Goal: Task Accomplishment & Management: Manage account settings

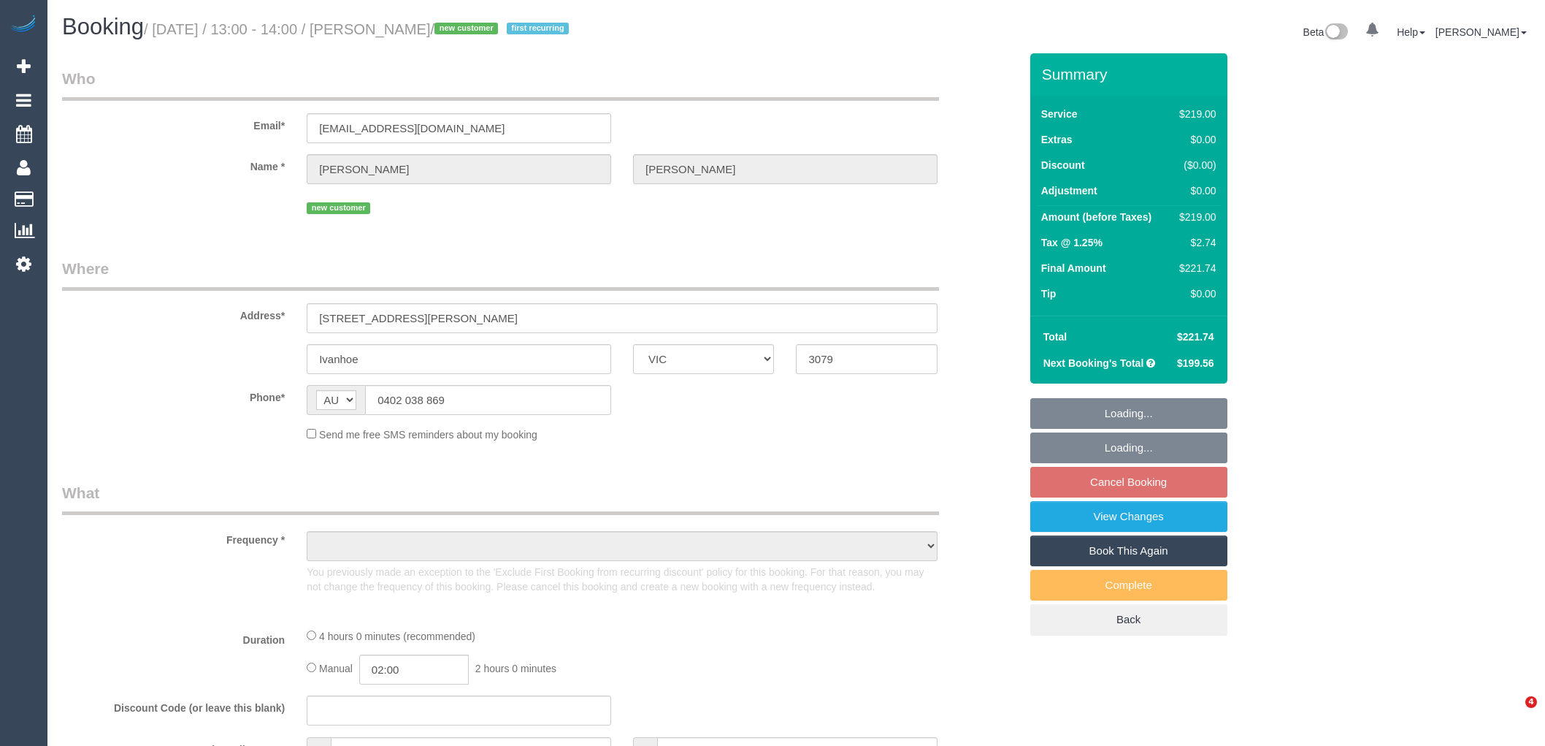
select select "VIC"
select select "string:stripe-pm_1SAiiJ2GScqysDRVEhSP6TFT"
select select "number:27"
select select "number:16"
select select "number:18"
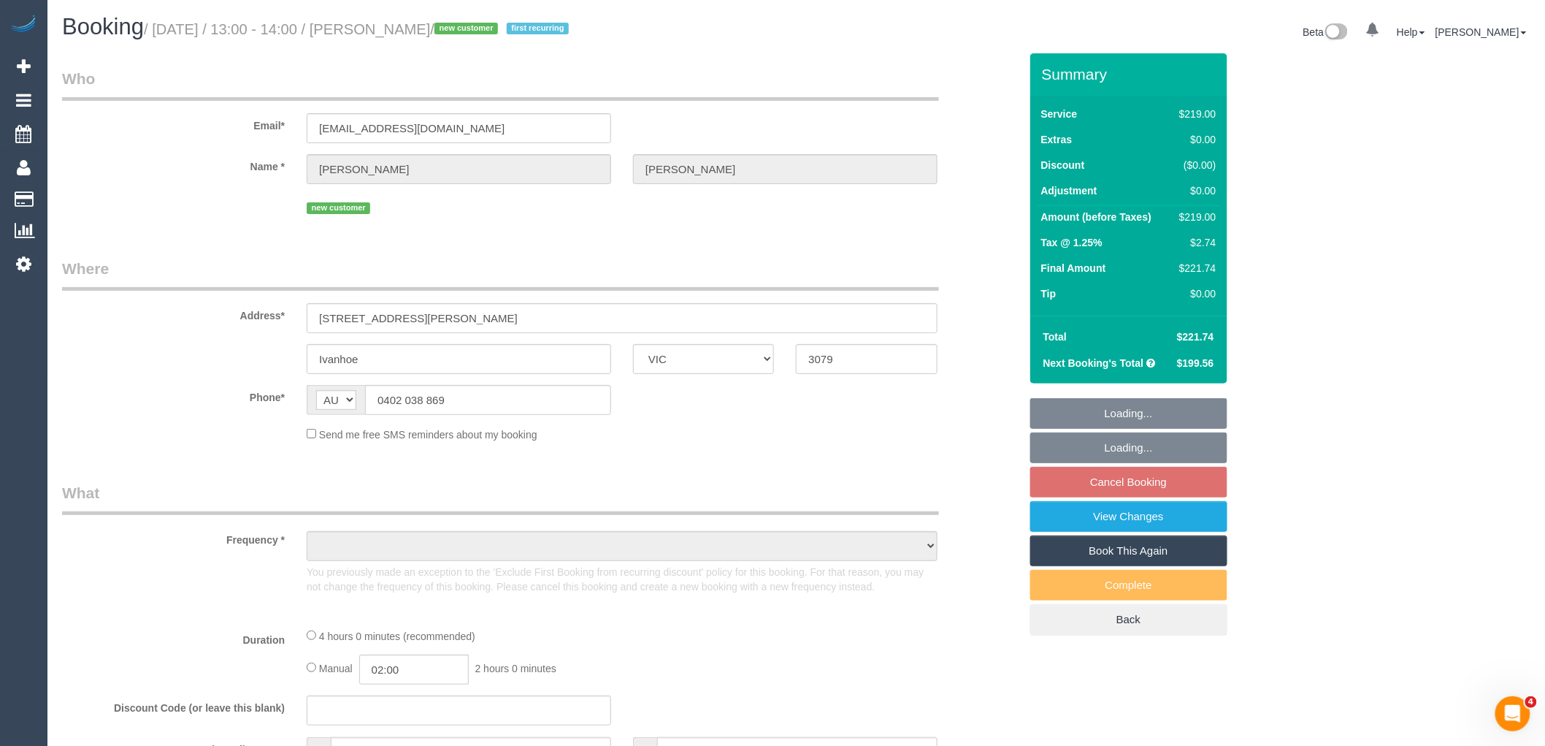
select select "number:36"
select select "number:33"
select select "number:26"
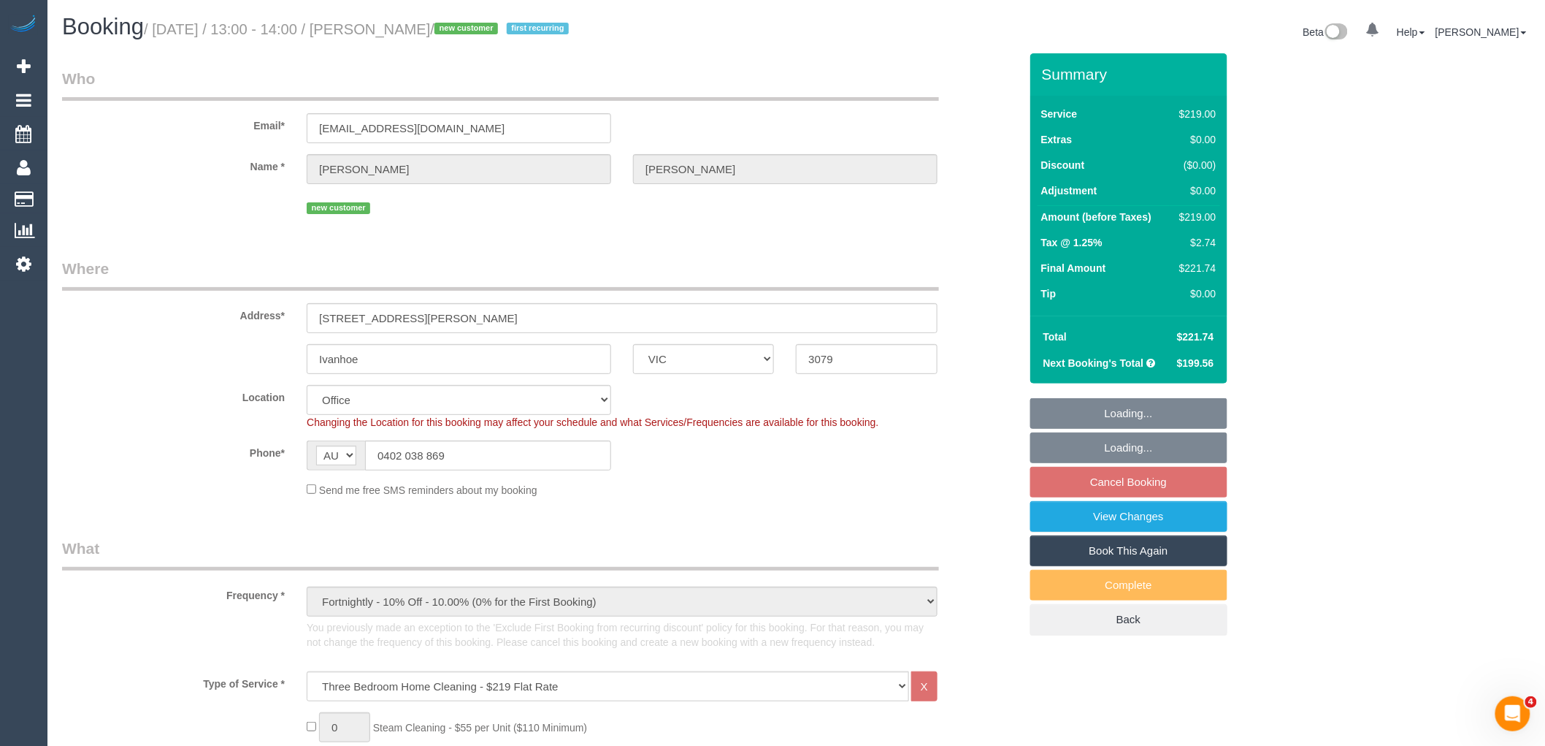
select select "object:2058"
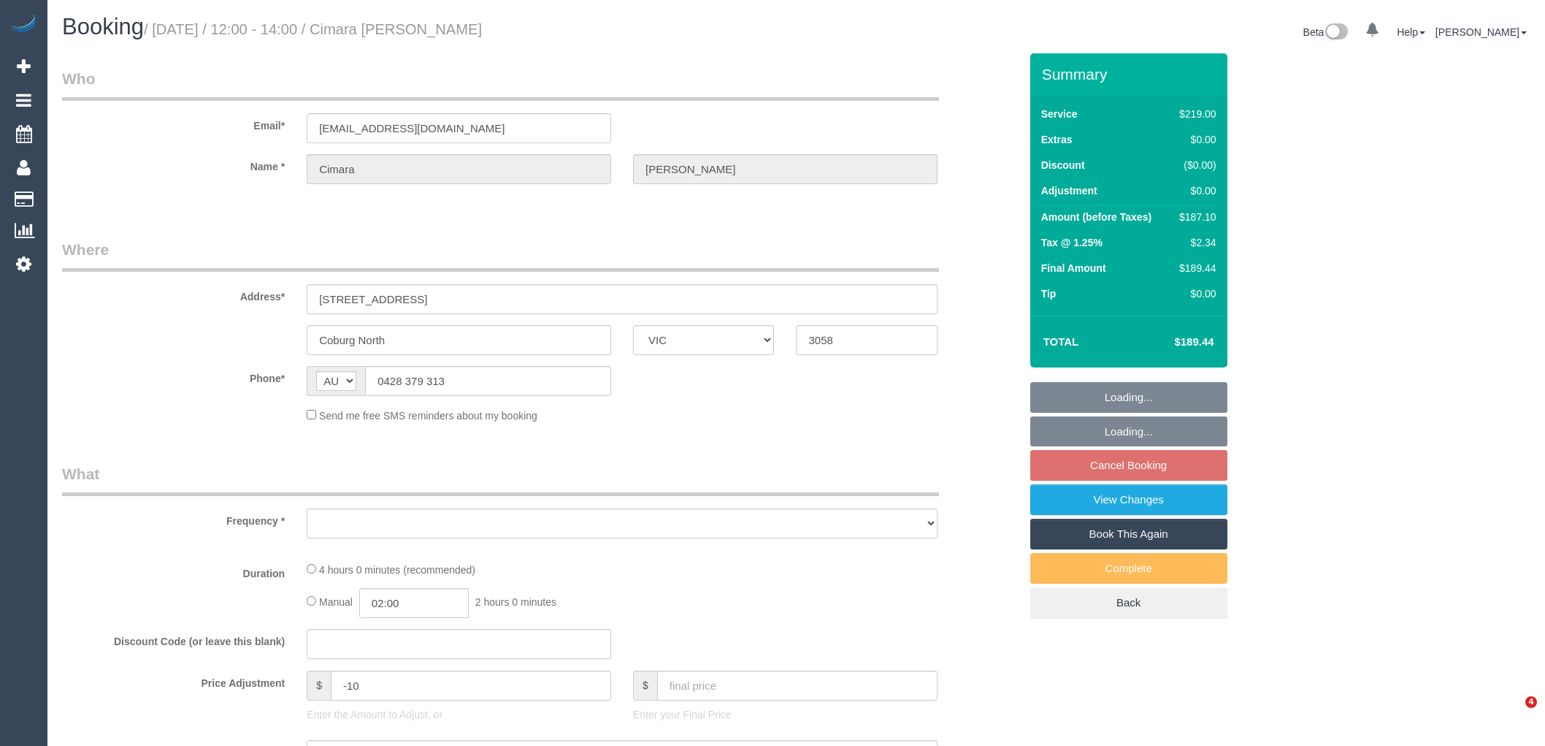
select select "VIC"
select select "object:589"
select select "string:stripe-pm_1Rq23g2GScqysDRV0kY86sA9"
select select "number:28"
select select "number:14"
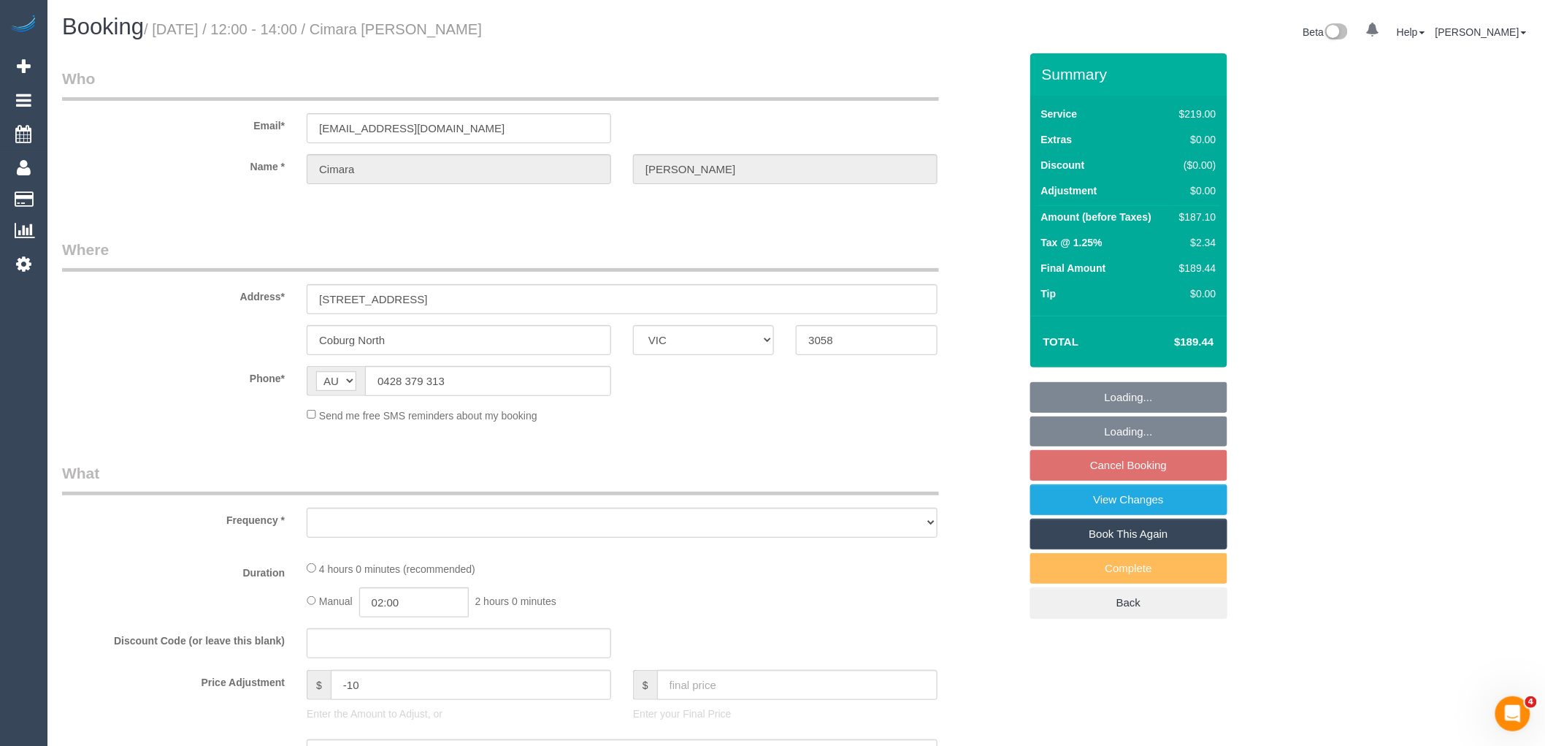
select select "number:19"
select select "number:36"
select select "number:35"
select select "number:26"
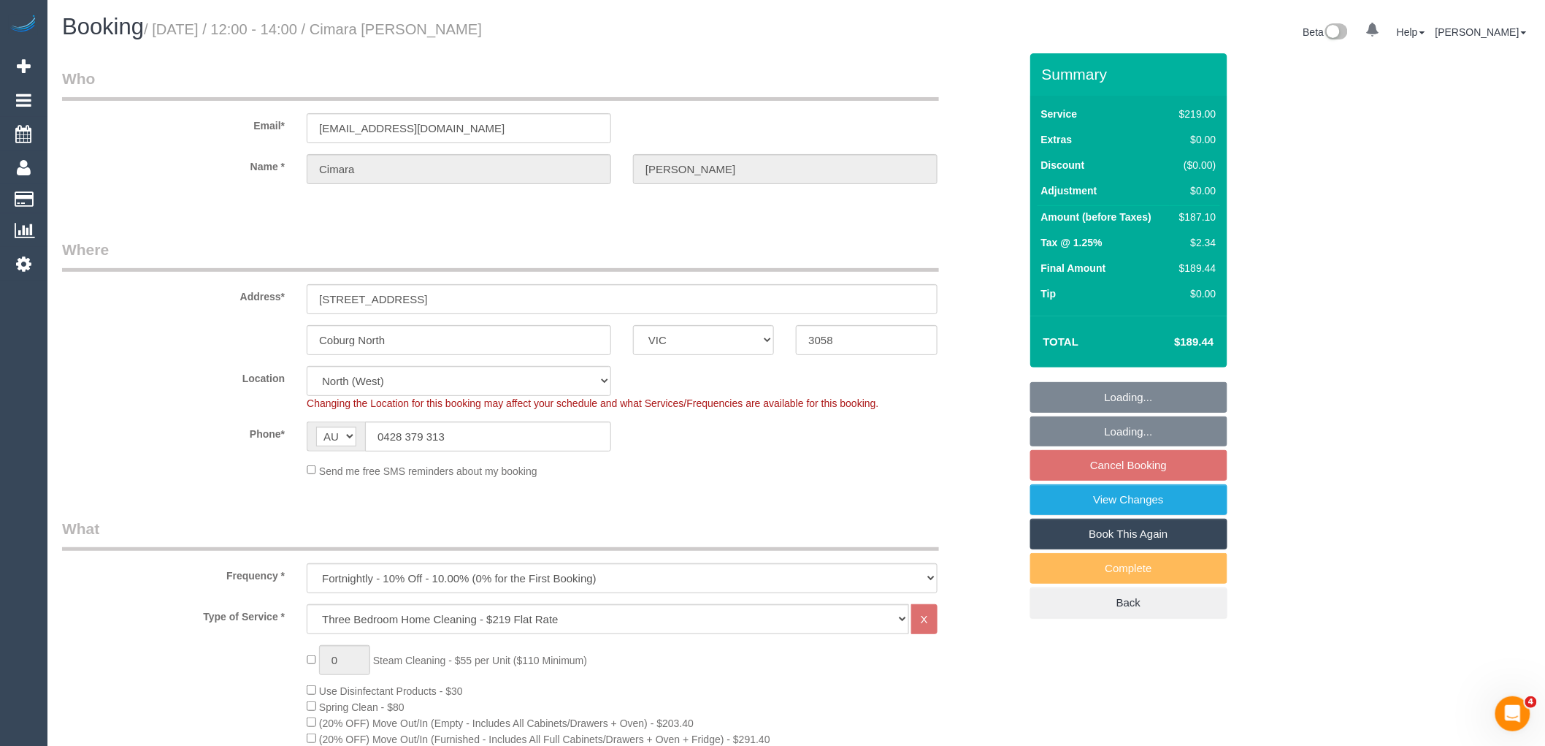
select select "object:844"
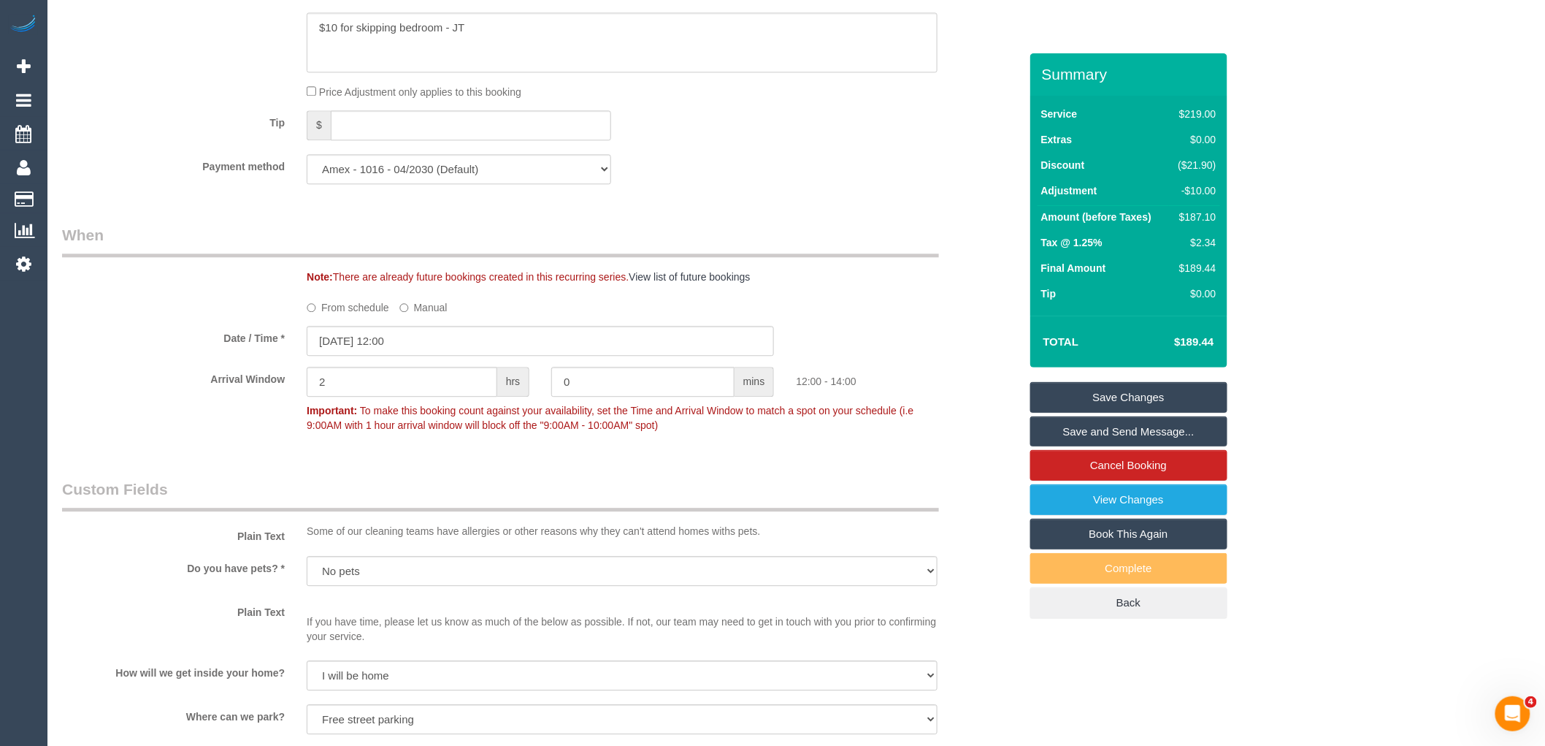
scroll to position [1461, 0]
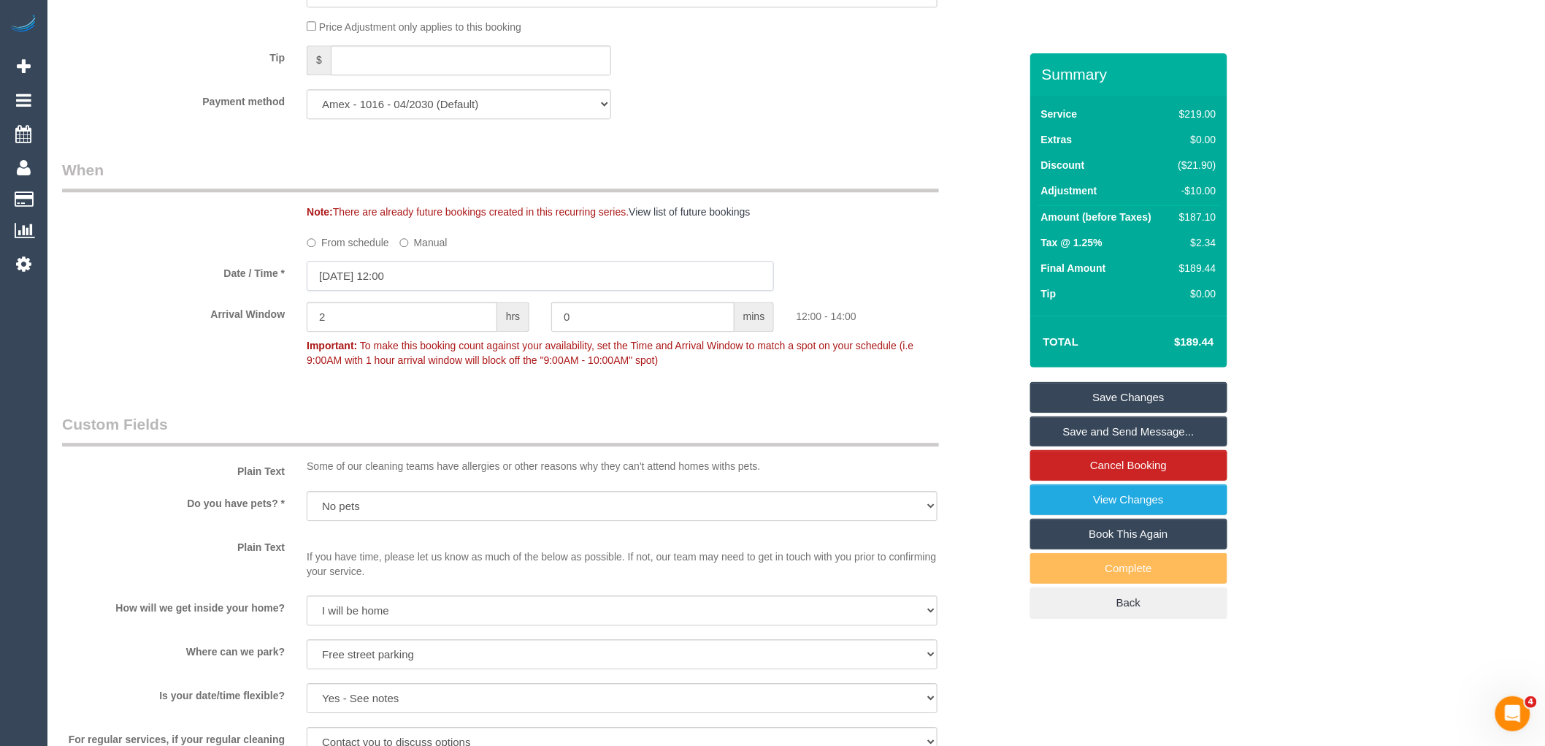
click at [406, 291] on input "09/10/2025 12:00" at bounding box center [540, 276] width 467 height 30
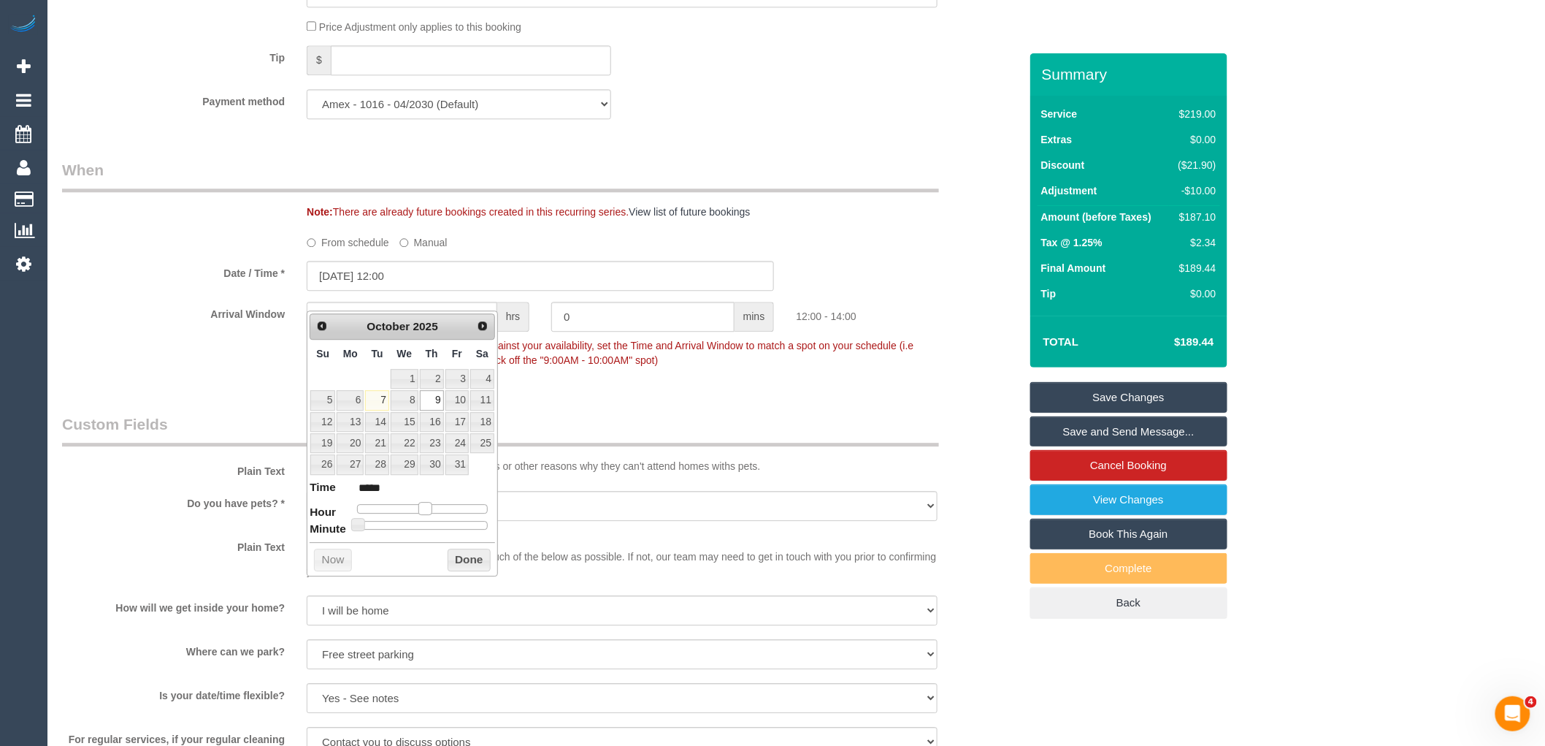
type input "09/10/2025 13:00"
type input "*****"
type input "09/10/2025 14:00"
type input "*****"
type input "09/10/2025 13:00"
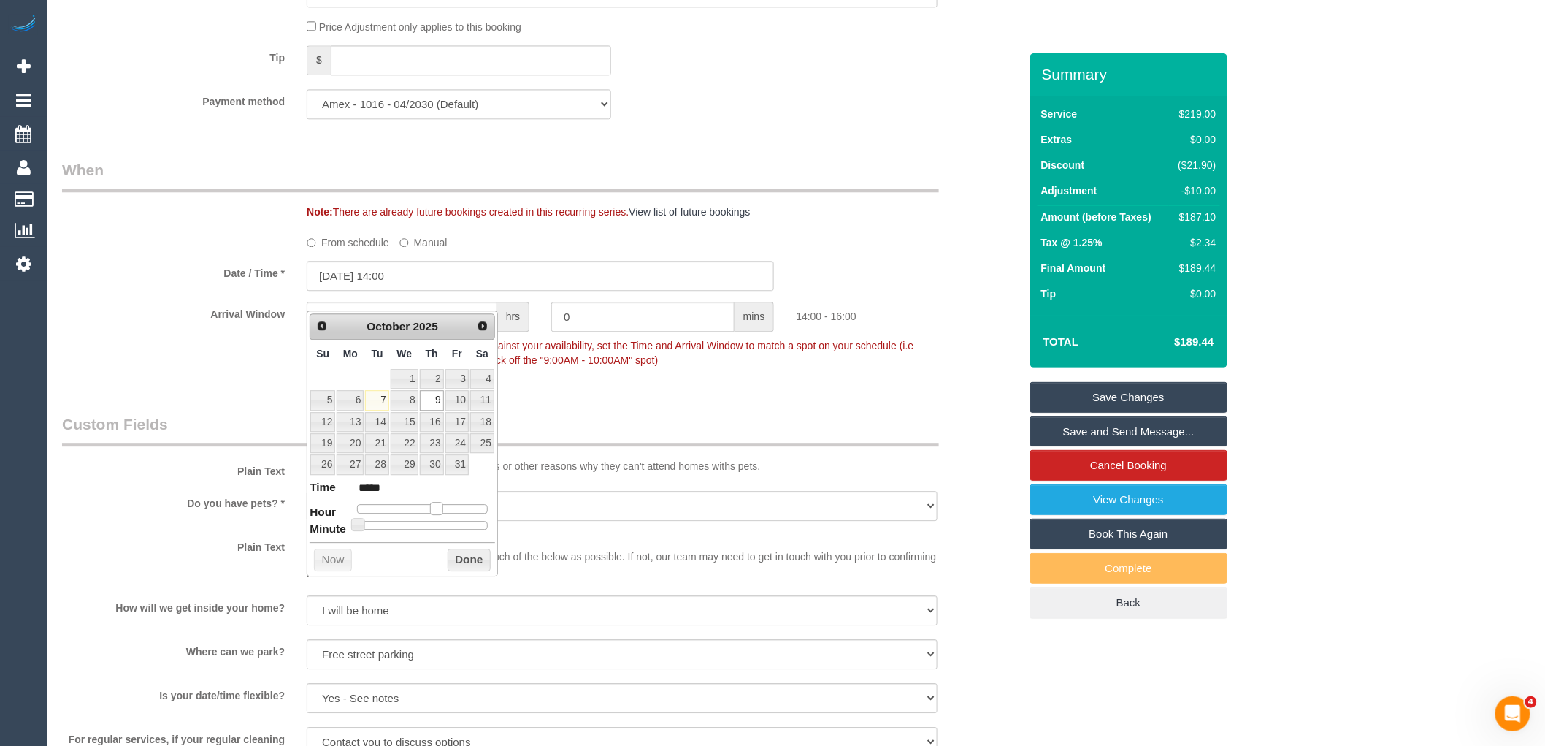
type input "*****"
type input "09/10/2025 14:00"
type input "*****"
drag, startPoint x: 432, startPoint y: 506, endPoint x: 442, endPoint y: 502, distance: 11.1
click at [442, 502] on dl "Time ***** Hour Minute Second Millisecond Microsecond Time Zone ***** ***** ***…" at bounding box center [402, 504] width 185 height 50
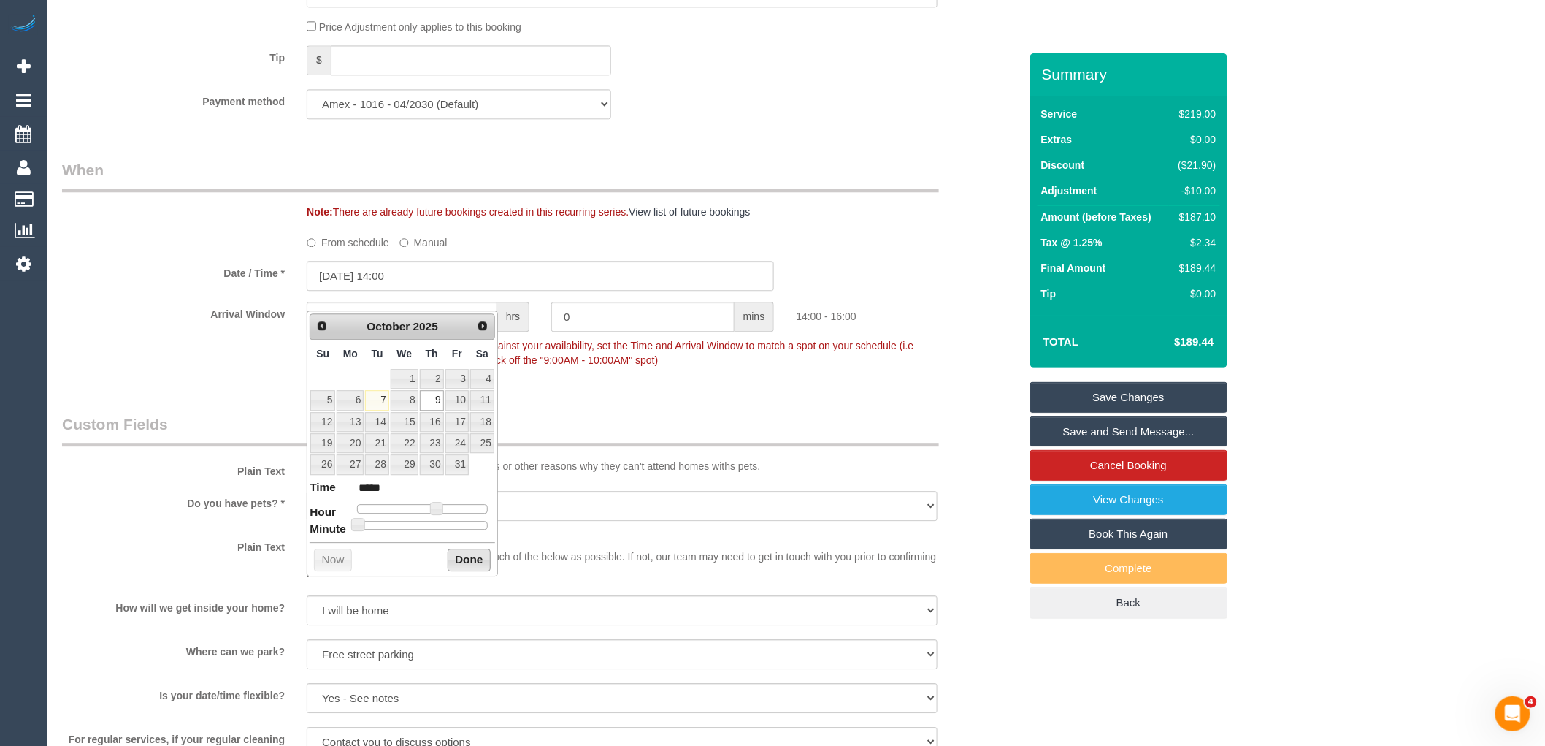
click at [455, 549] on button "Done" at bounding box center [469, 559] width 43 height 23
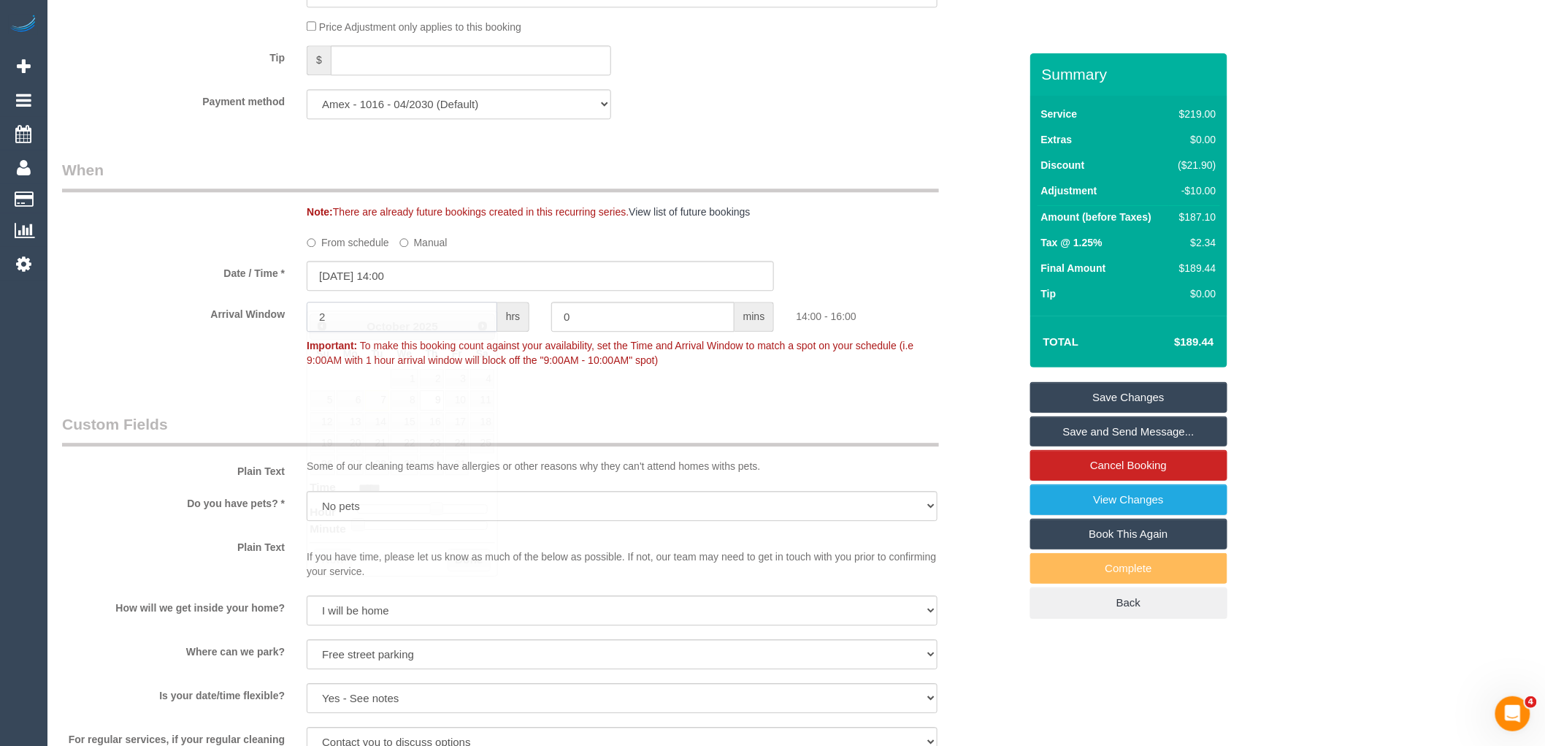
click at [400, 332] on input "2" at bounding box center [402, 317] width 191 height 30
click at [403, 332] on input "2" at bounding box center [402, 317] width 191 height 30
type input "1"
click at [418, 385] on fieldset "When Note: There are already future bookings created in this recurring series. …" at bounding box center [540, 272] width 957 height 226
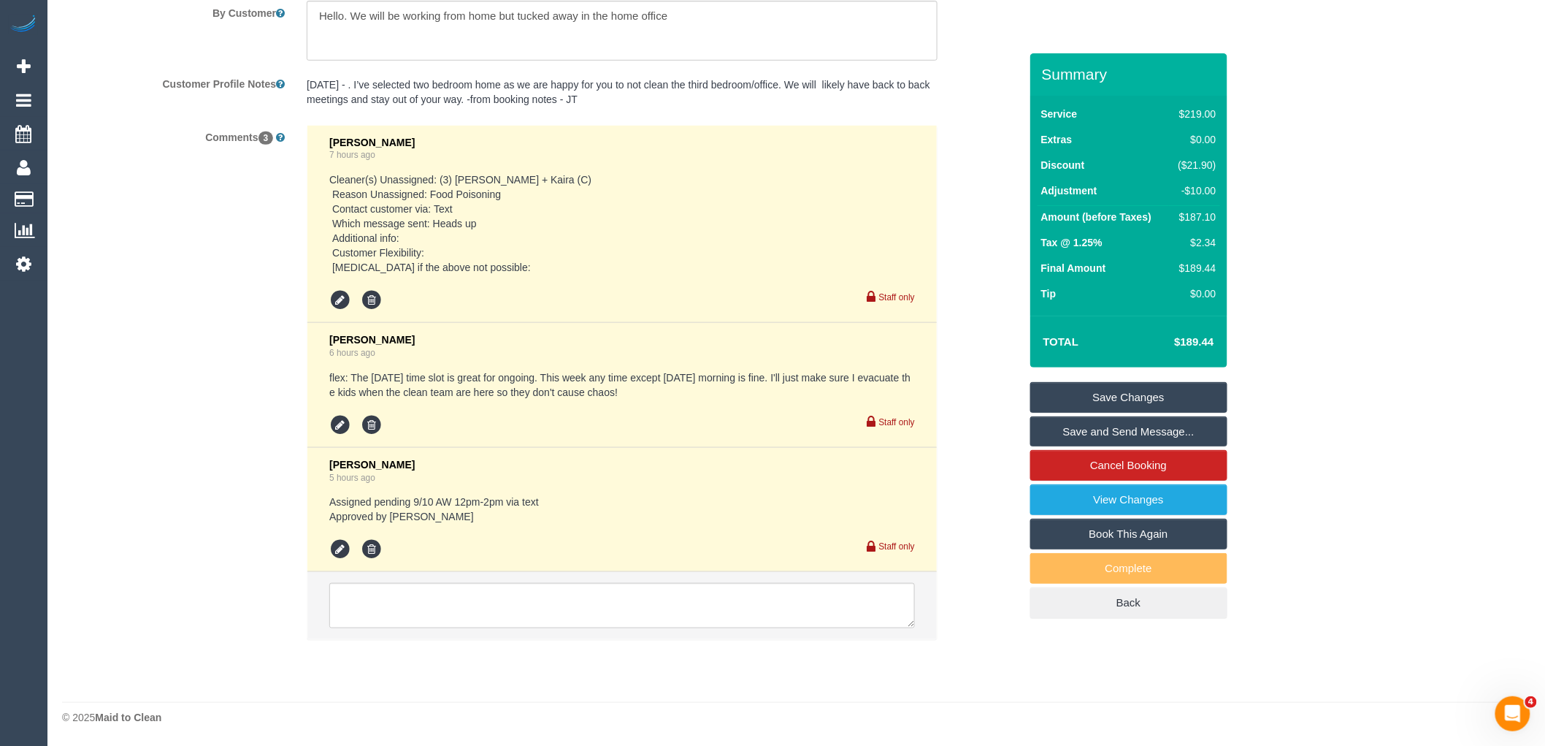
scroll to position [2652, 0]
click at [432, 607] on textarea at bounding box center [622, 605] width 586 height 45
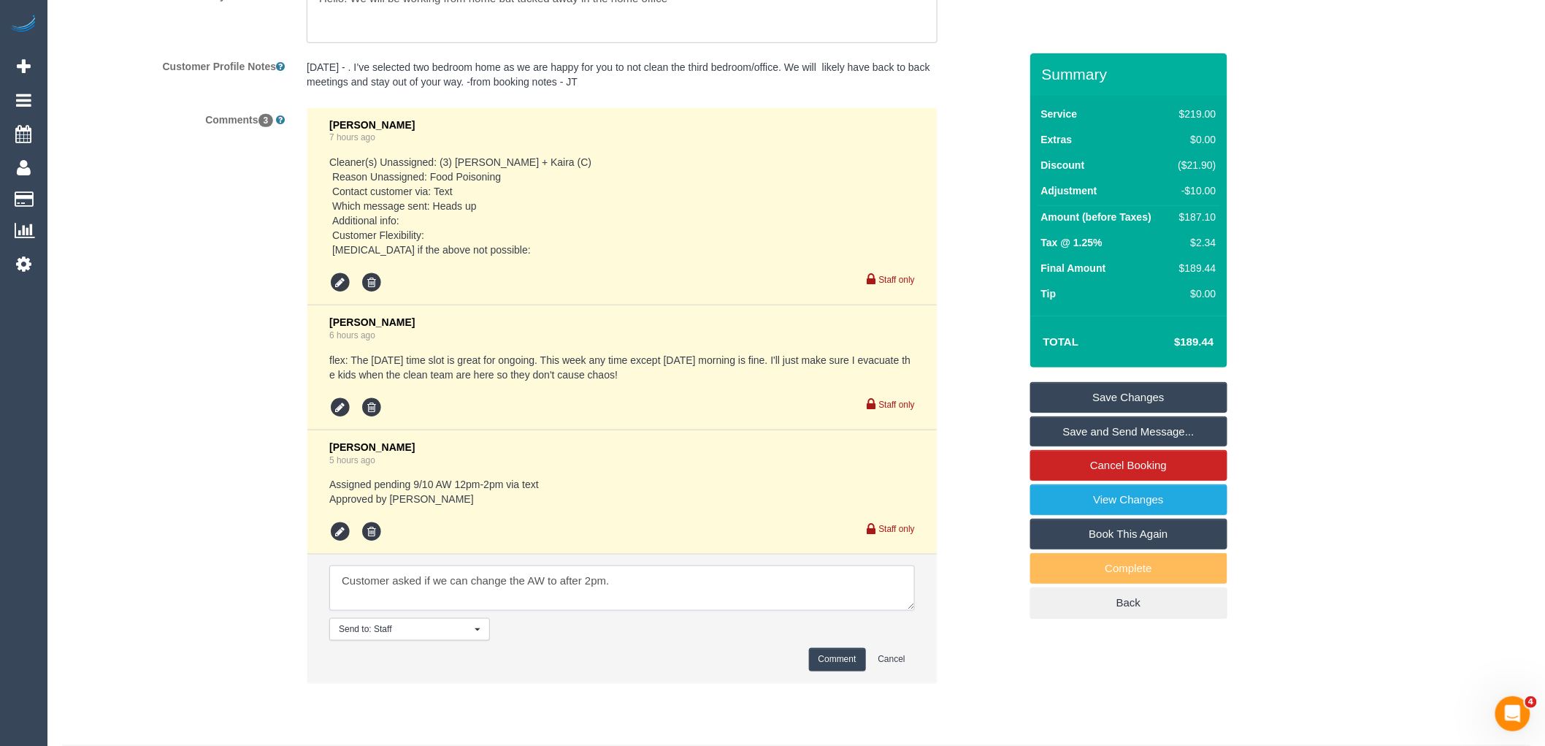
paste textarea "Sorry to be a pain. After 2pm Thursday is okay but not before. Otherwise Wednes…"
type textarea "Customer asked if we can change the AW to after 2pm. Sorry to be a pain. After …"
click at [847, 670] on button "Comment" at bounding box center [837, 659] width 57 height 23
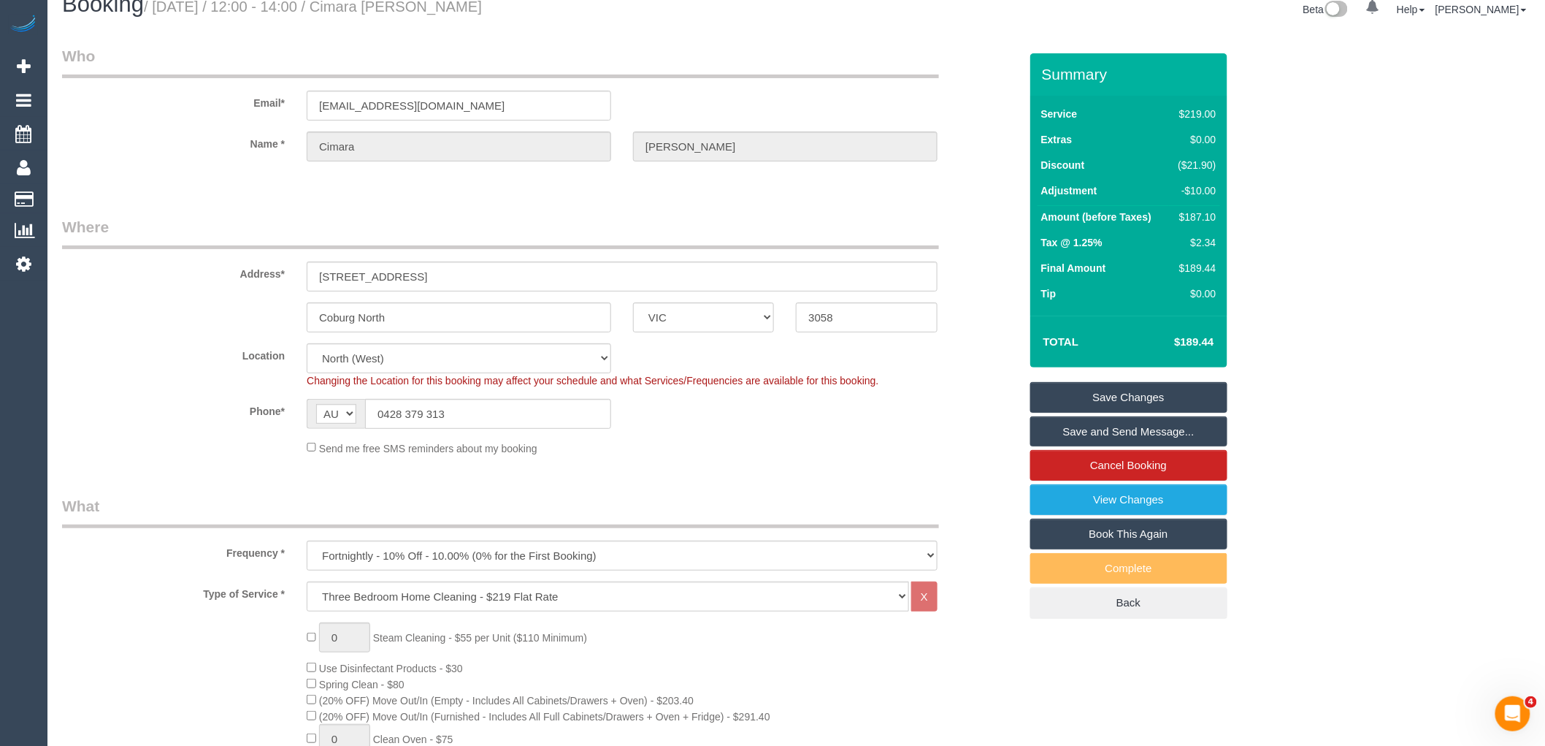
scroll to position [0, 0]
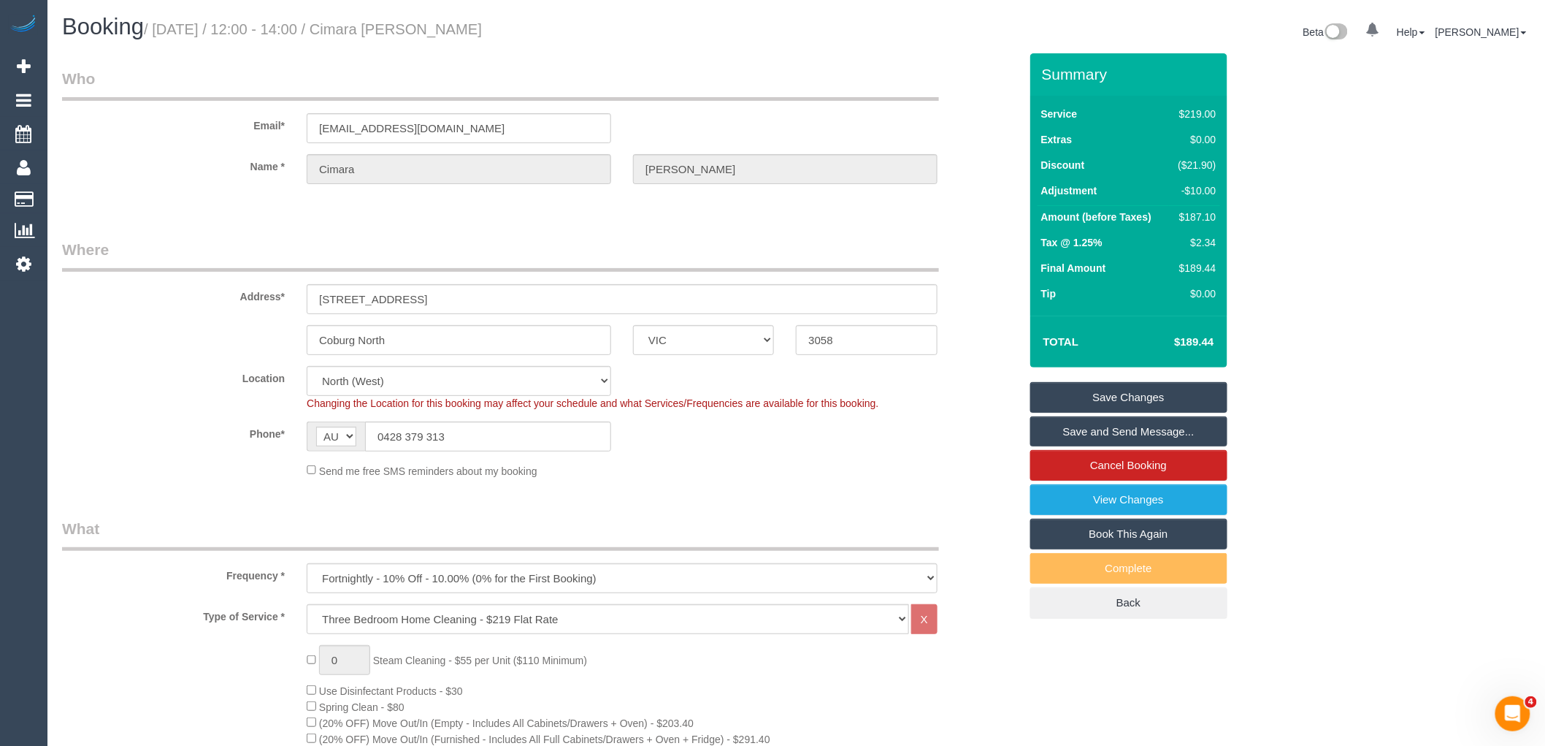
click at [1148, 425] on link "Save and Send Message..." at bounding box center [1128, 431] width 197 height 31
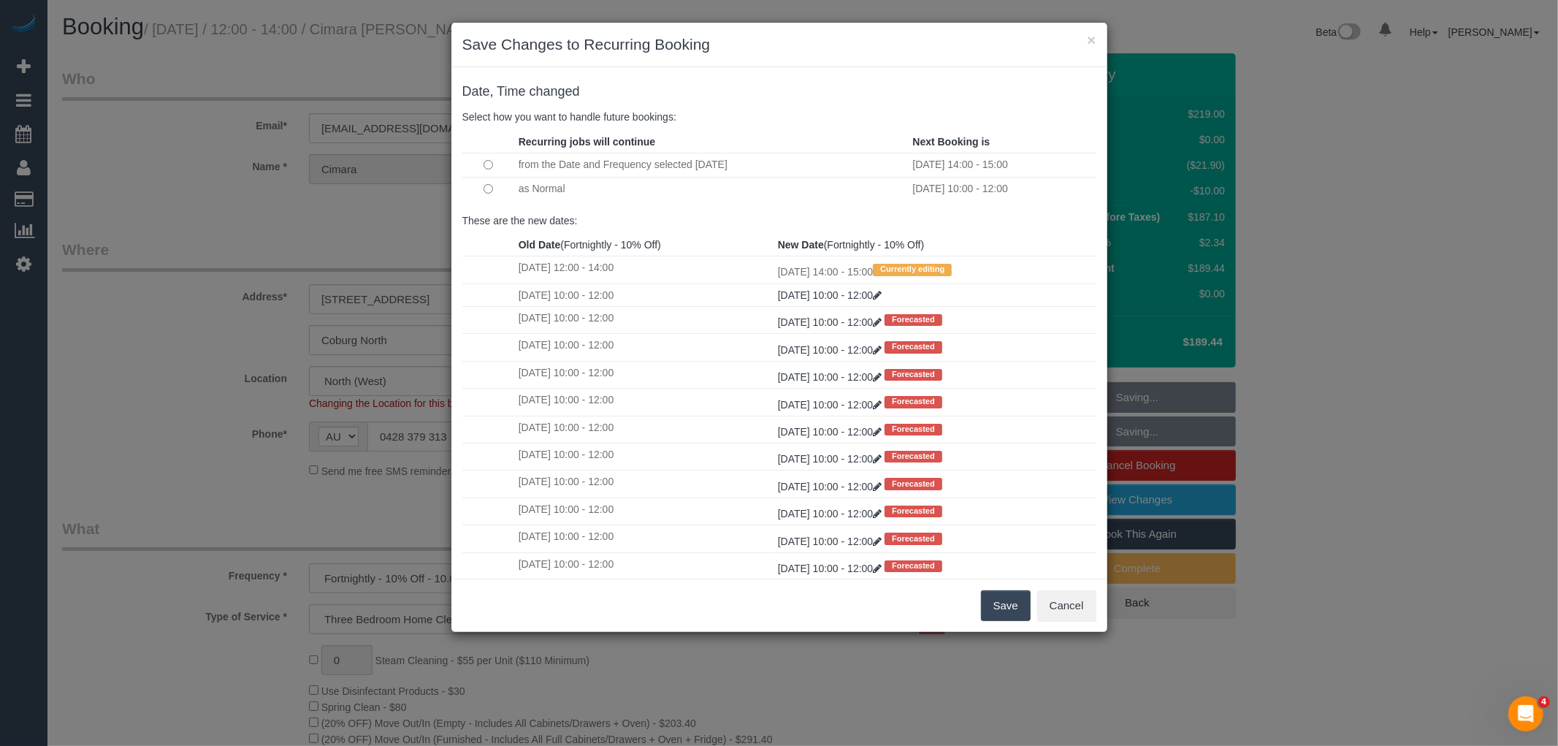
click at [1015, 615] on button "Save" at bounding box center [1006, 605] width 50 height 31
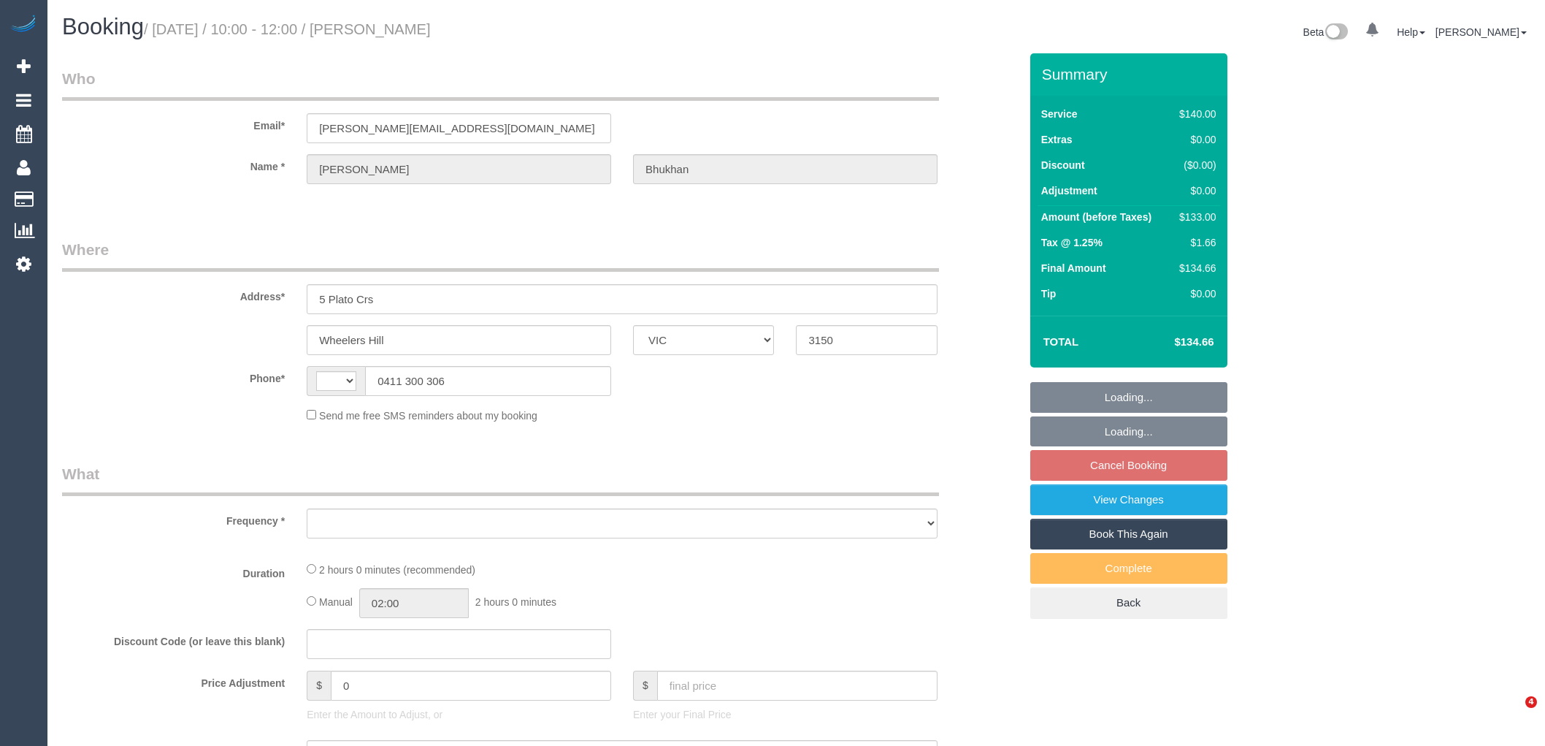
select select "VIC"
select select "string:stripe-pm_1RyOSO2GScqysDRVERiAuRoo"
select select "number:28"
select select "number:14"
select select "number:18"
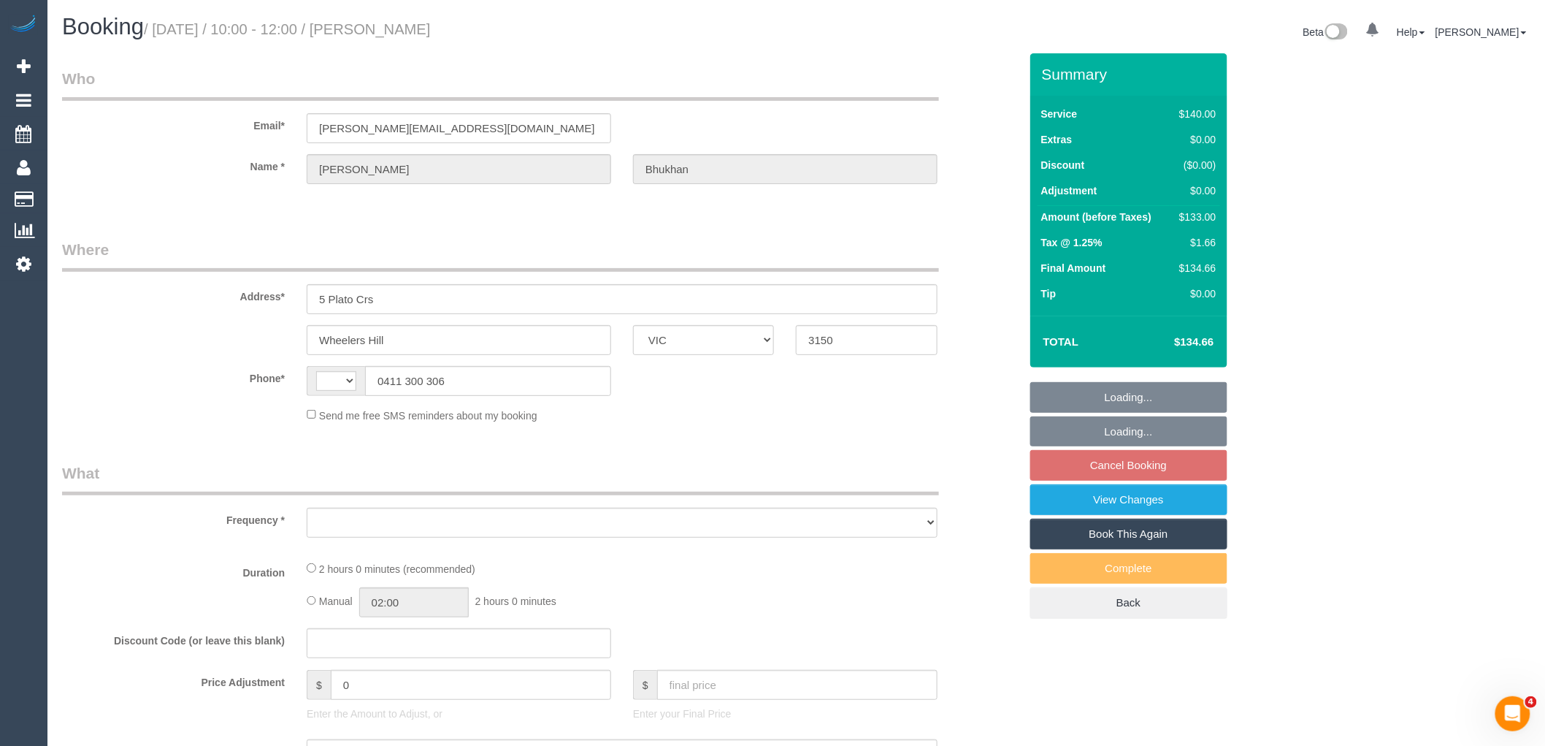
select select "number:23"
select select "number:34"
select select "number:12"
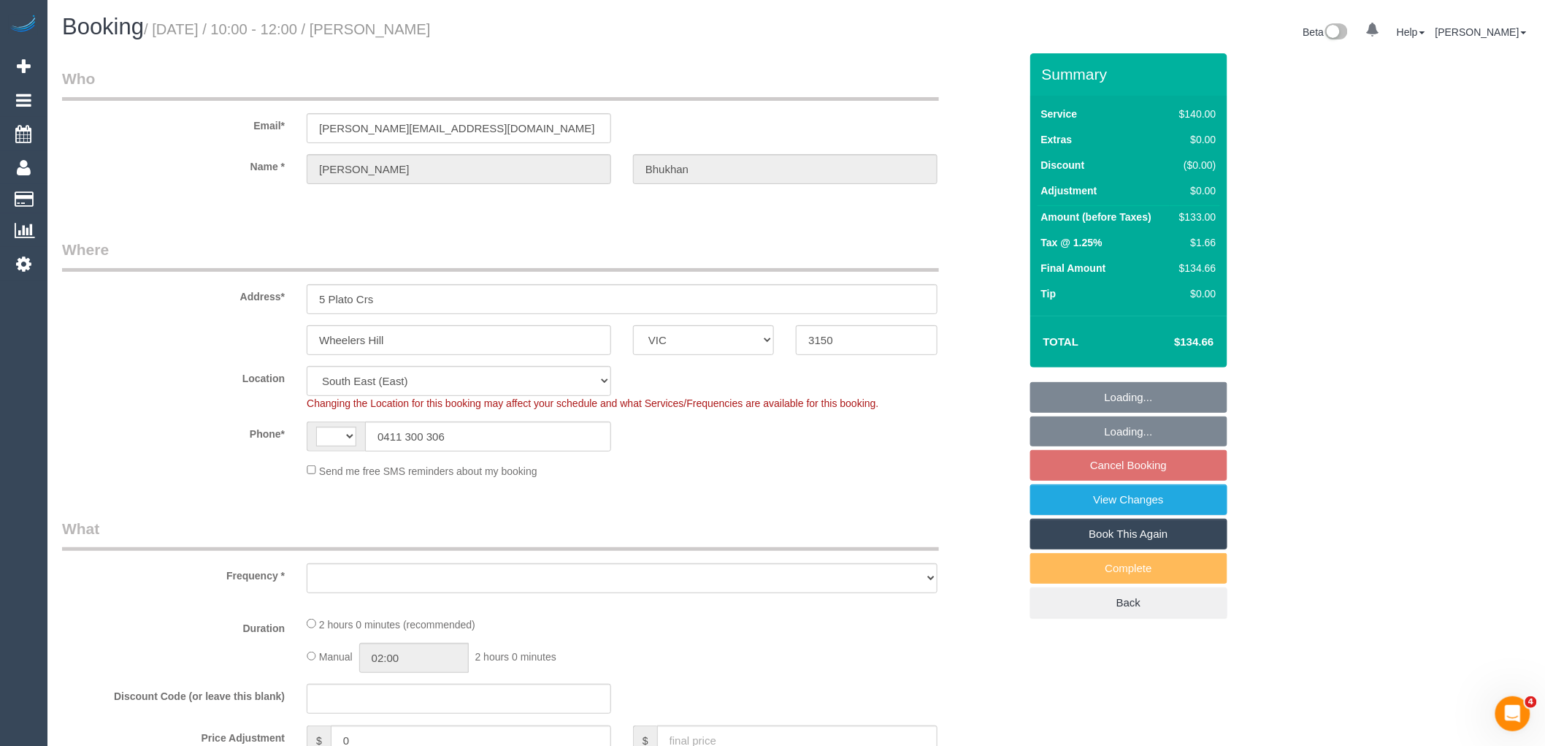
select select "string:AU"
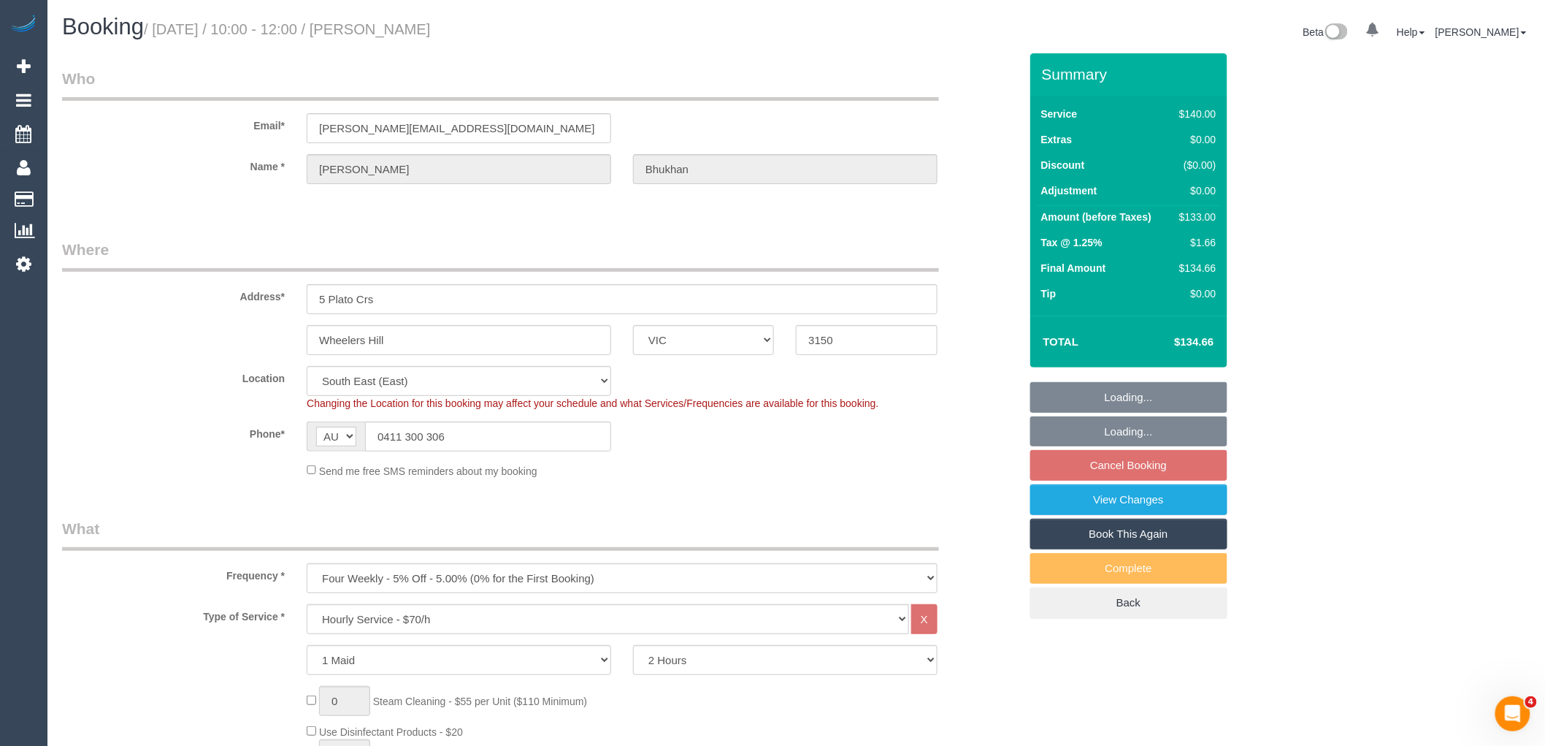
select select "object:1425"
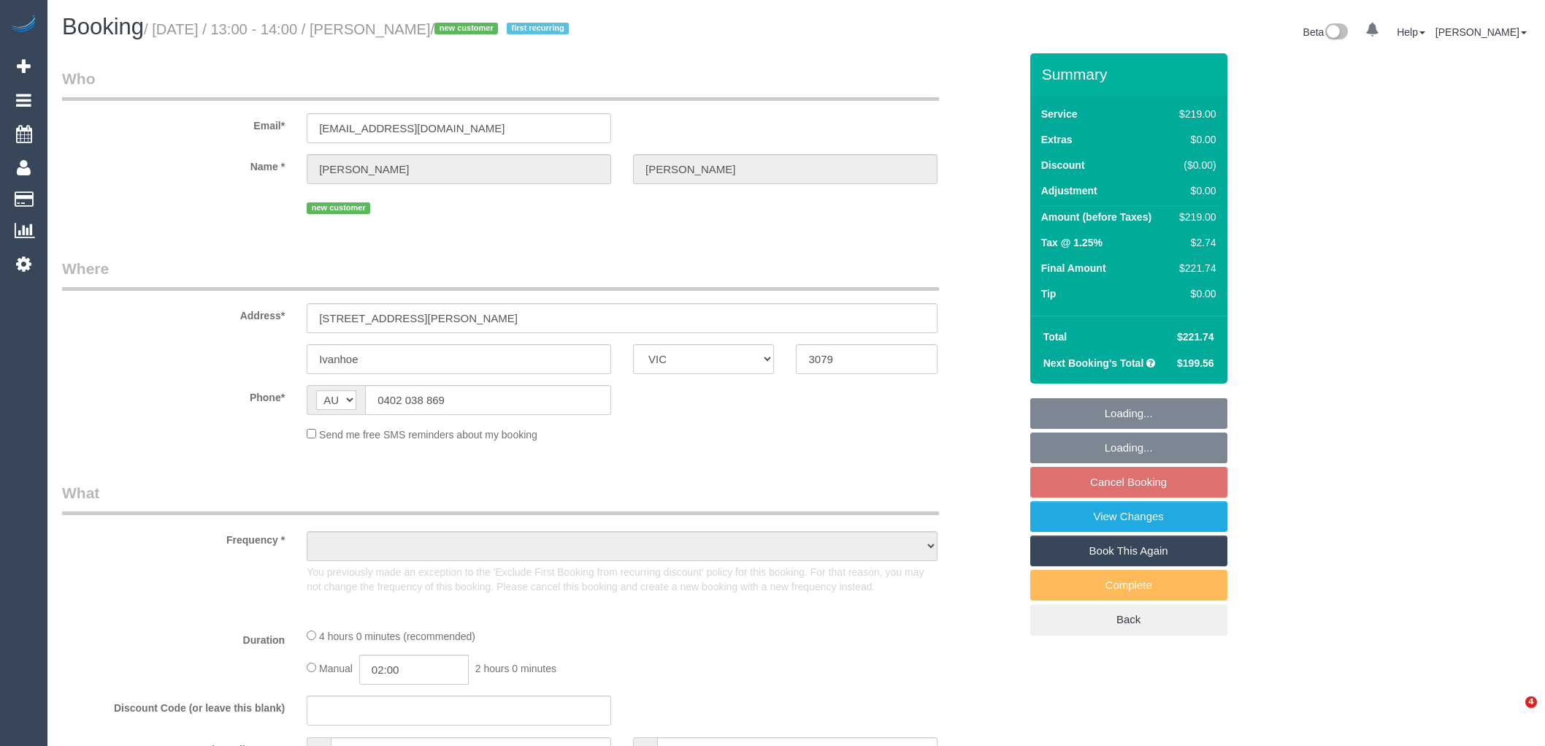
select select "VIC"
select select "string:stripe-pm_1SAiiJ2GScqysDRVEhSP6TFT"
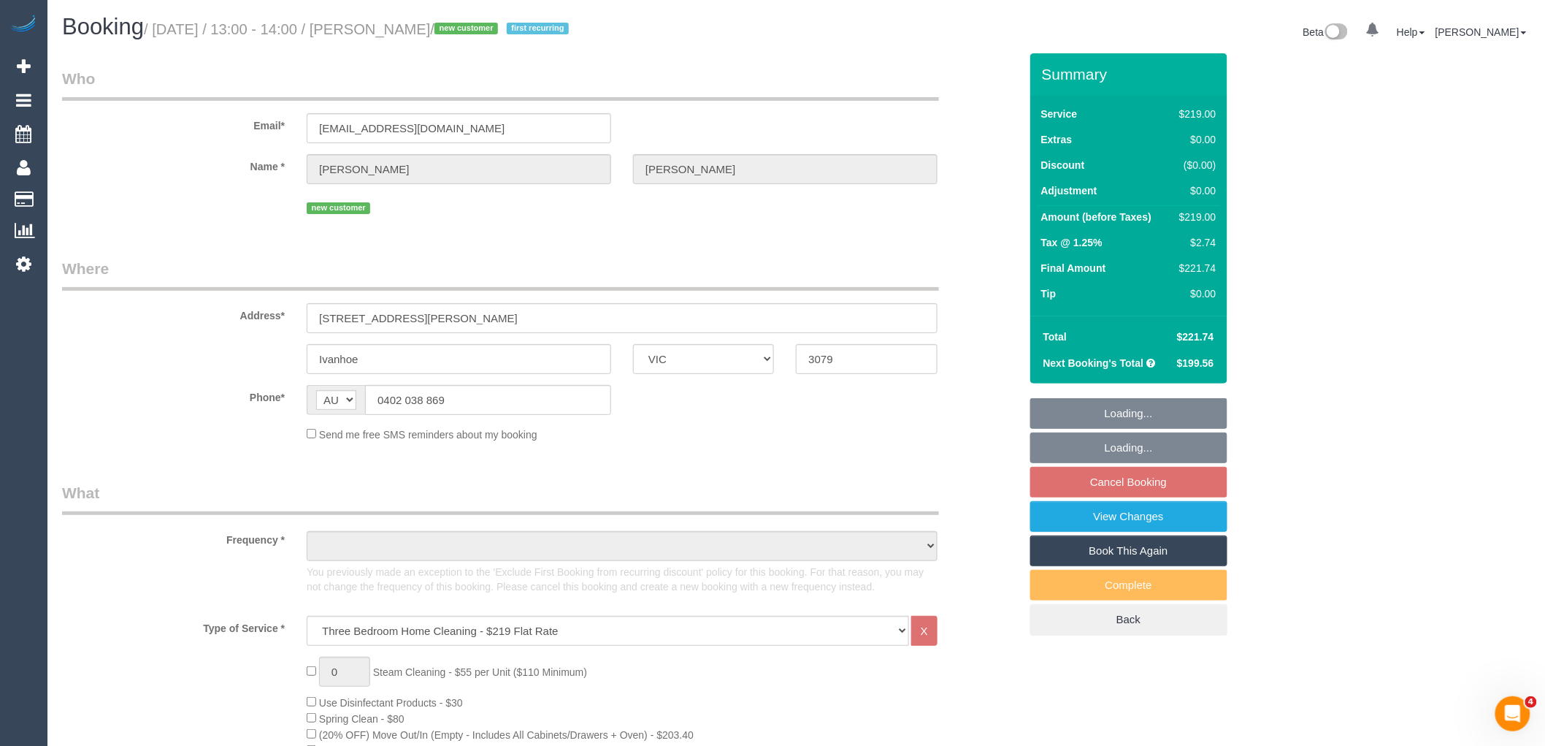
select select "object:649"
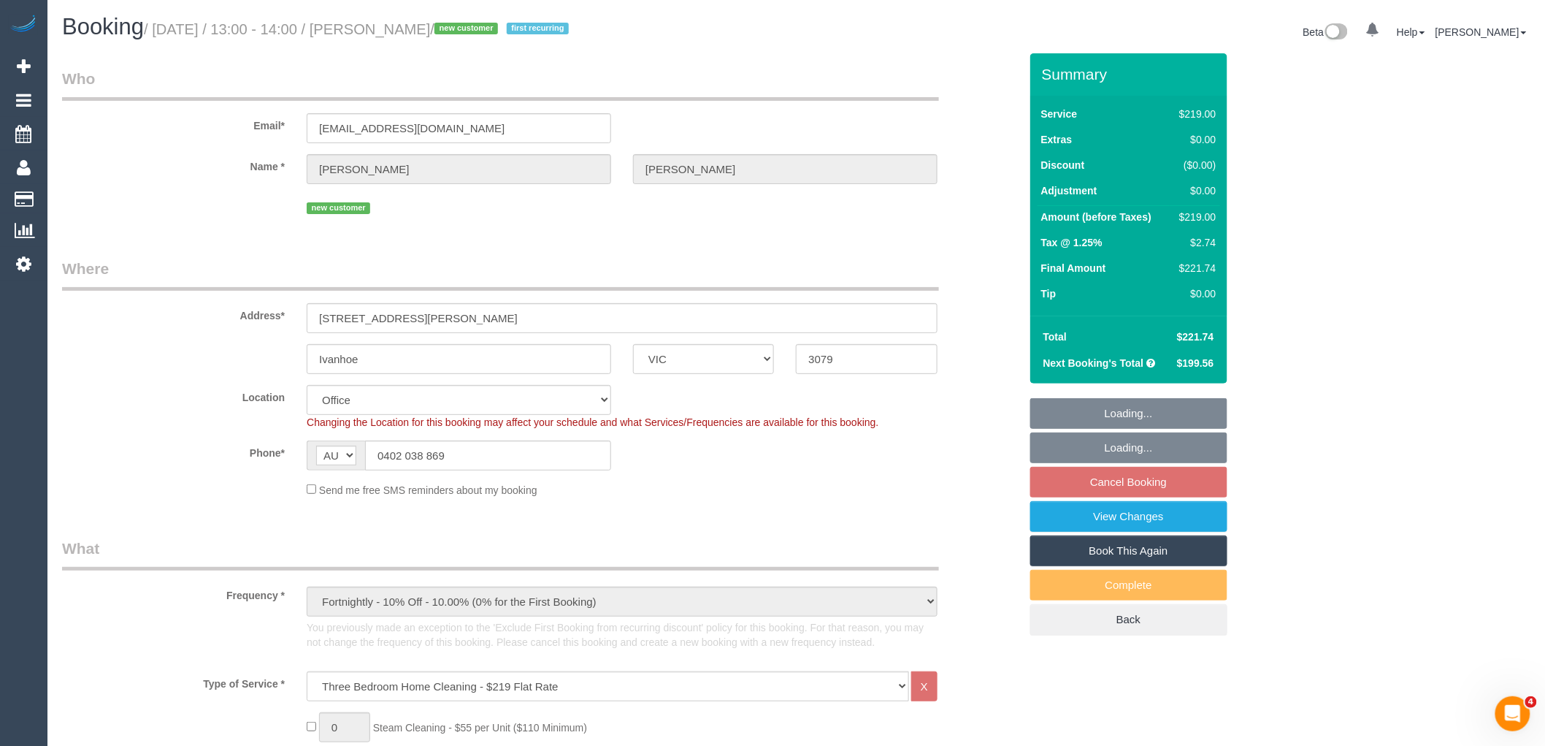
select select "number:27"
select select "number:16"
select select "number:18"
select select "number:36"
select select "number:33"
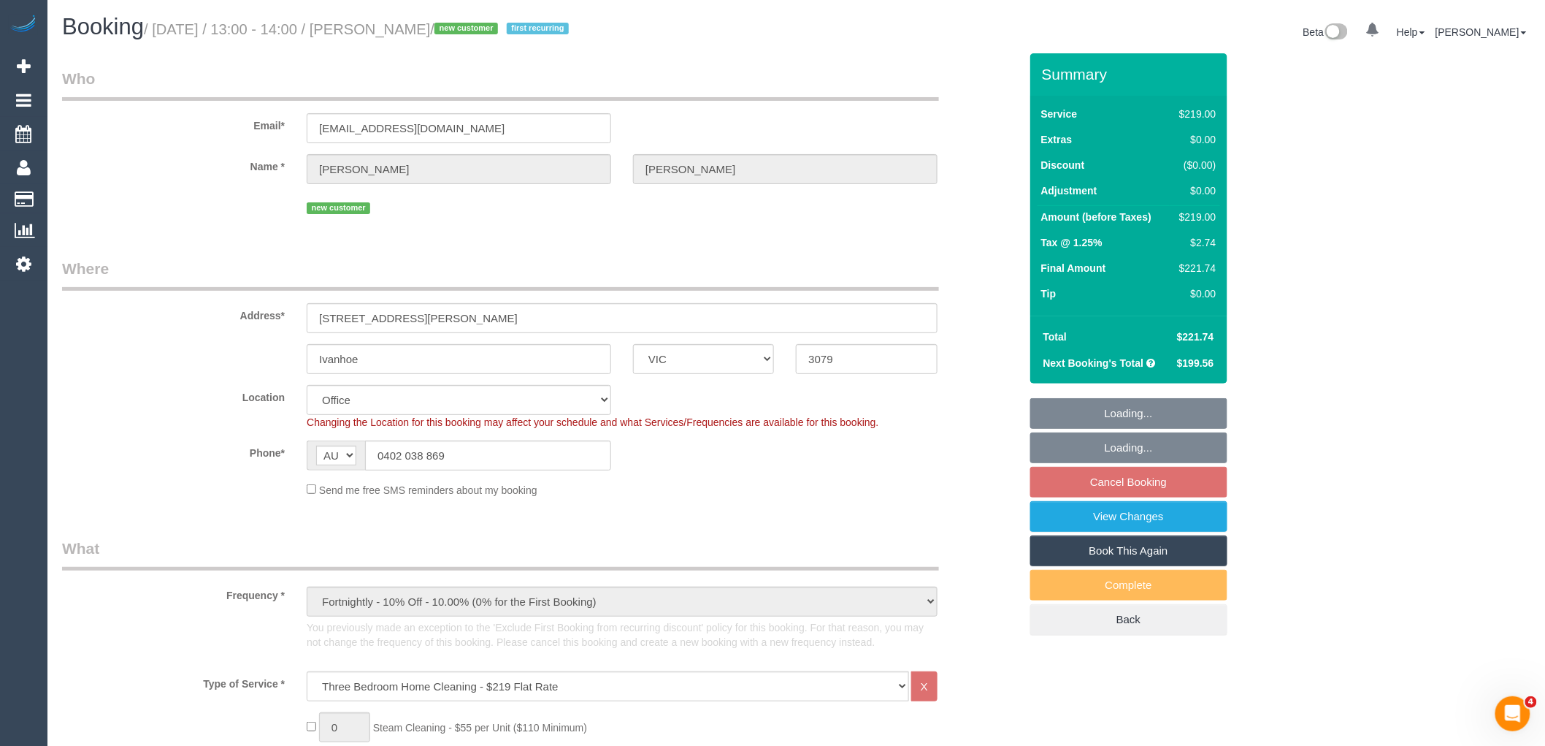
select select "number:26"
select select "object:897"
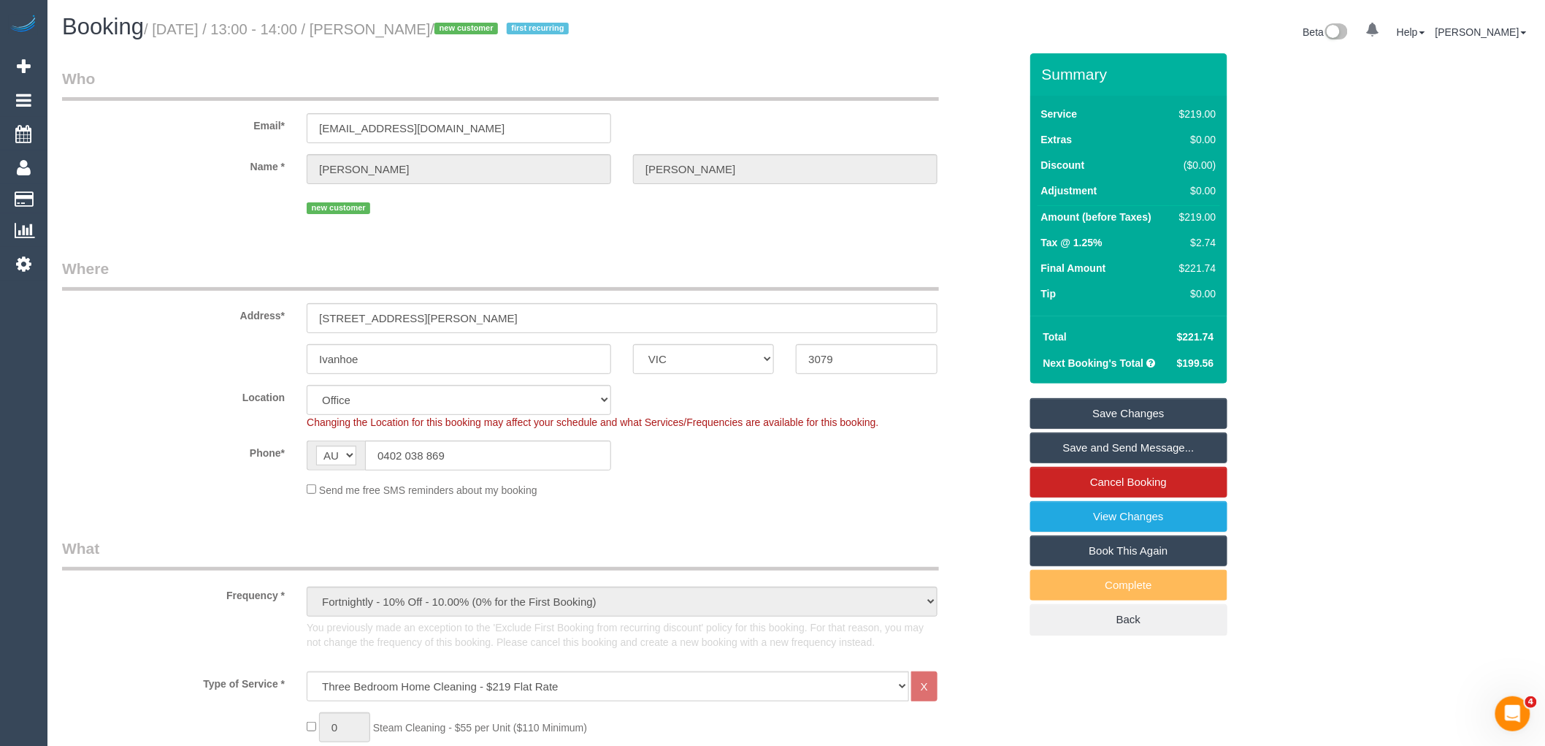
drag, startPoint x: 486, startPoint y: 23, endPoint x: 378, endPoint y: 23, distance: 108.1
click at [378, 23] on small "/ October 08, 2025 / 13:00 - 14:00 / Andrew Gowans / new customer first recurri…" at bounding box center [358, 29] width 429 height 16
copy small "Andrew Gowans"
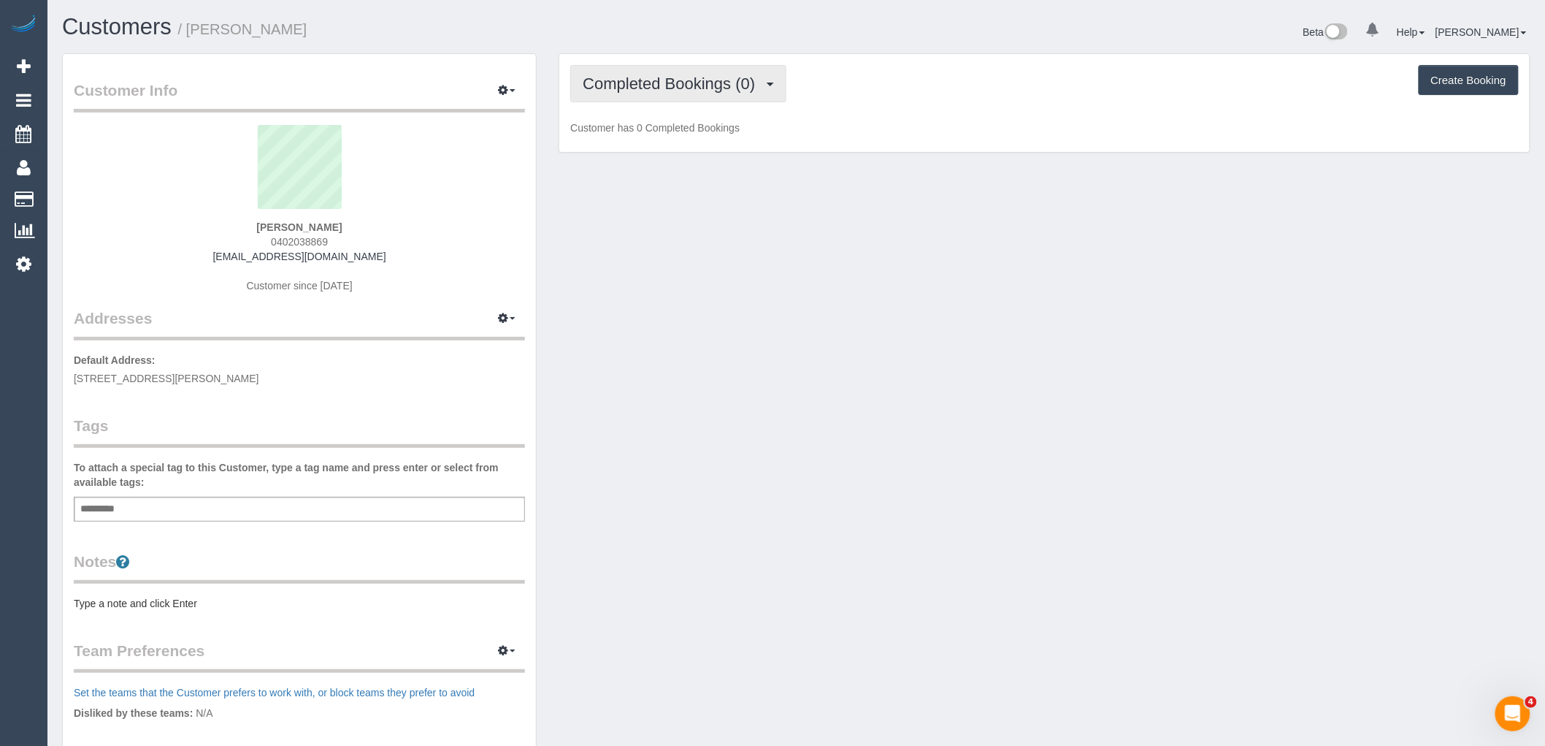
click at [670, 86] on span "Completed Bookings (0)" at bounding box center [673, 83] width 180 height 18
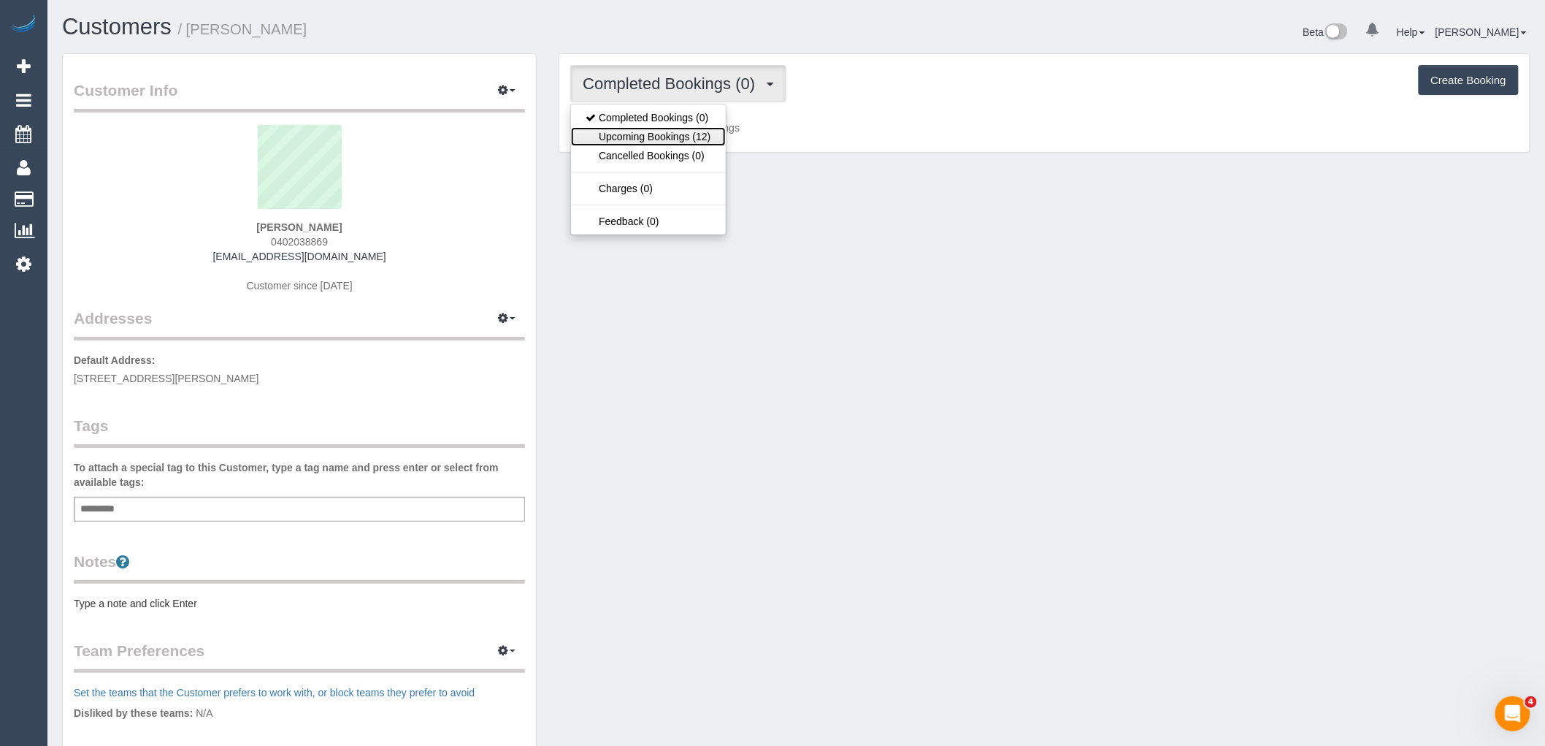
click at [643, 137] on link "Upcoming Bookings (12)" at bounding box center [648, 136] width 154 height 19
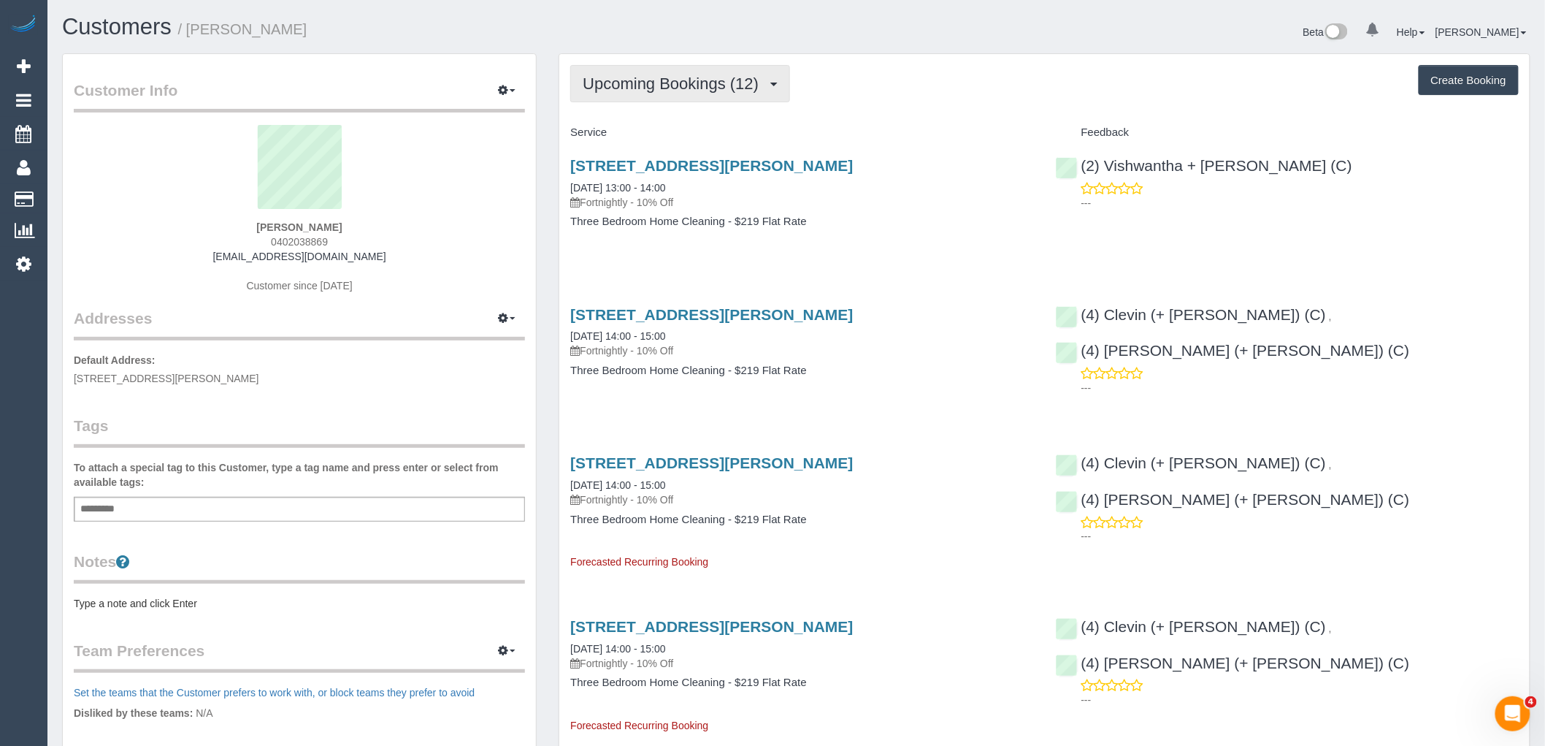
click at [686, 90] on span "Upcoming Bookings (12)" at bounding box center [674, 83] width 183 height 18
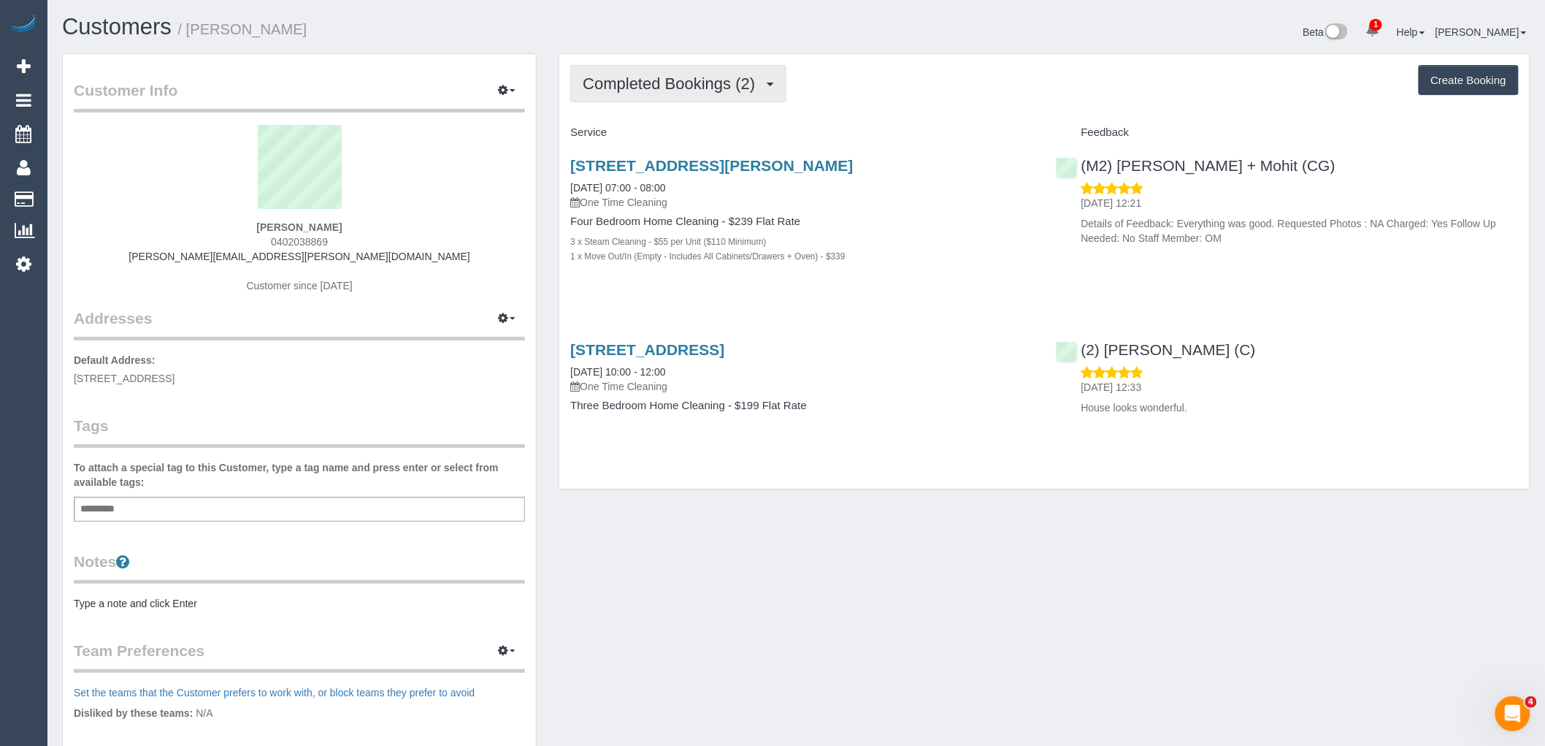
click at [648, 85] on span "Completed Bookings (2)" at bounding box center [673, 83] width 180 height 18
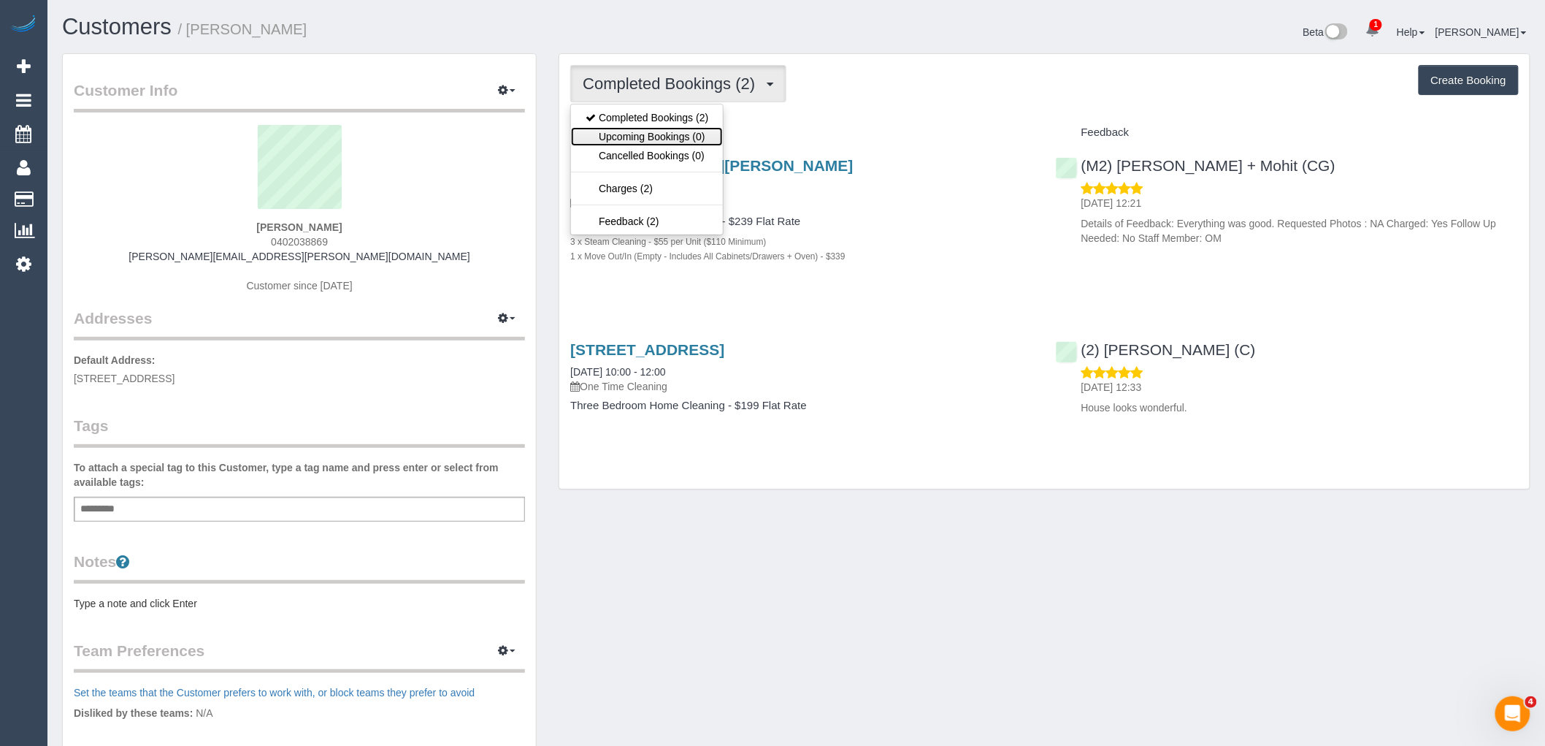
click at [615, 134] on link "Upcoming Bookings (0)" at bounding box center [647, 136] width 152 height 19
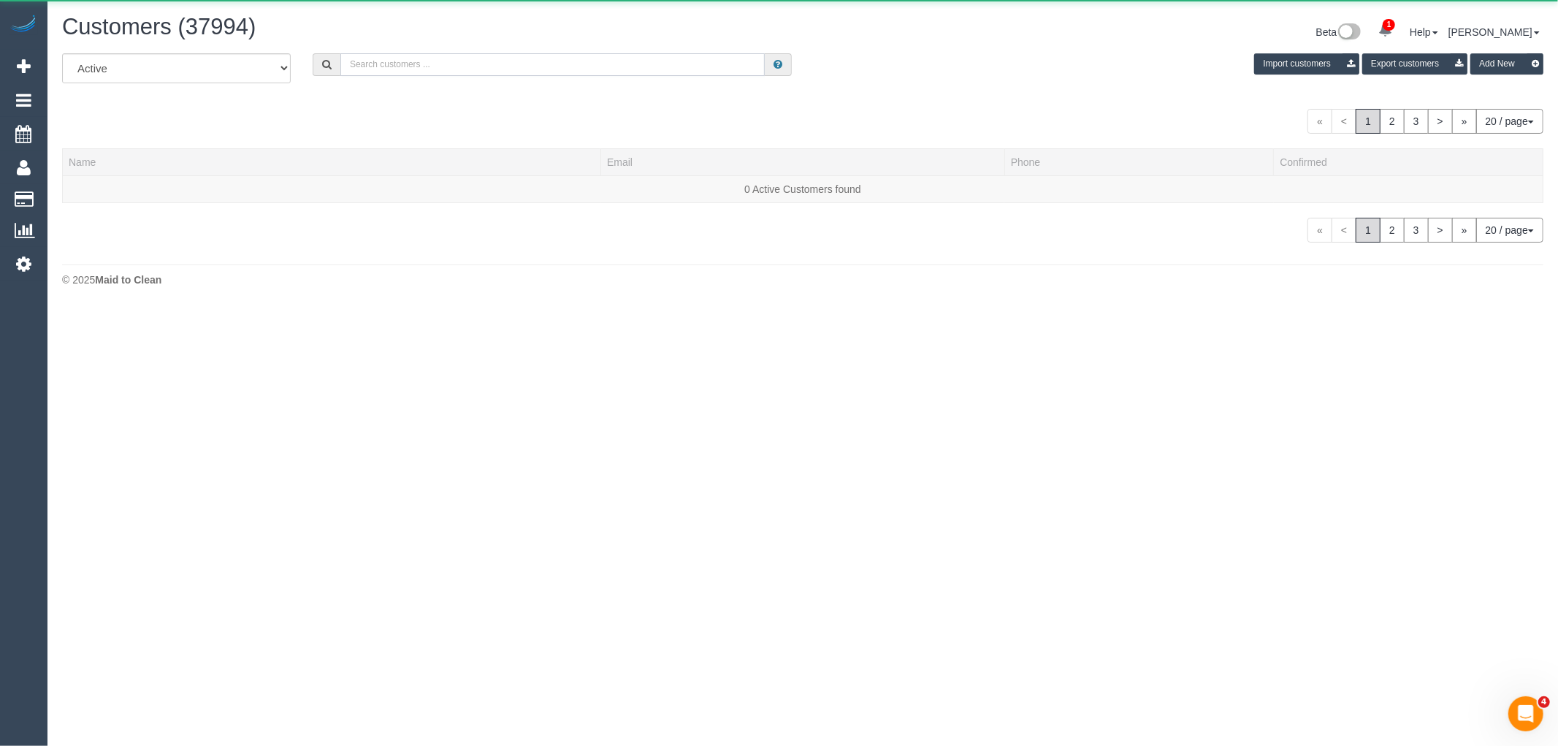
click at [418, 62] on input "text" at bounding box center [552, 64] width 424 height 23
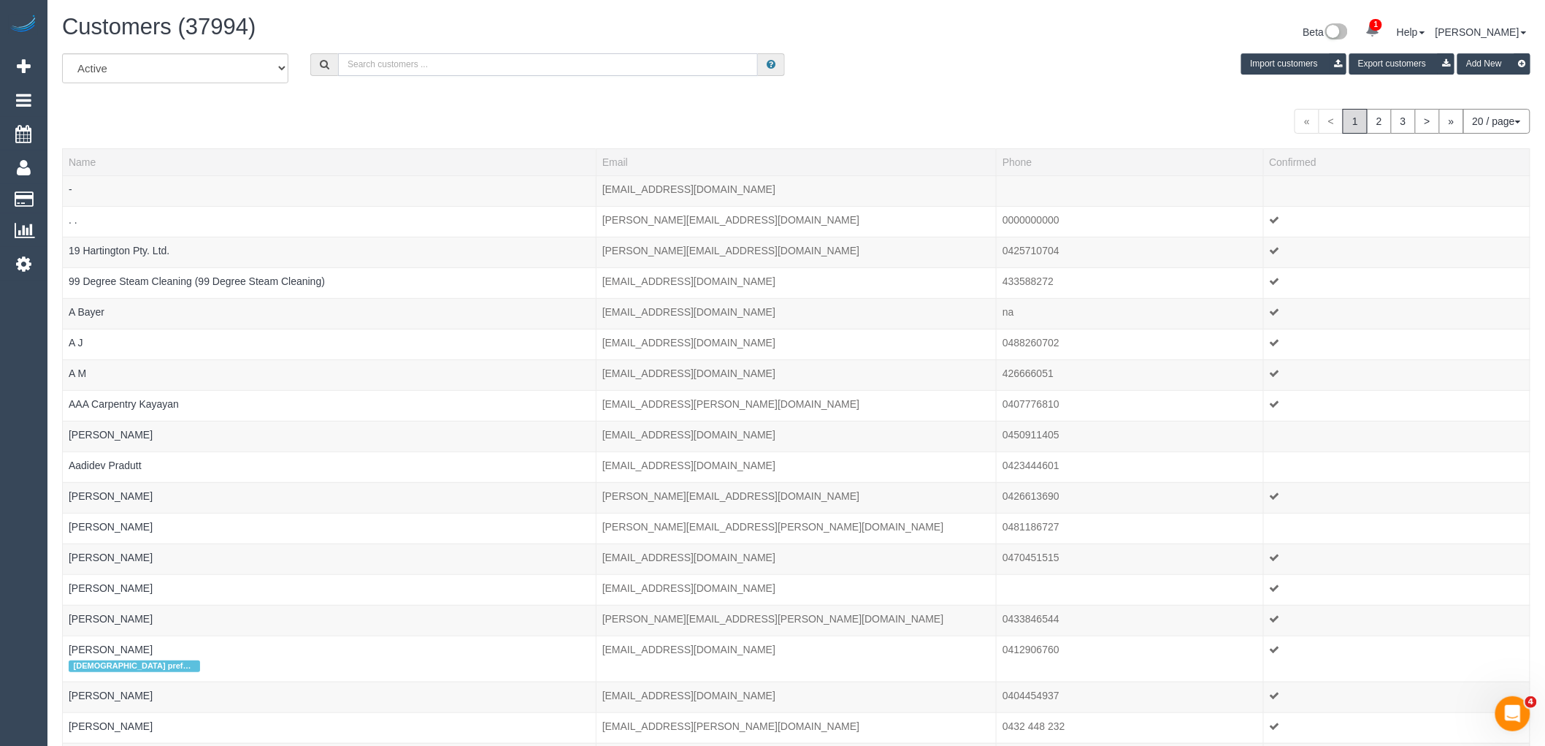
paste input "Andrew Gowans"
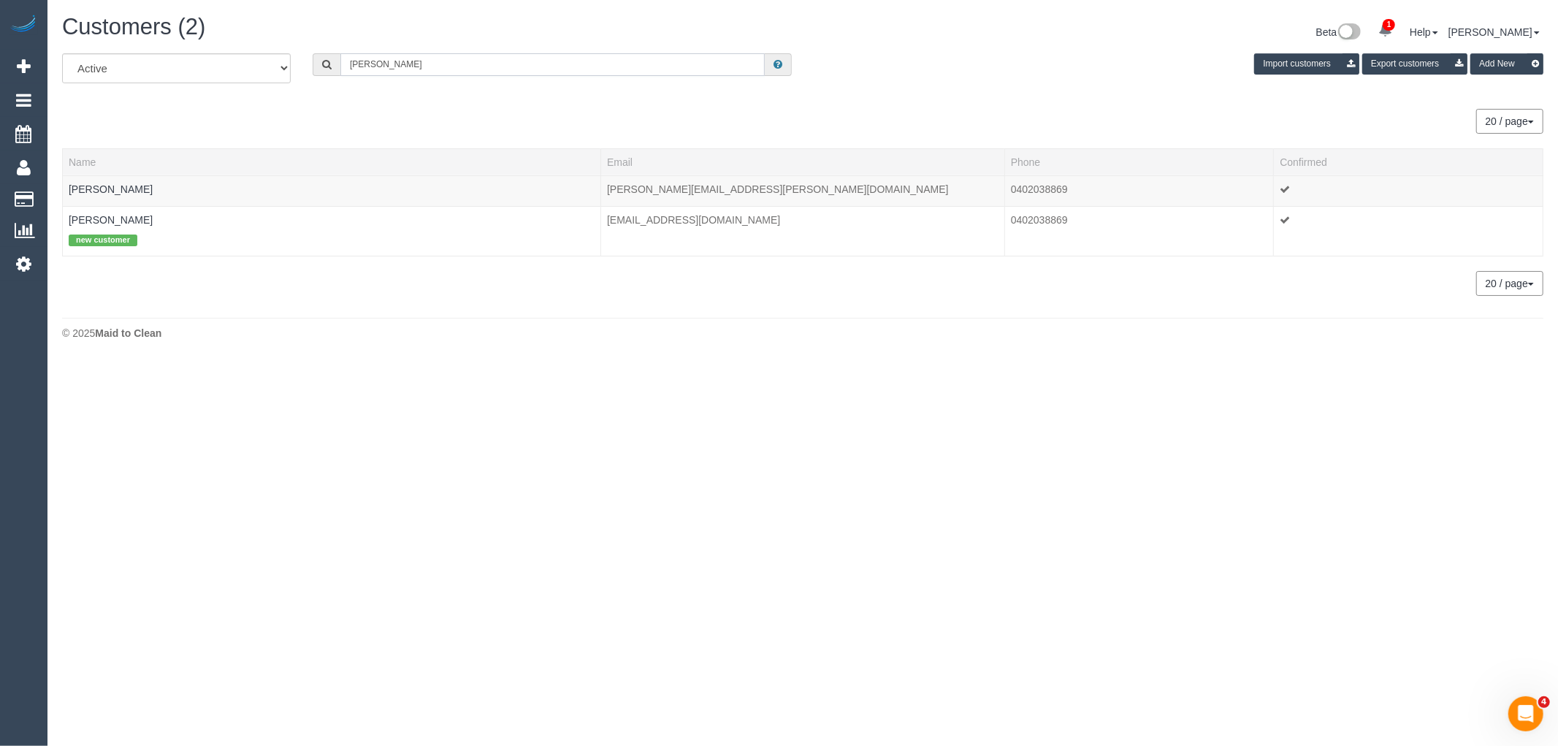
type input "Andrew Gowans"
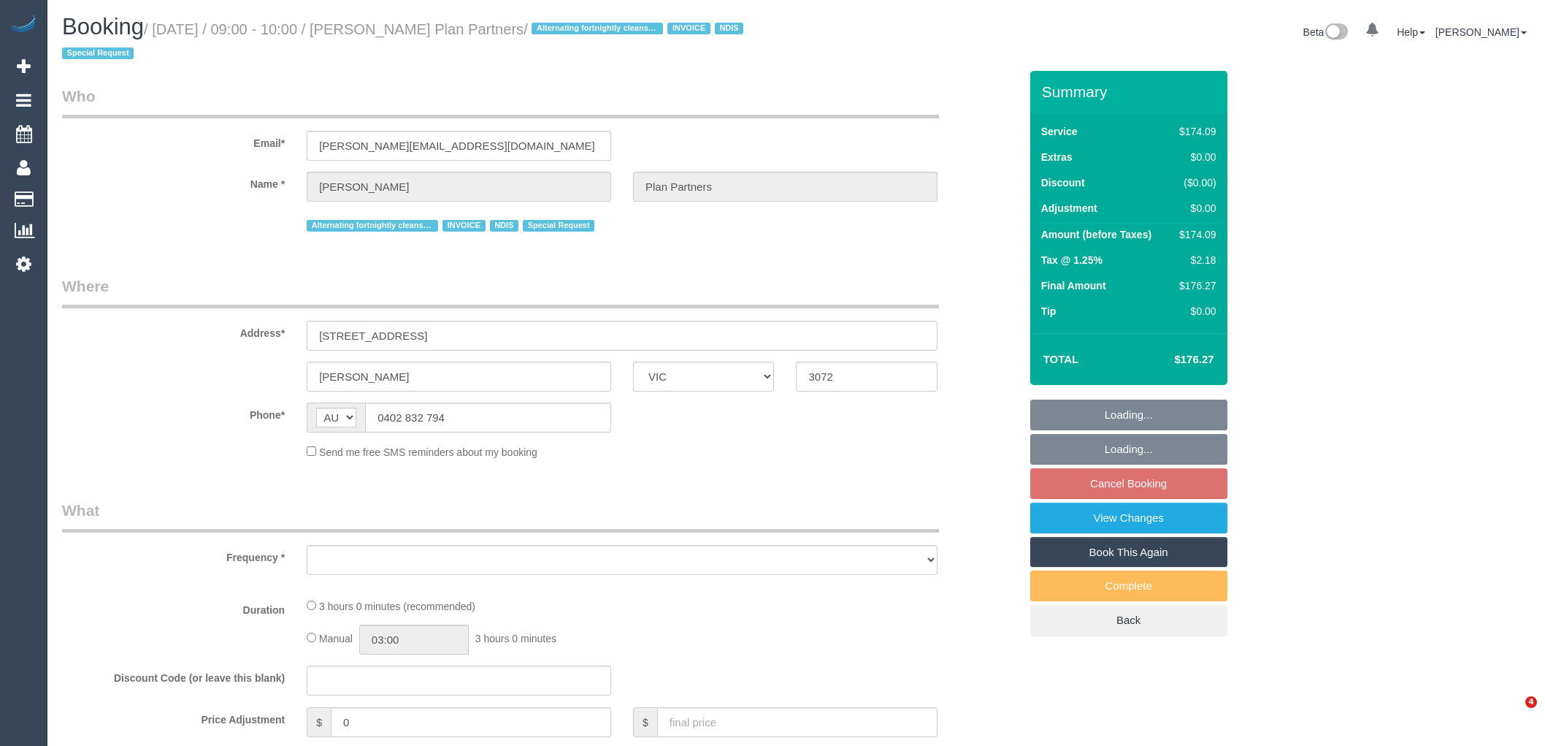
select select "VIC"
select select "180"
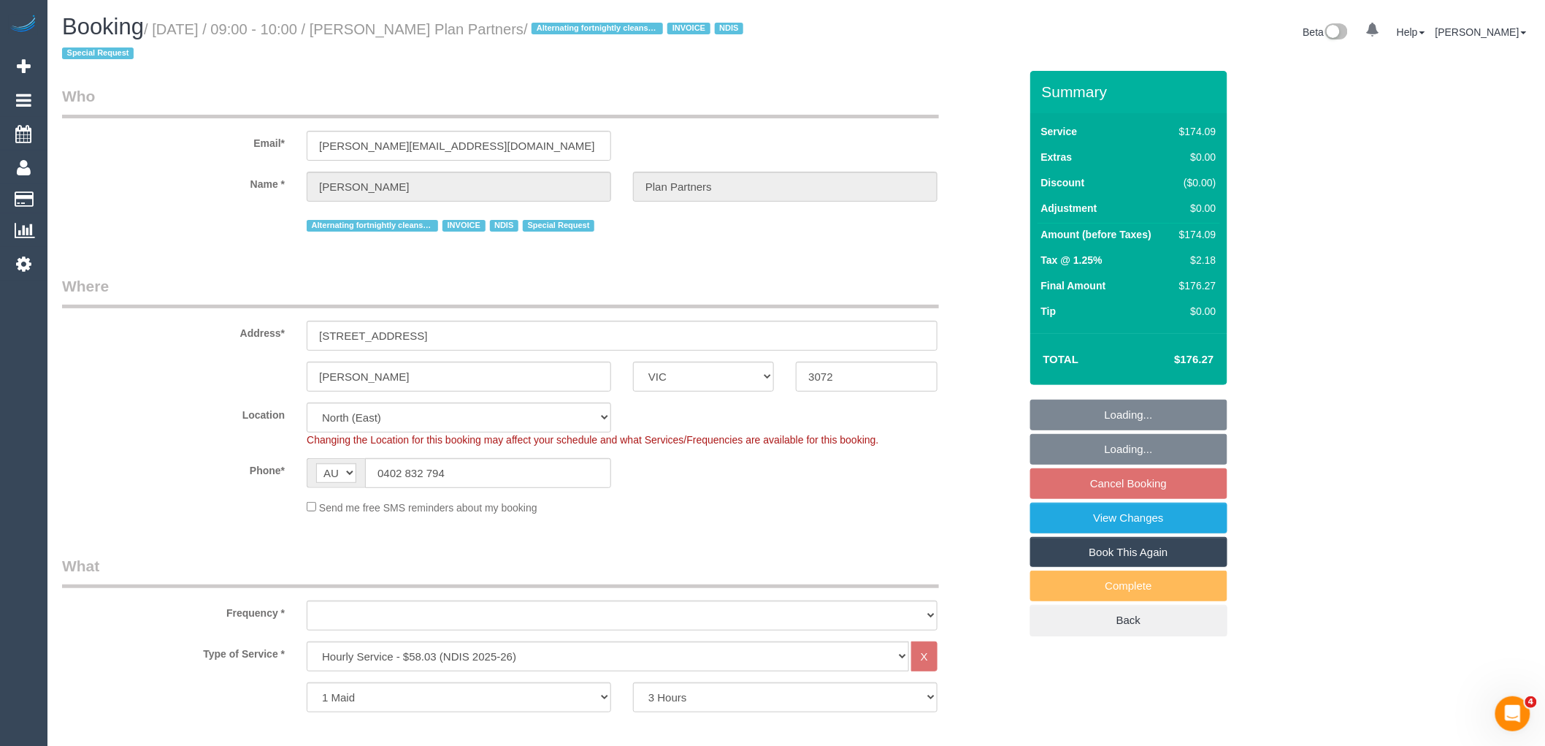
select select "object:797"
select select "number:28"
select select "number:14"
select select "number:19"
select select "number:25"
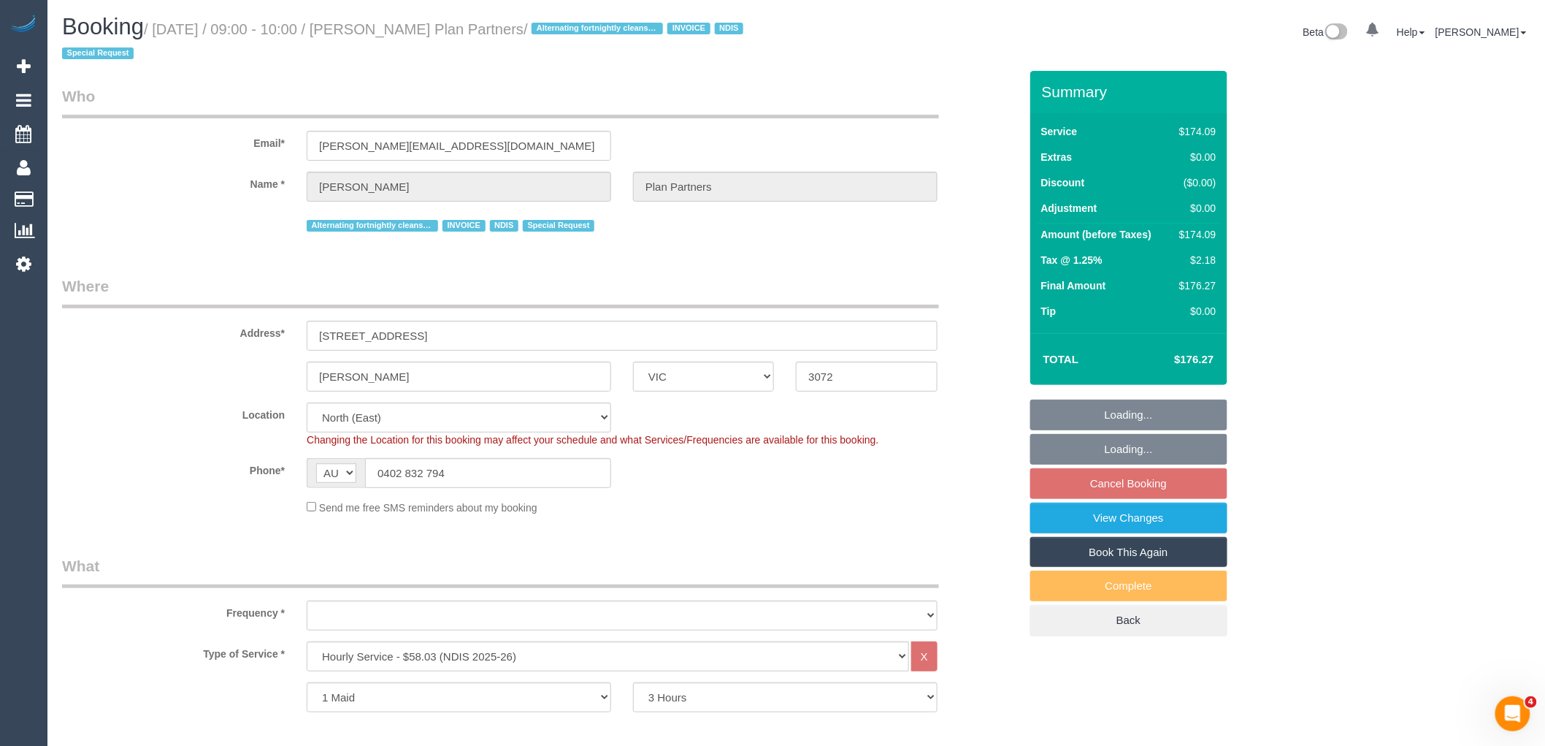
select select "number:35"
select select "number:11"
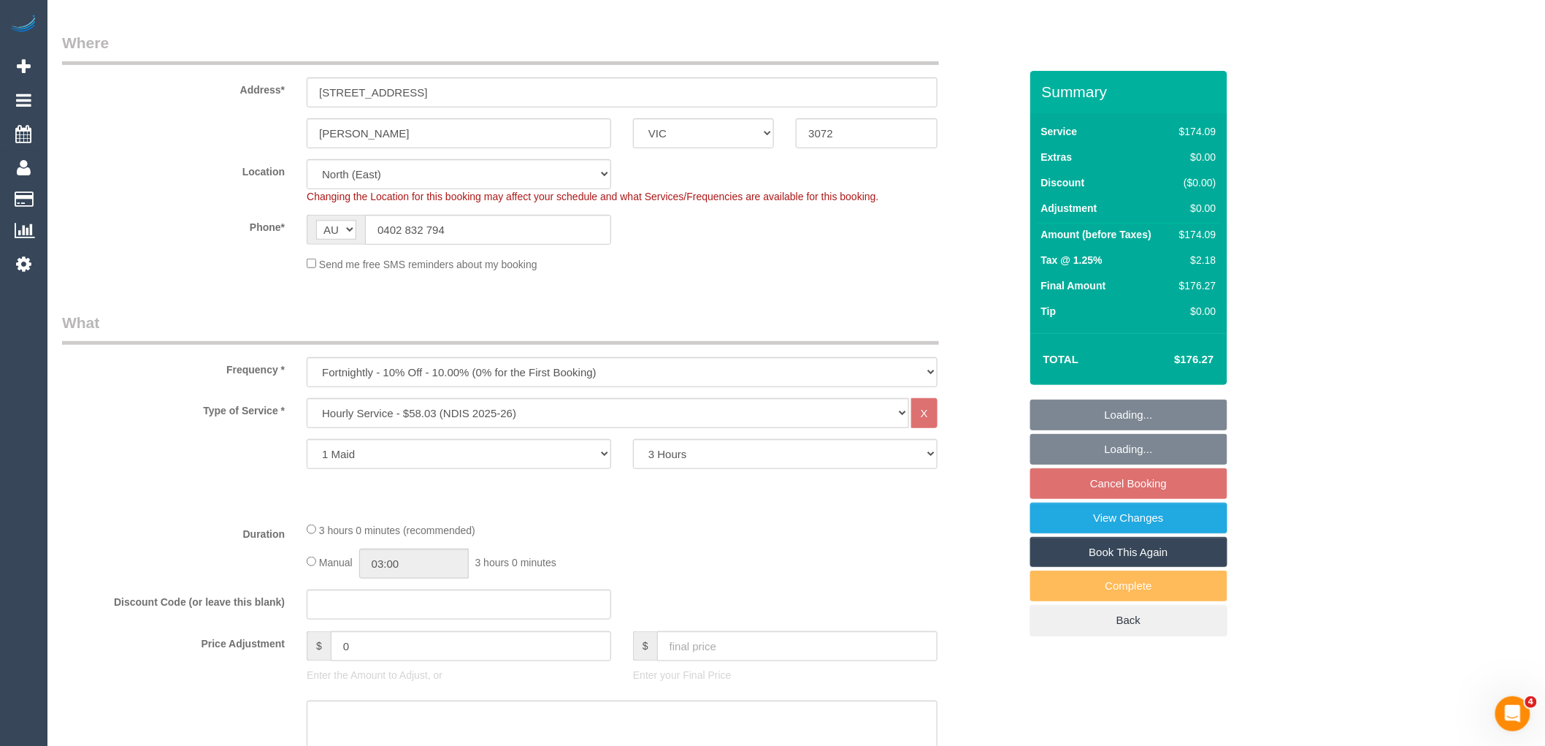
select select "object:1377"
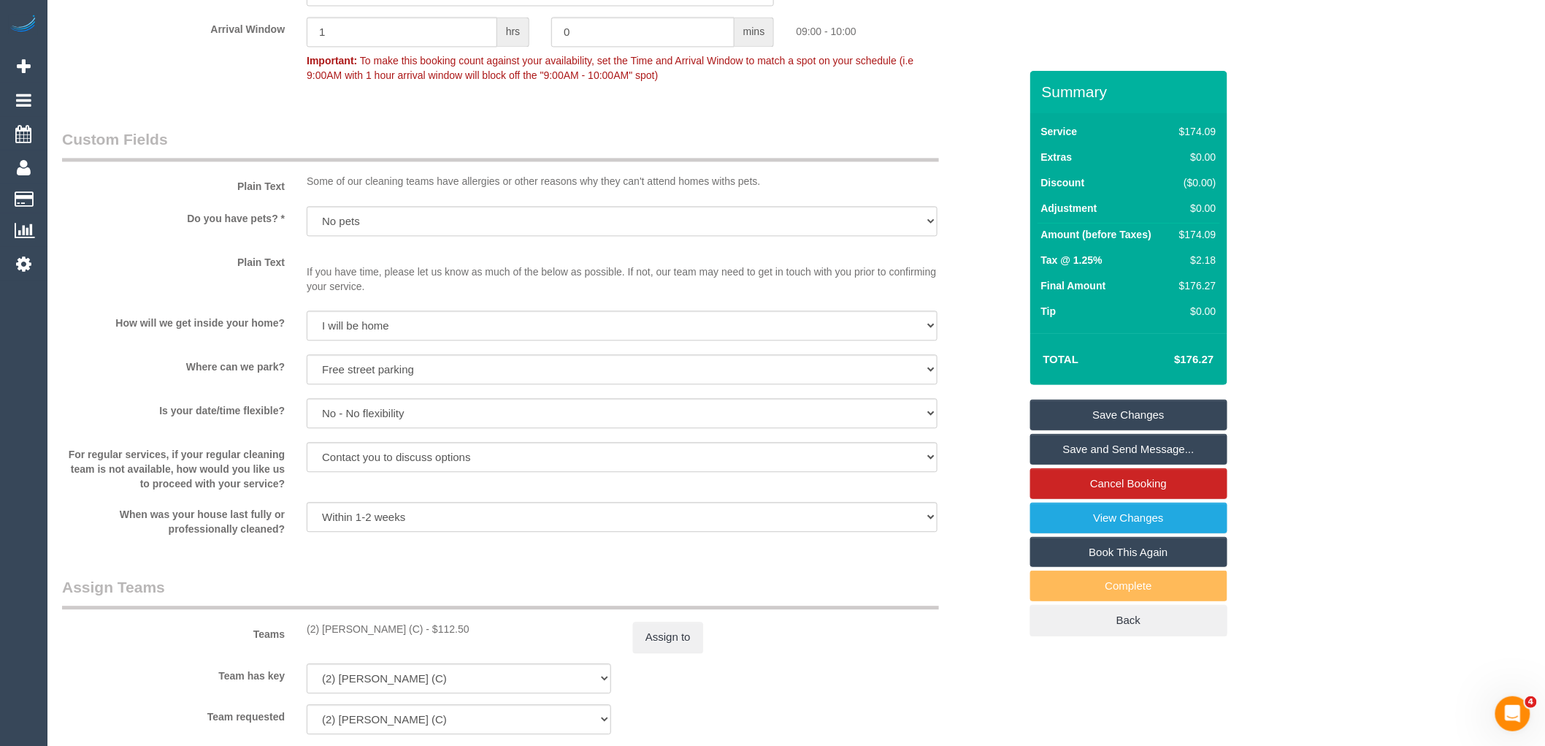
scroll to position [1379, 0]
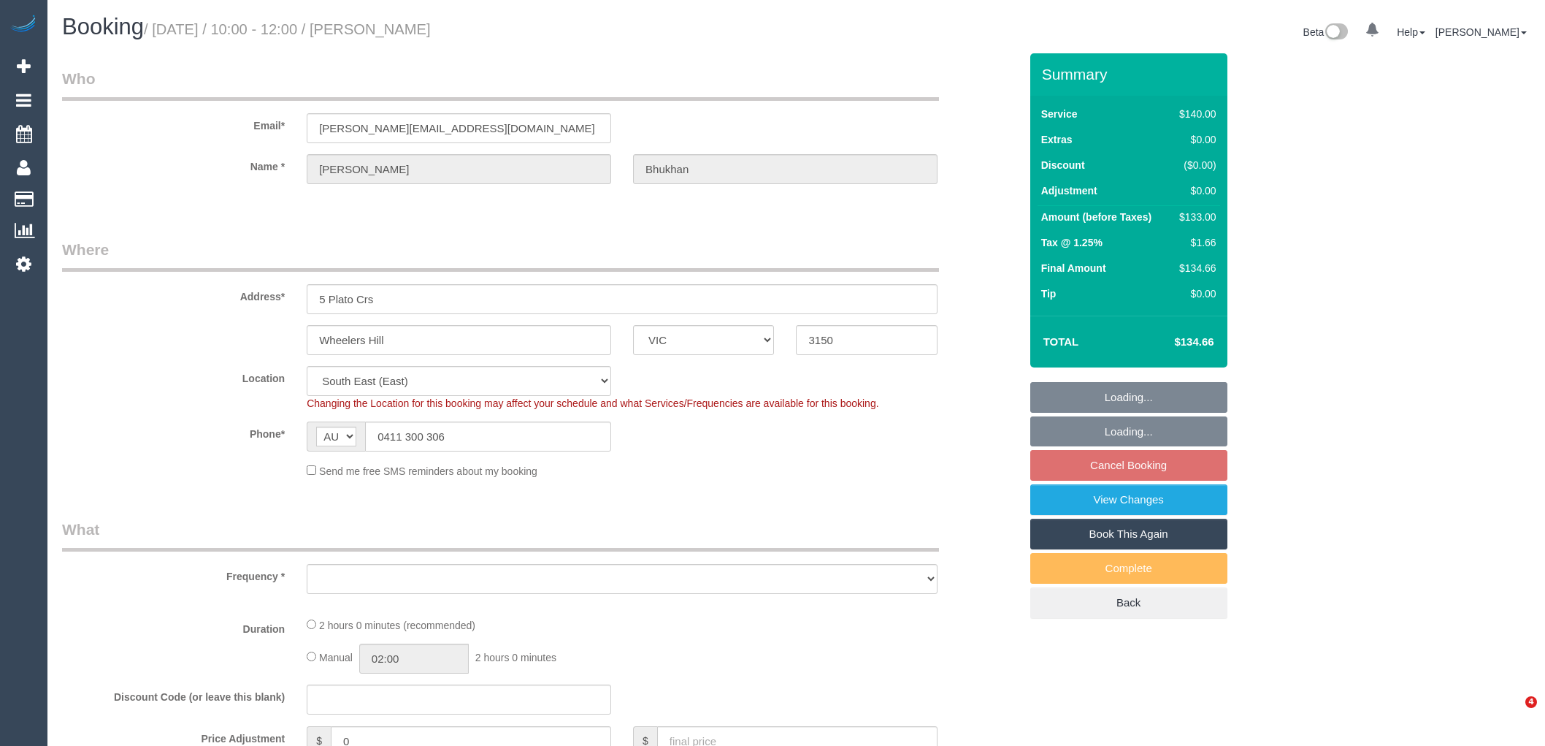
select select "VIC"
select select "number:28"
select select "number:14"
select select "number:18"
select select "number:23"
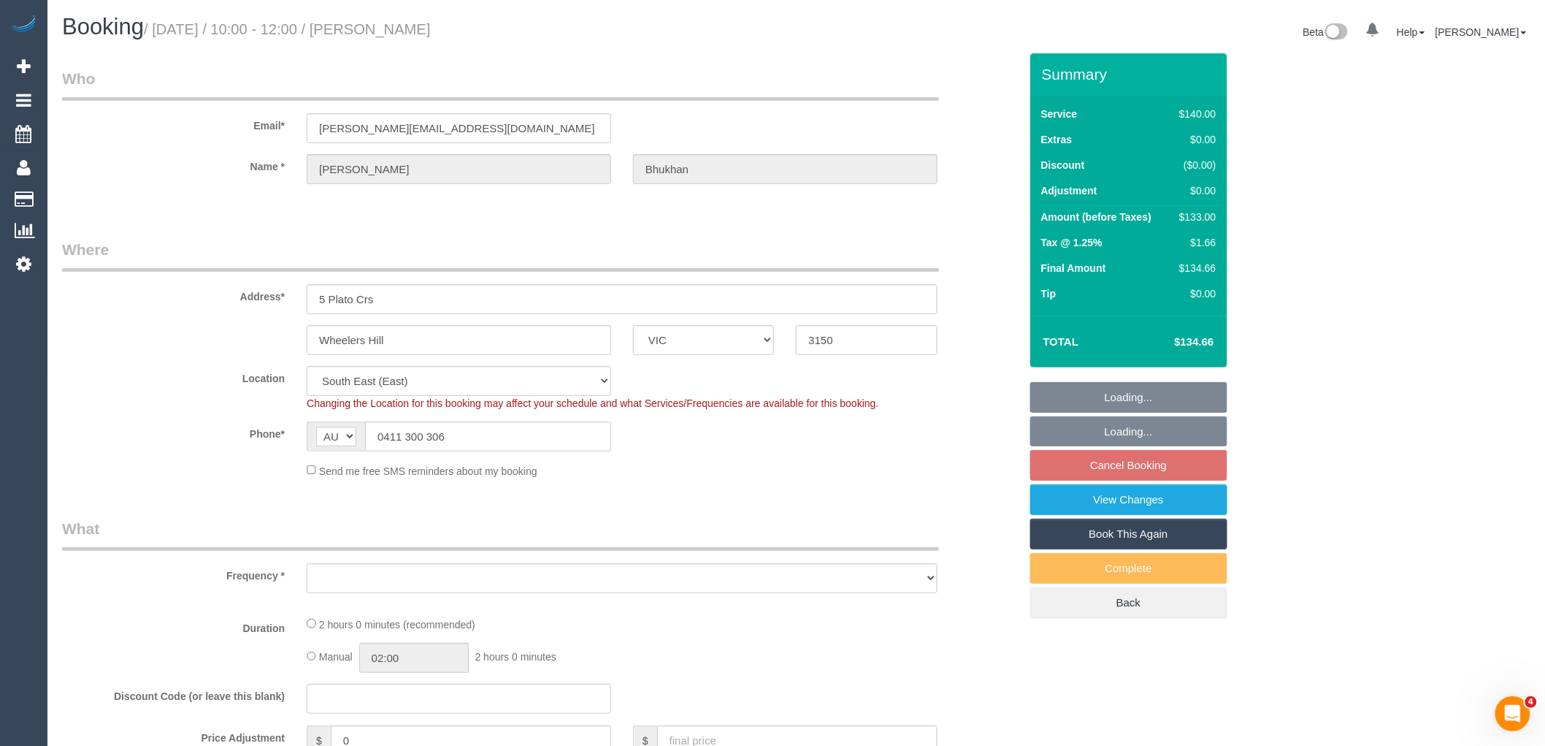
select select "number:34"
select select "number:12"
select select "object:715"
select select "string:stripe-pm_1RyOSO2GScqysDRVERiAuRoo"
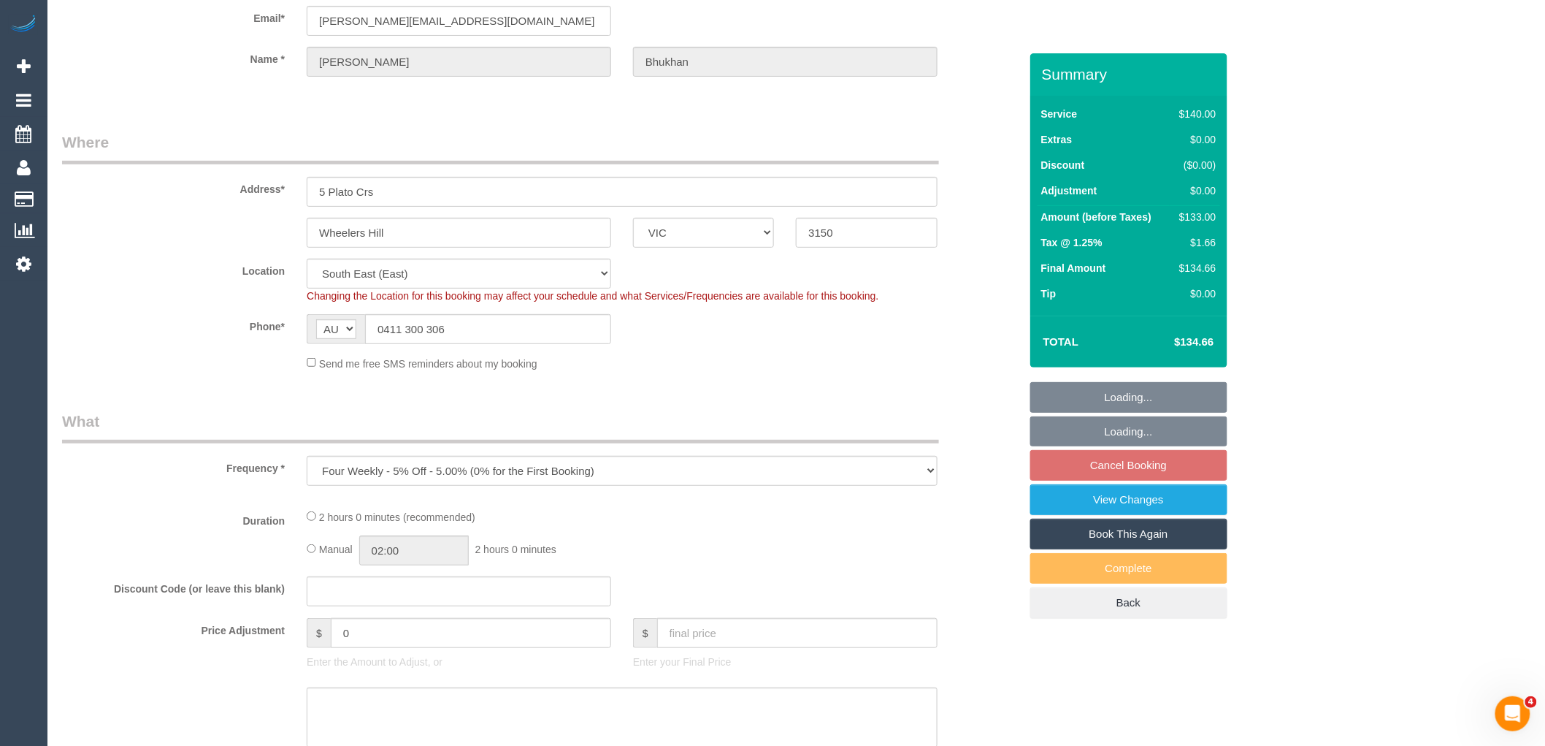
select select "object:734"
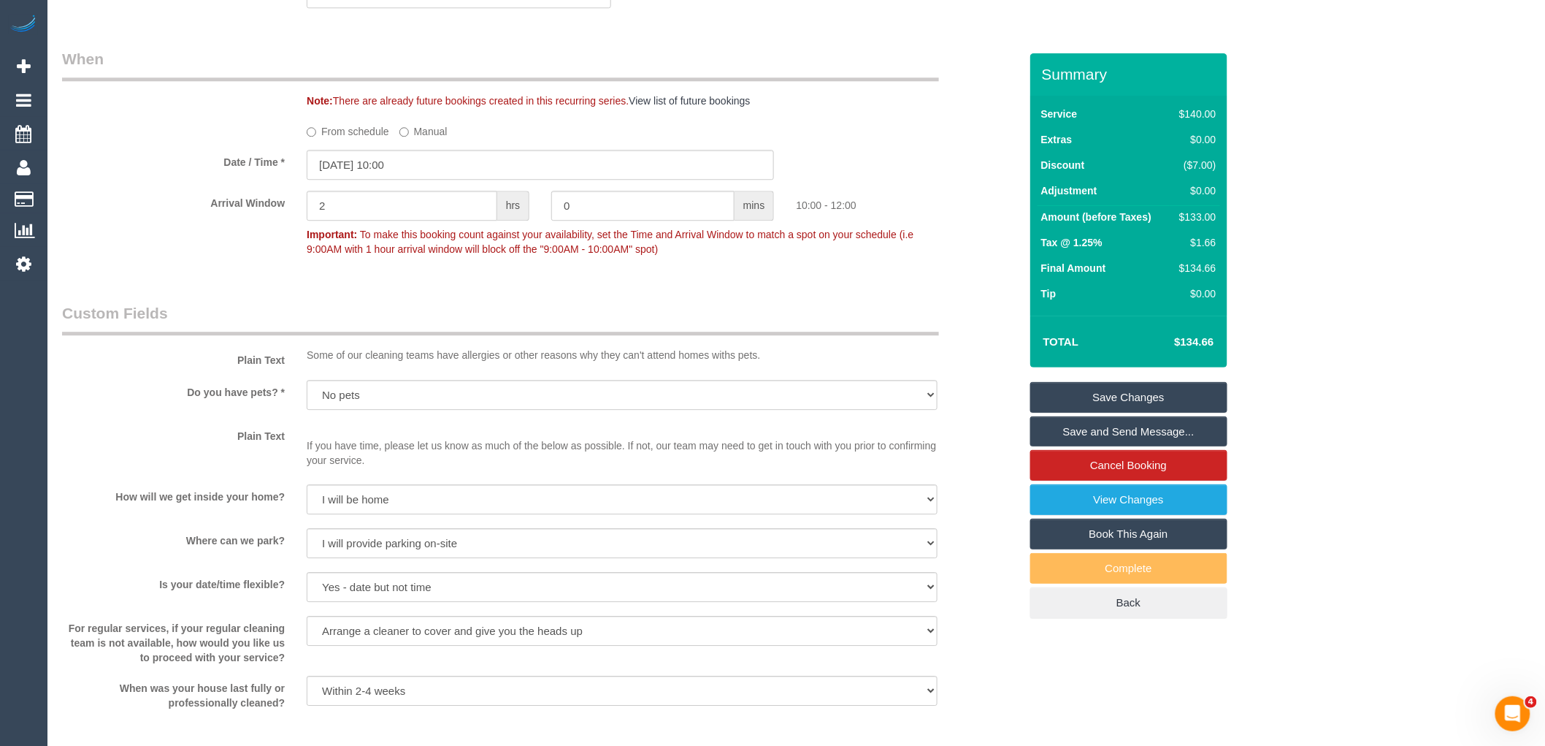
scroll to position [1785, 0]
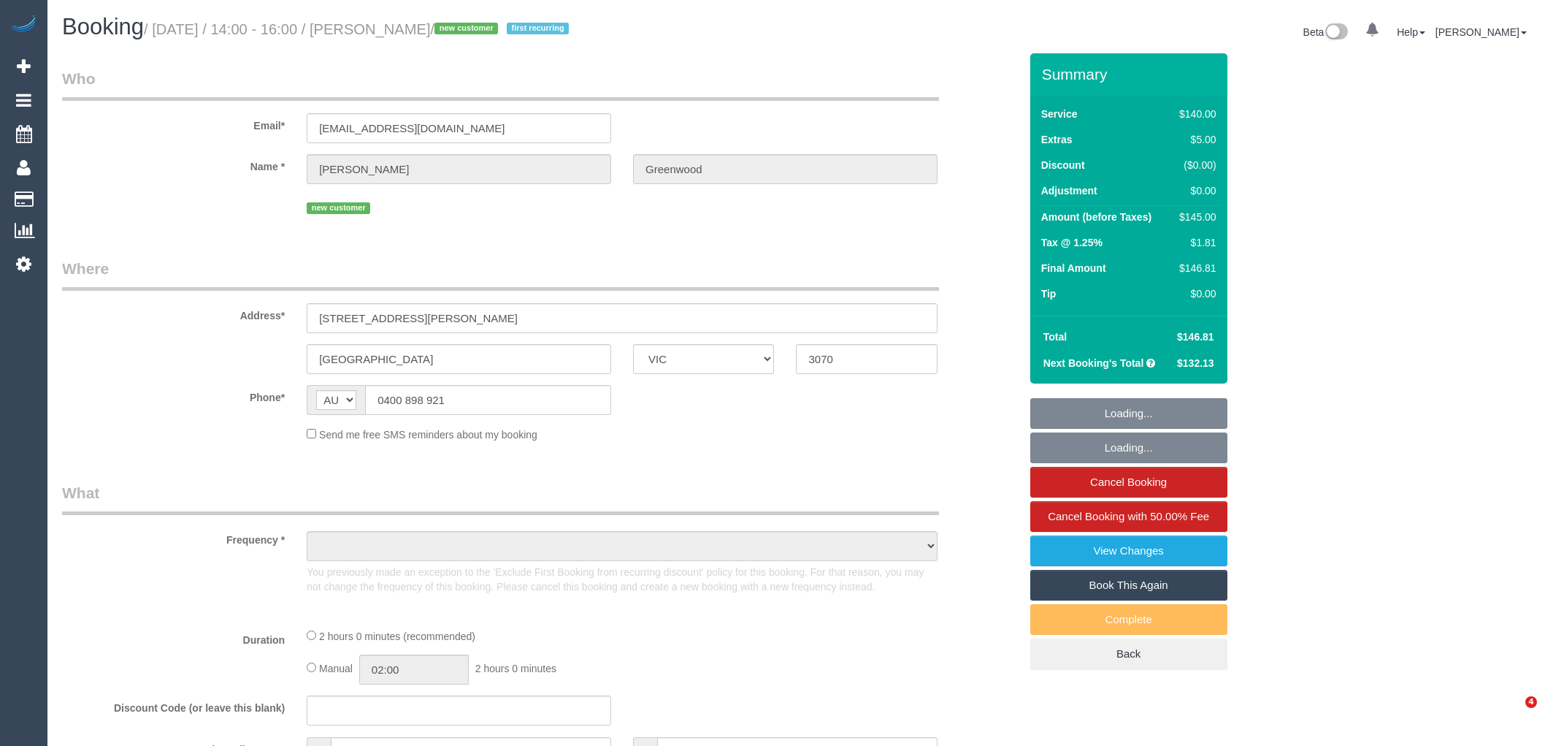
select select "VIC"
select select "string:stripe-pm_1SDGMS2GScqysDRVAAKW28ZD"
select select "number:28"
select select "number:14"
select select "number:19"
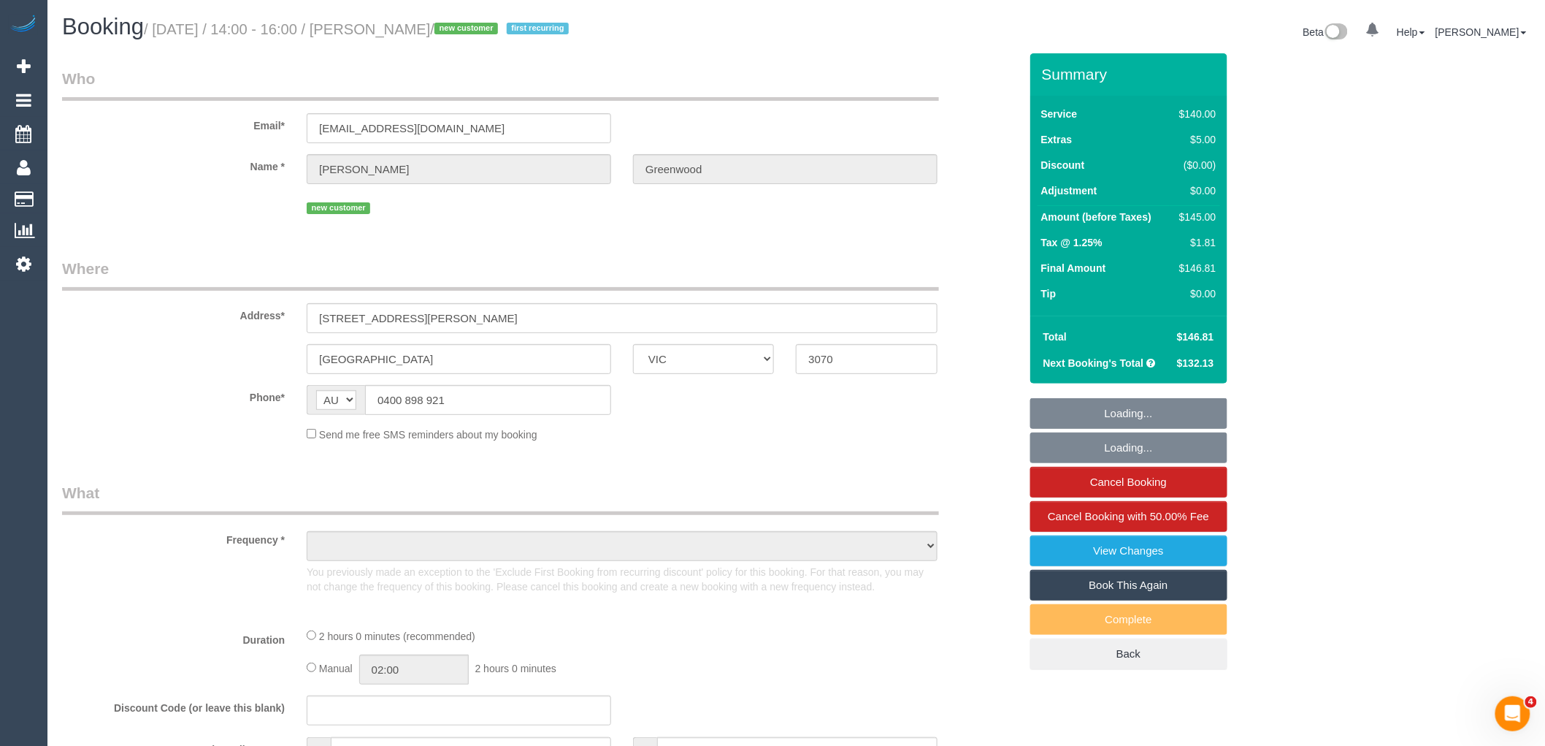
select select "number:23"
select select "number:34"
select select "number:26"
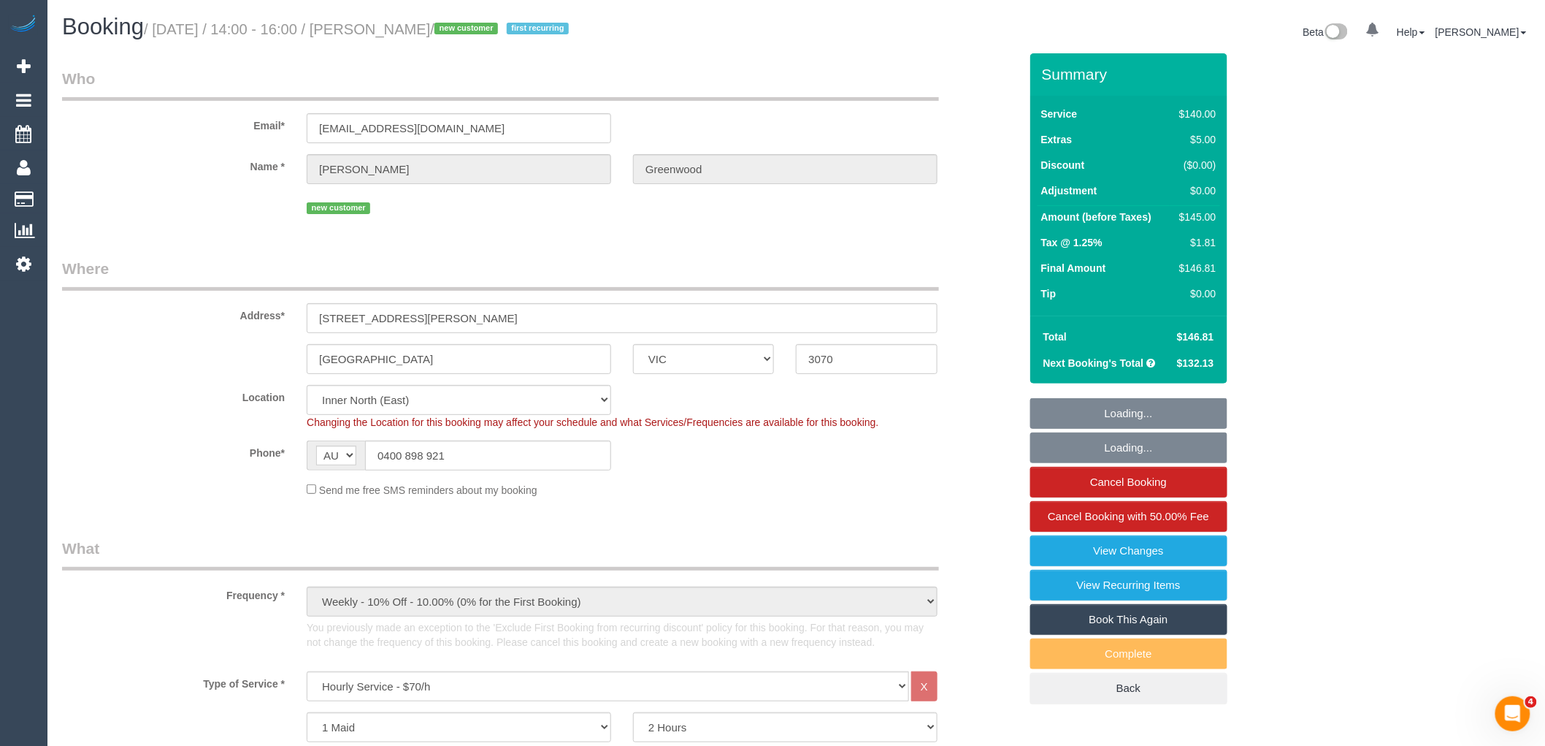
select select "object:1696"
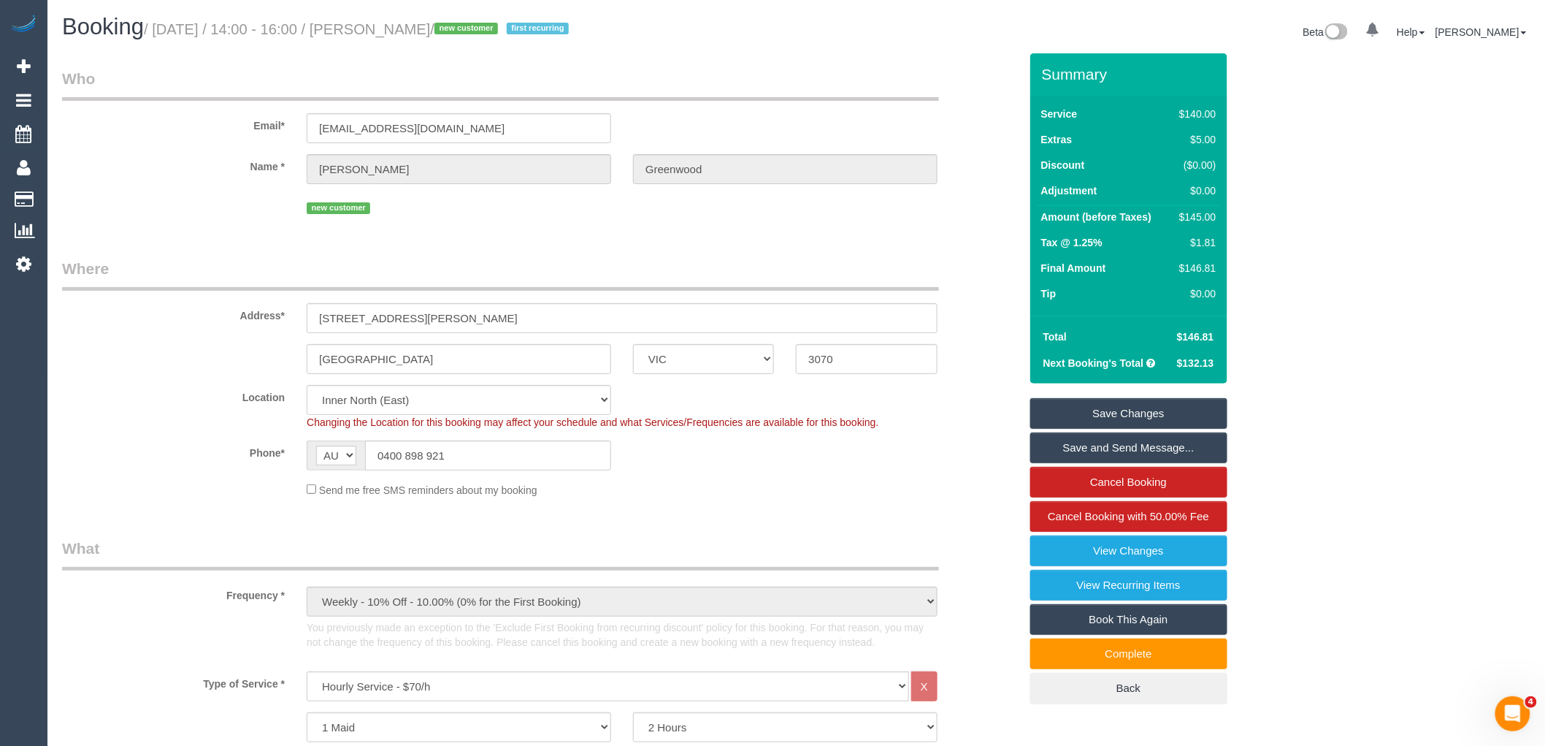
click at [791, 224] on fieldset "Who Email* [EMAIL_ADDRESS][DOMAIN_NAME] Name * [PERSON_NAME][GEOGRAPHIC_DATA] n…" at bounding box center [540, 148] width 957 height 161
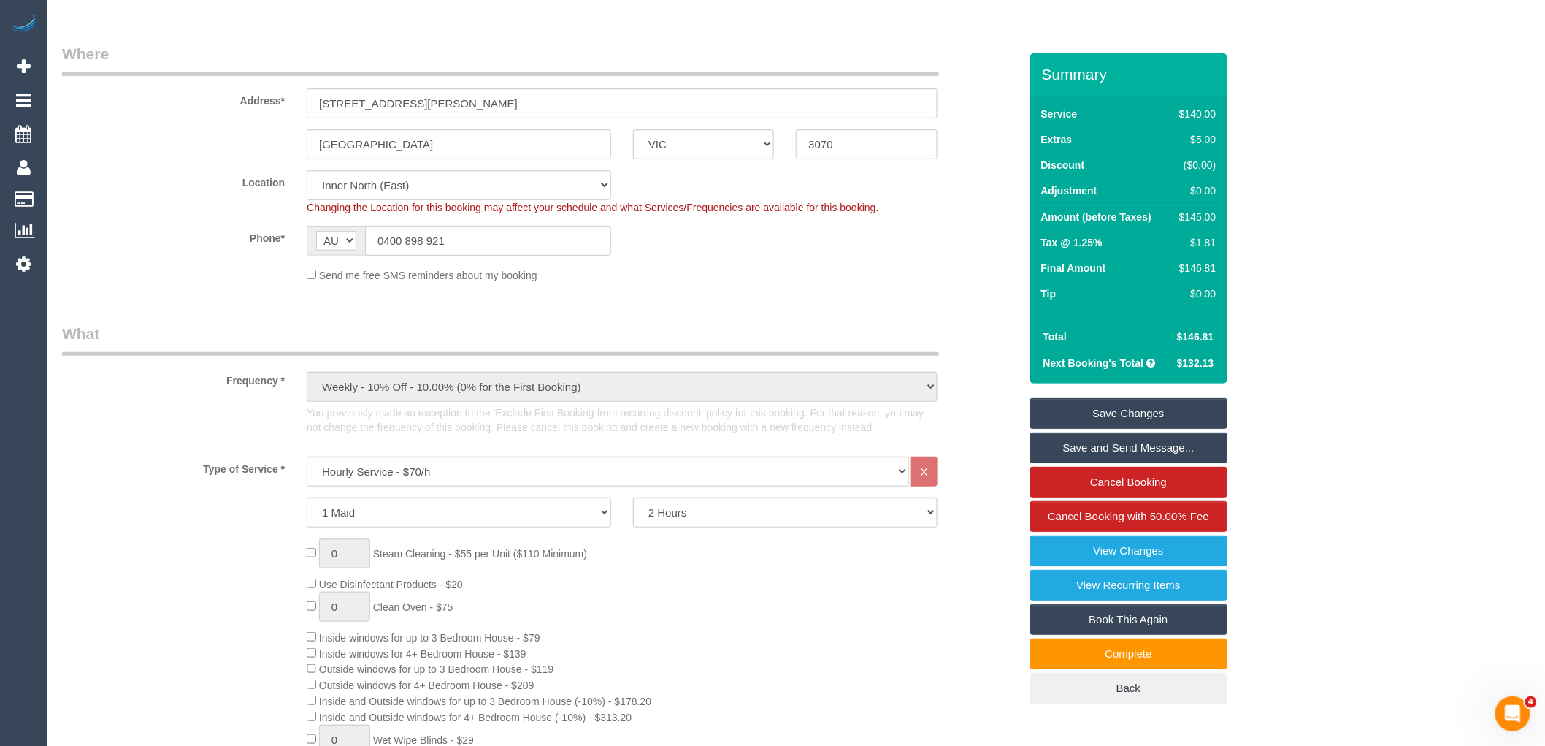
scroll to position [53, 0]
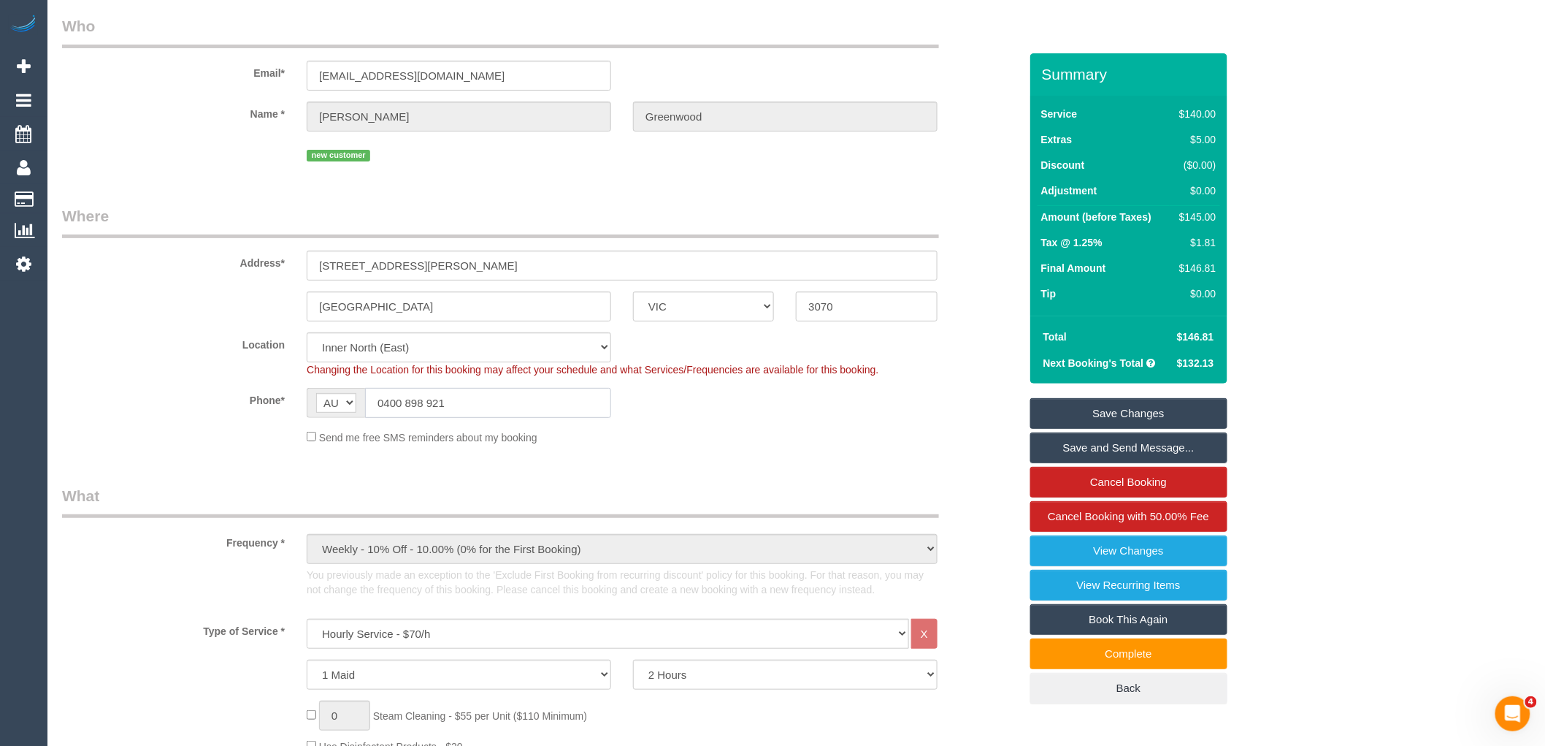
drag, startPoint x: 459, startPoint y: 402, endPoint x: 384, endPoint y: 405, distance: 74.5
click at [384, 405] on input "0400 898 921" at bounding box center [488, 403] width 246 height 30
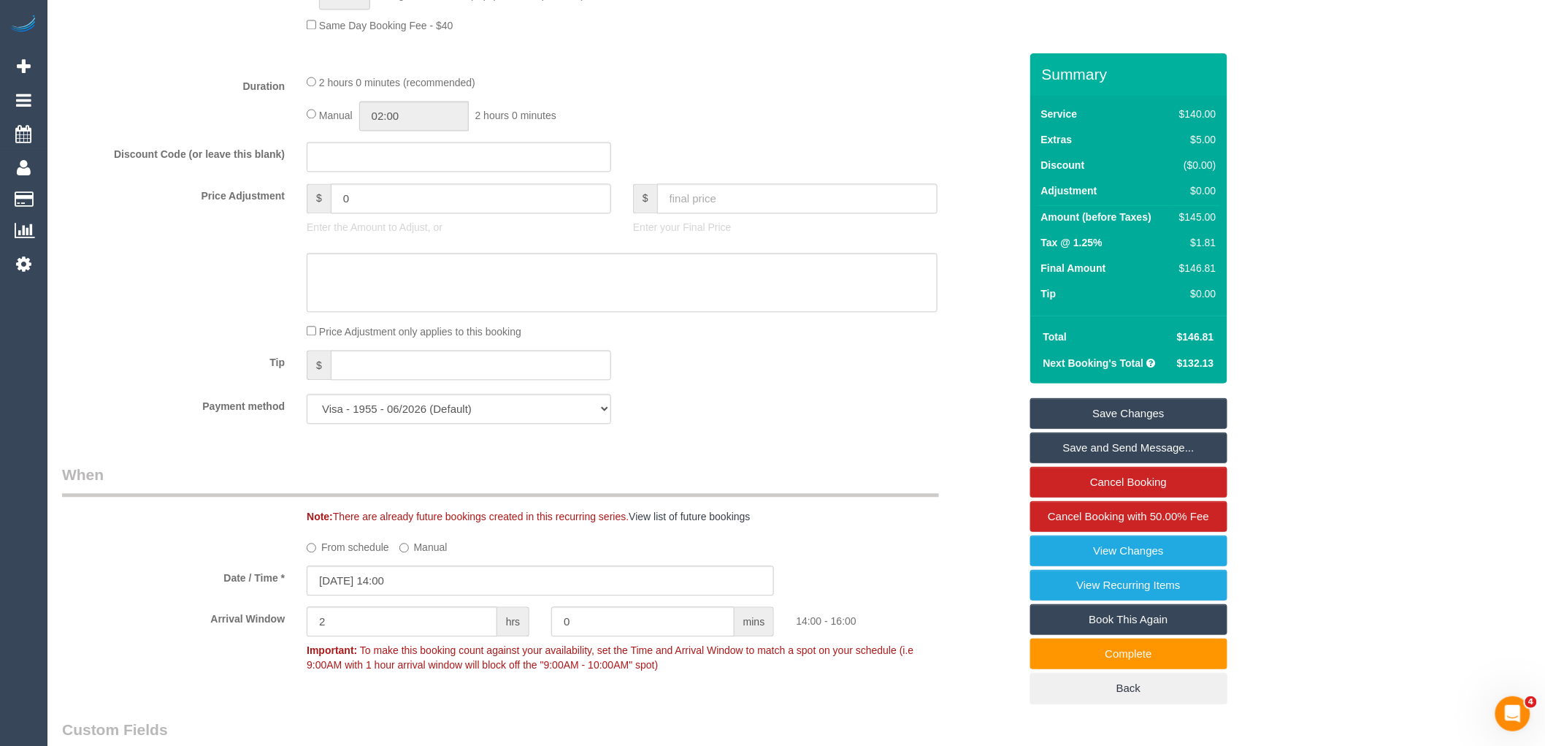
scroll to position [1217, 0]
click at [395, 592] on input "[DATE] 14:00" at bounding box center [540, 579] width 467 height 30
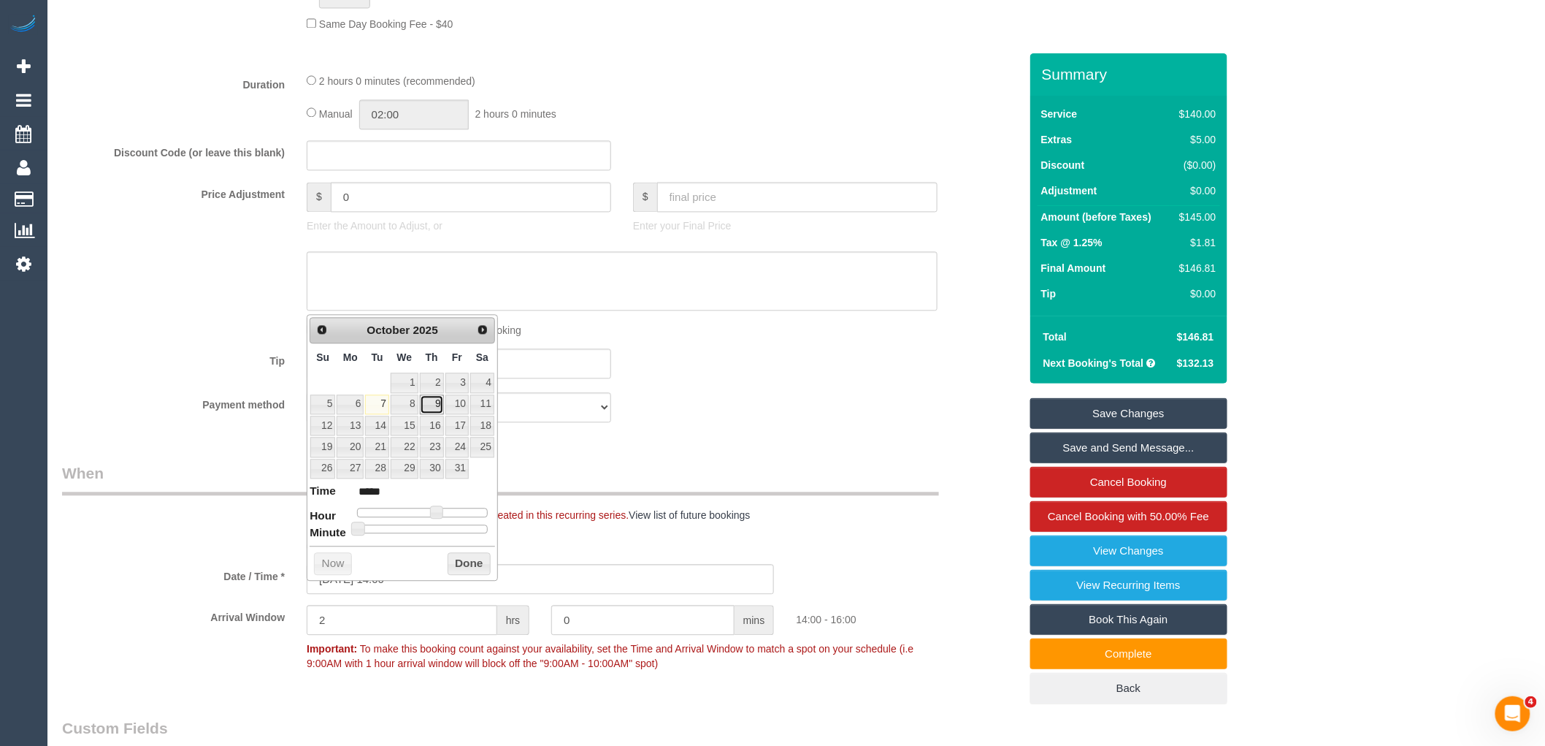
click at [439, 407] on link "9" at bounding box center [432, 404] width 24 height 20
type input "[DATE] 14:00"
click at [462, 563] on button "Done" at bounding box center [469, 563] width 43 height 23
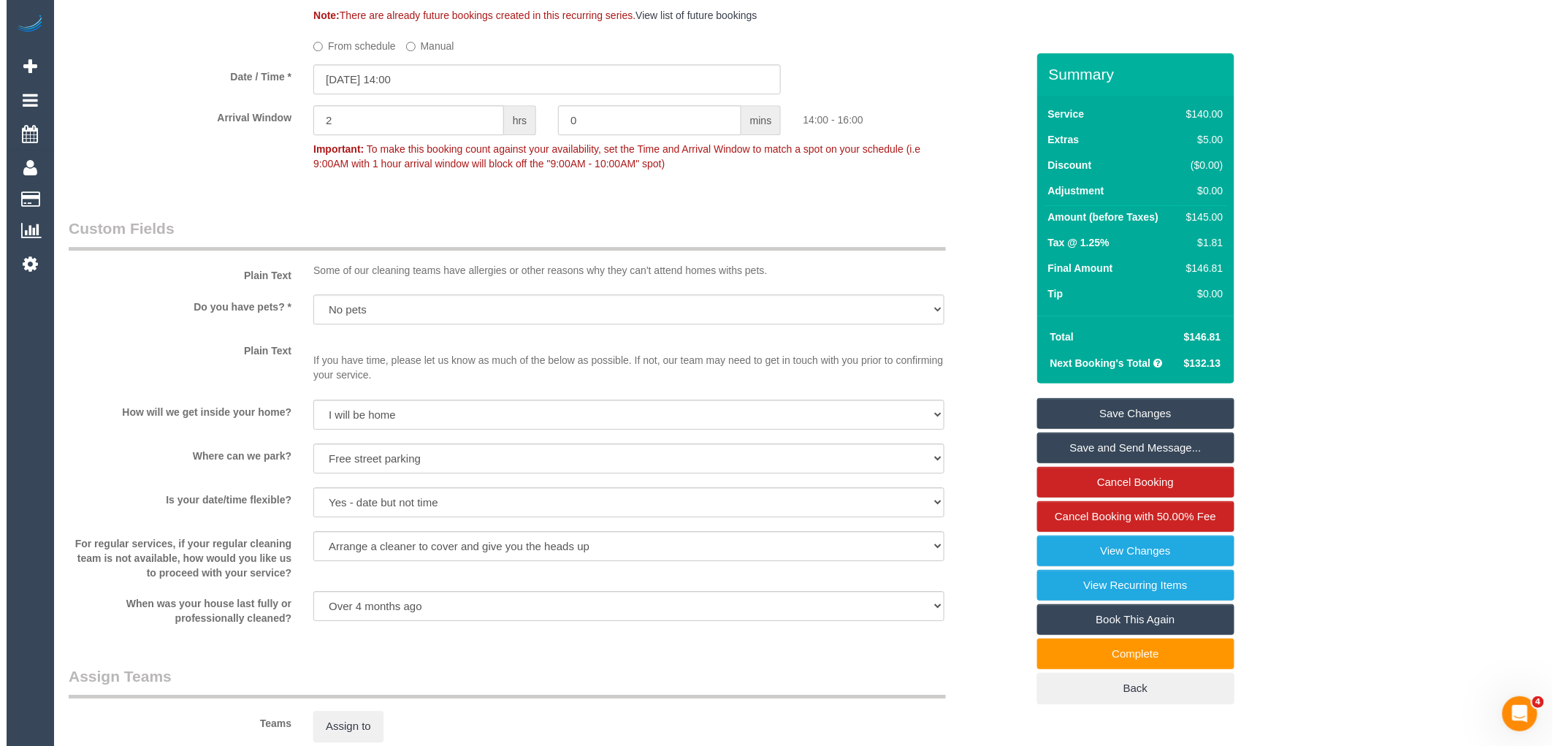
scroll to position [1785, 0]
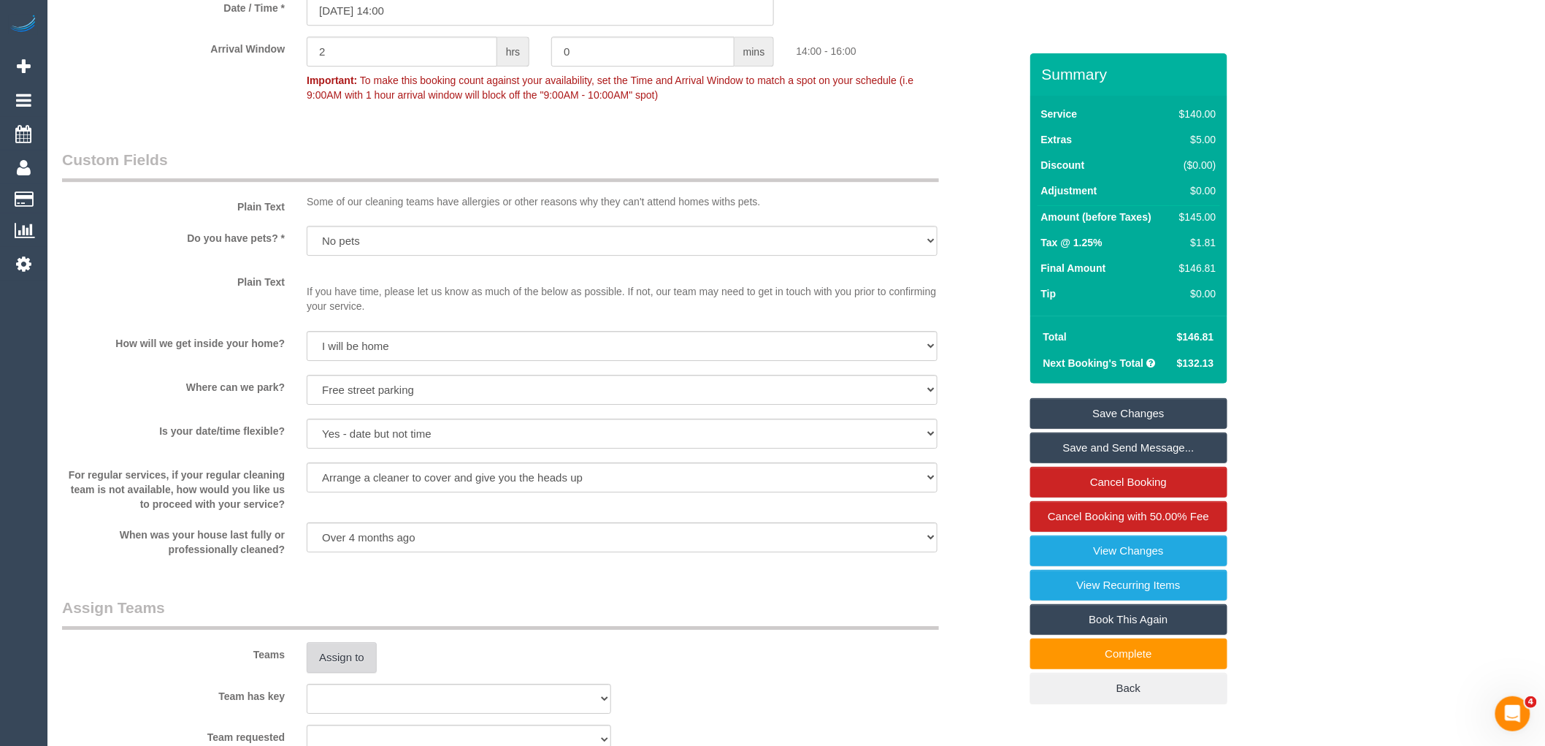
click at [339, 666] on button "Assign to" at bounding box center [342, 657] width 70 height 31
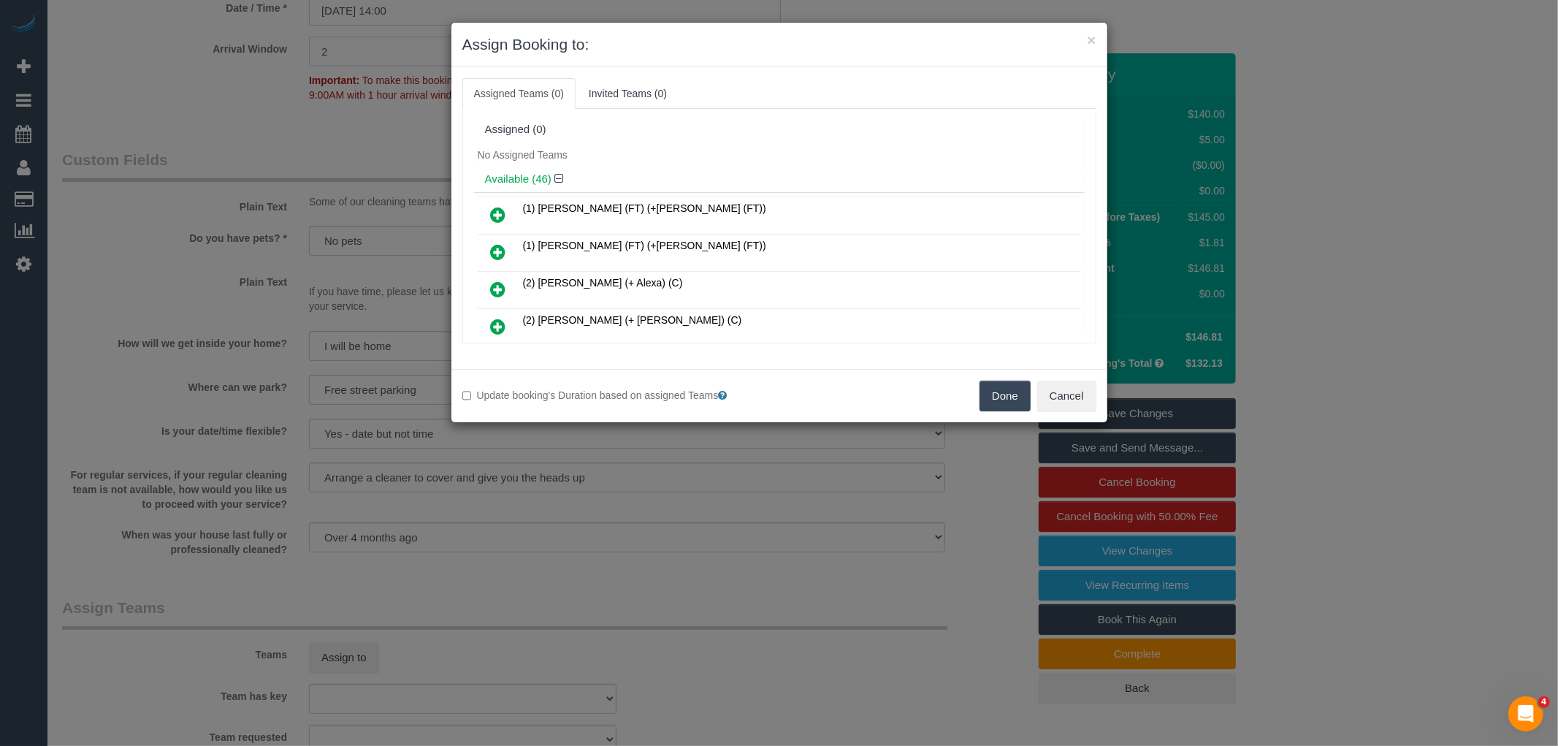
scroll to position [1229, 0]
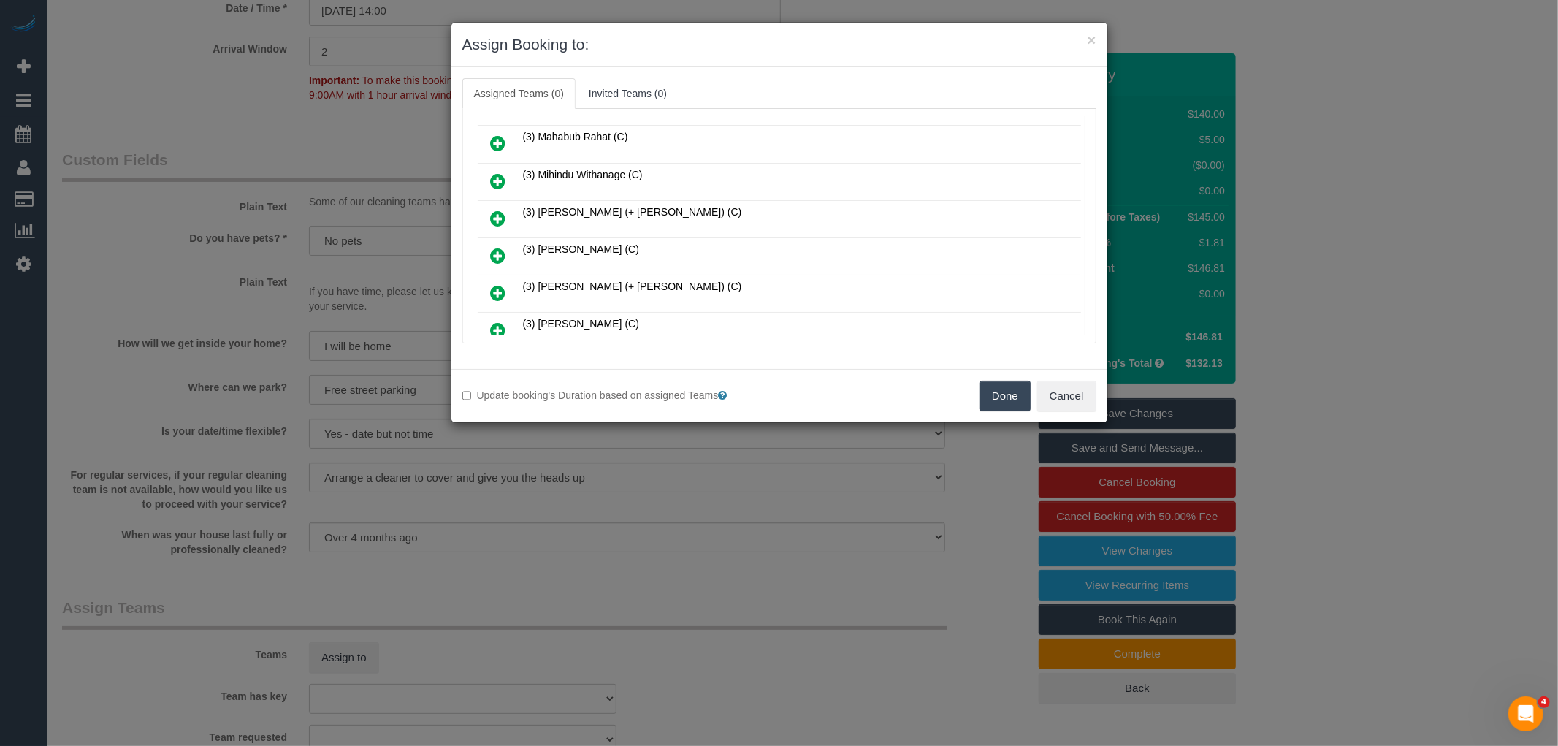
click at [500, 247] on icon at bounding box center [498, 256] width 15 height 18
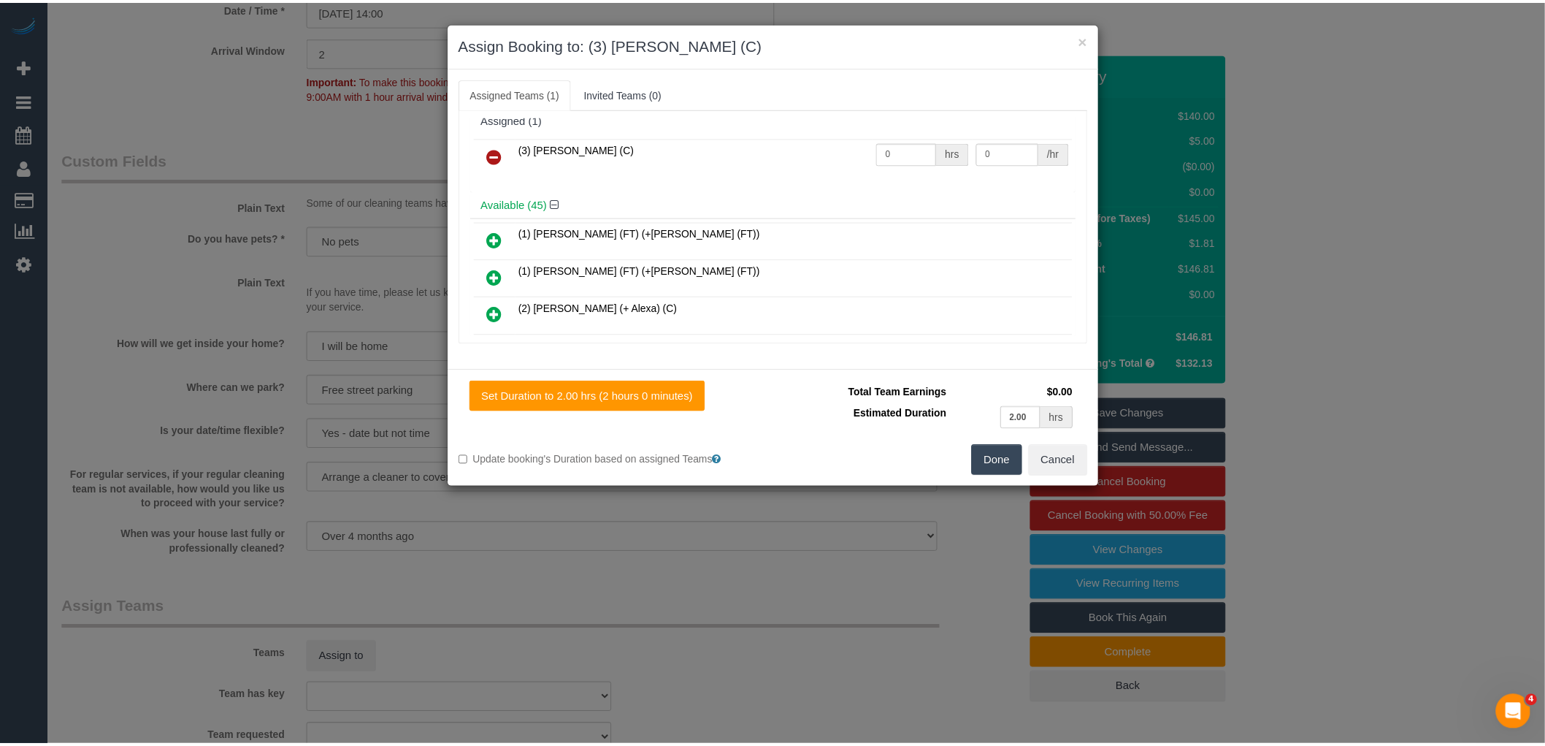
scroll to position [0, 0]
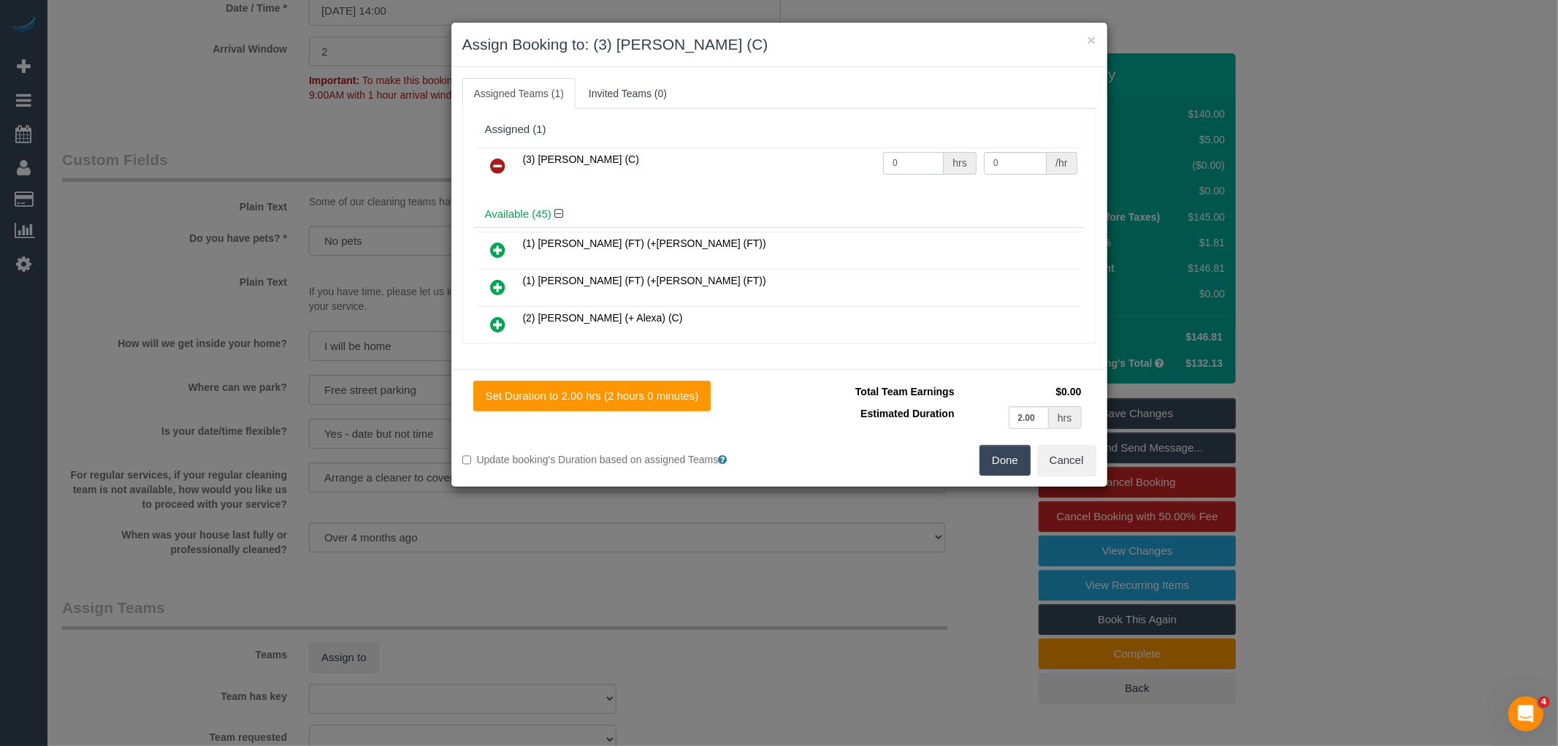
click at [908, 163] on input "0" at bounding box center [913, 163] width 61 height 23
type input "2"
type input "35"
click at [1004, 463] on button "Done" at bounding box center [1004, 460] width 51 height 31
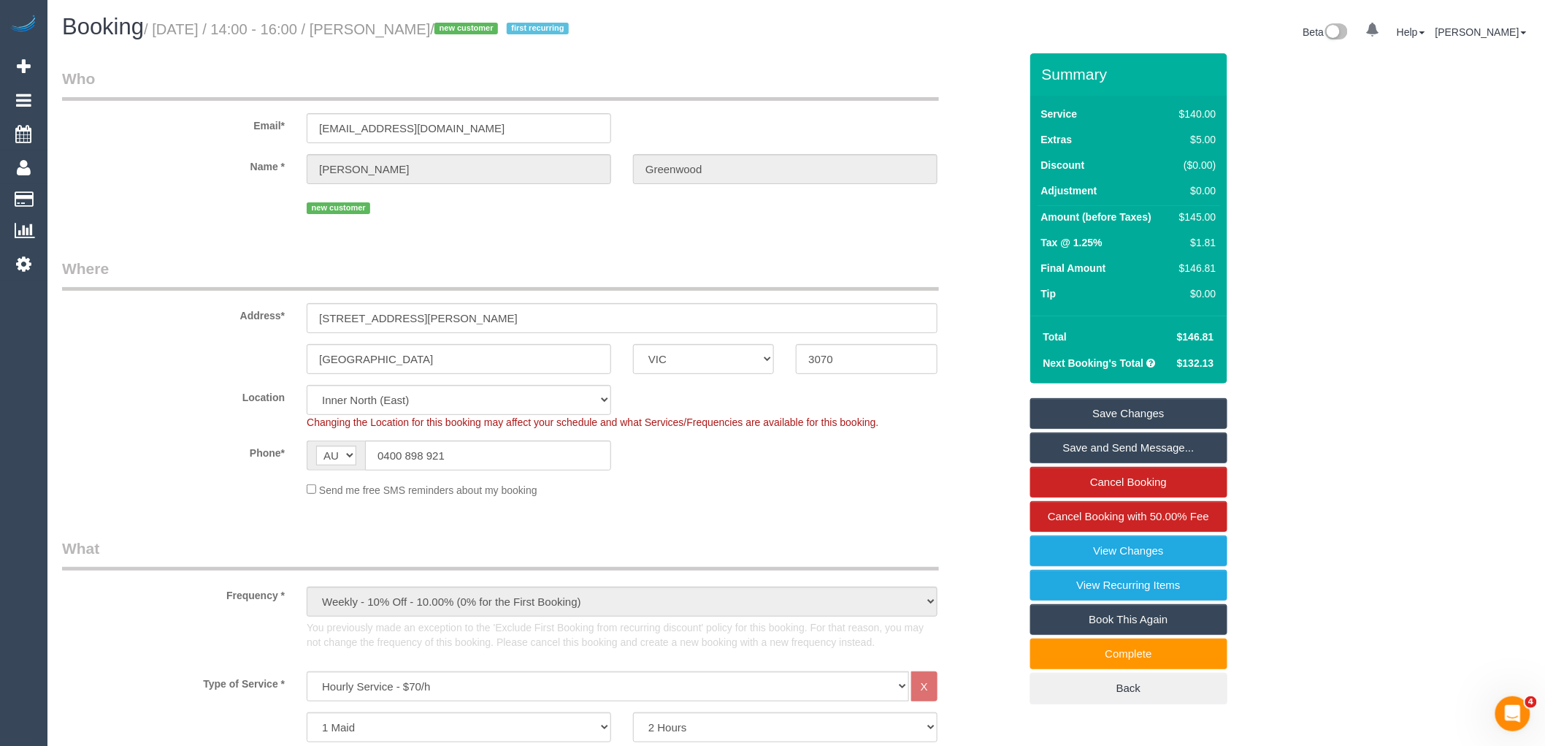
drag, startPoint x: 380, startPoint y: 25, endPoint x: 485, endPoint y: 26, distance: 104.4
click at [485, 26] on small "/ [DATE] / 14:00 - 16:00 / [PERSON_NAME] / new customer first recurring" at bounding box center [358, 29] width 429 height 16
copy small "[PERSON_NAME]"
click at [1149, 407] on link "Save Changes" at bounding box center [1128, 413] width 197 height 31
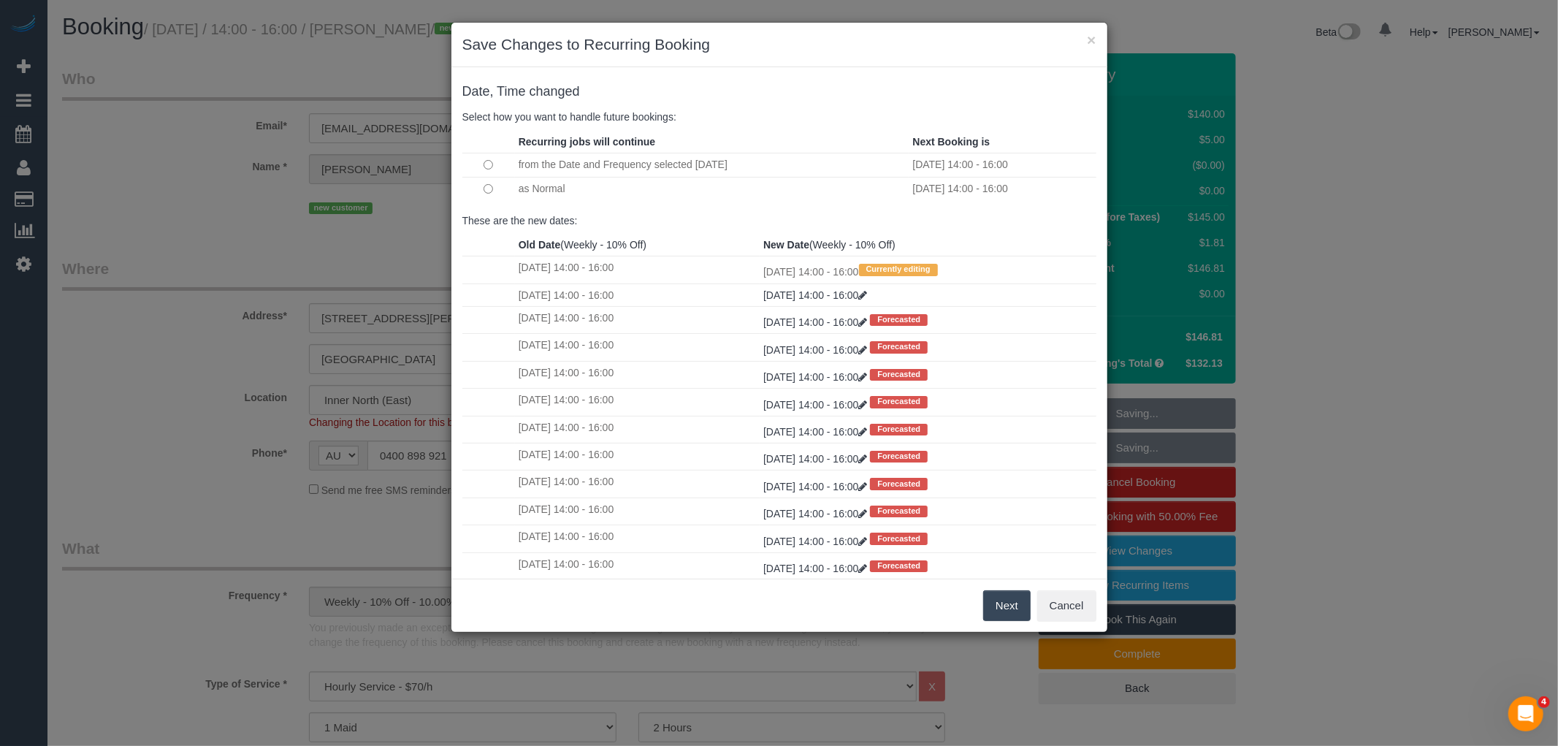
click at [1002, 603] on button "Next" at bounding box center [1006, 605] width 47 height 31
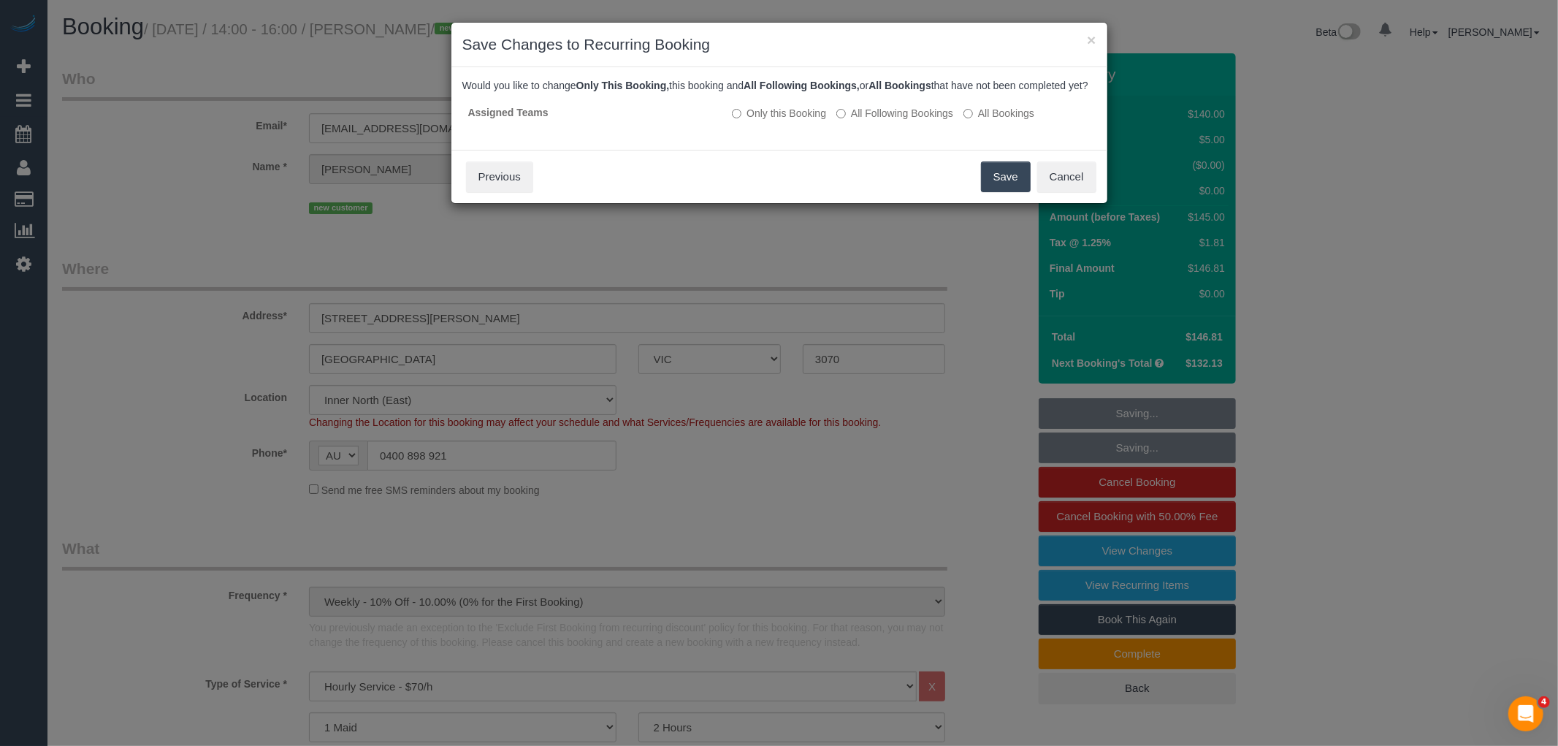
click at [995, 178] on button "Save" at bounding box center [1006, 176] width 50 height 31
